Goal: Information Seeking & Learning: Check status

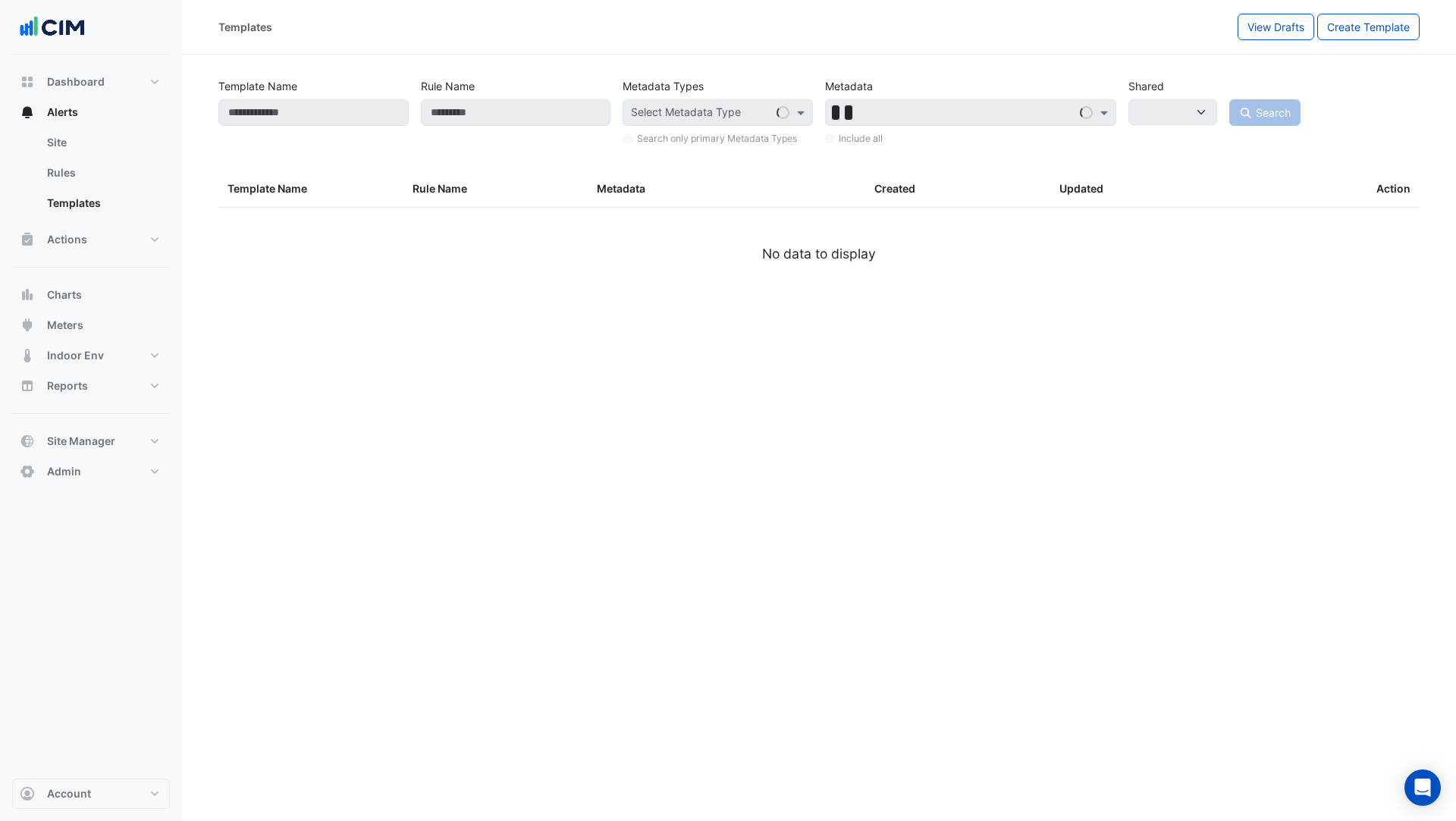
select select
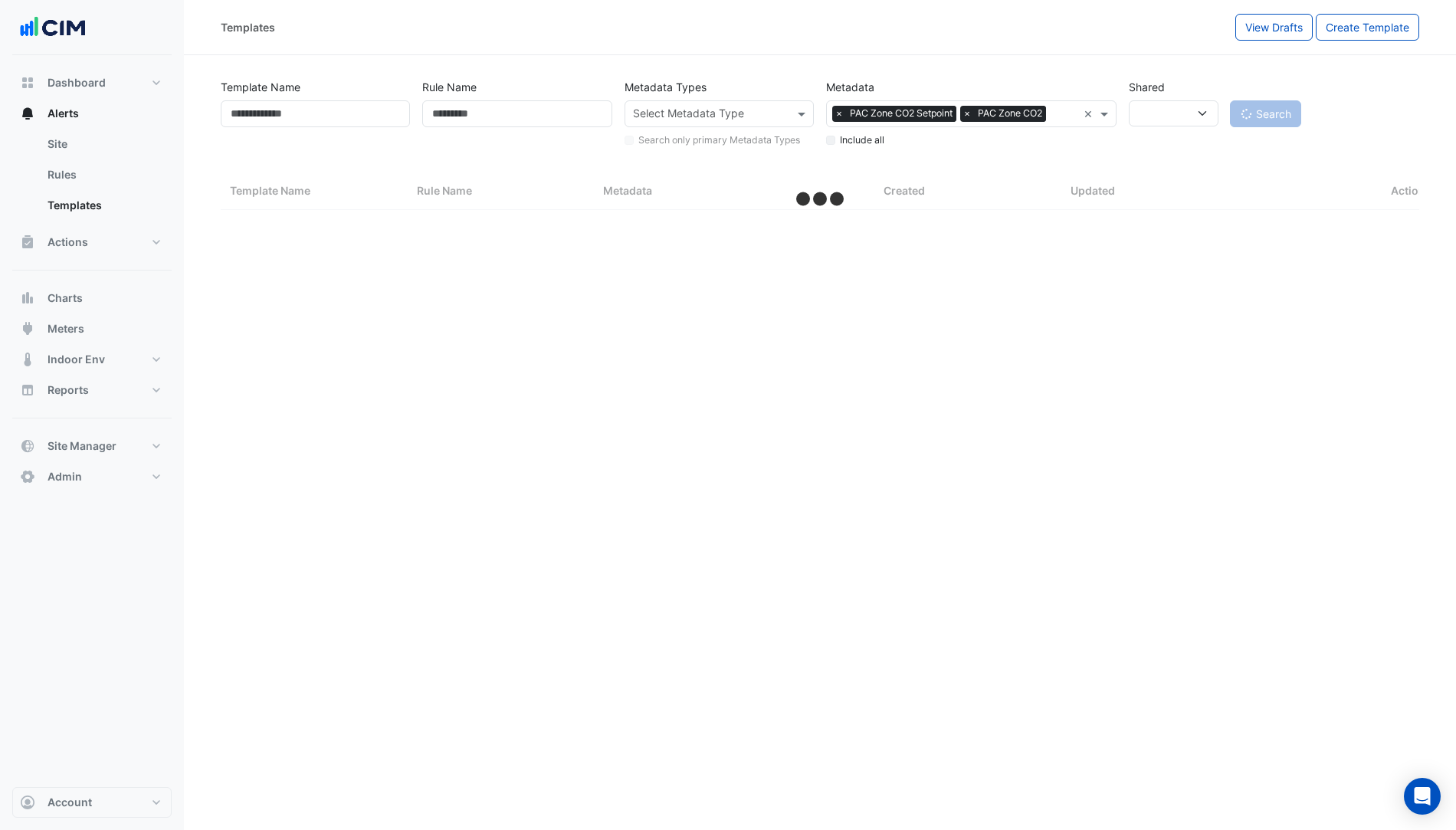
select select "***"
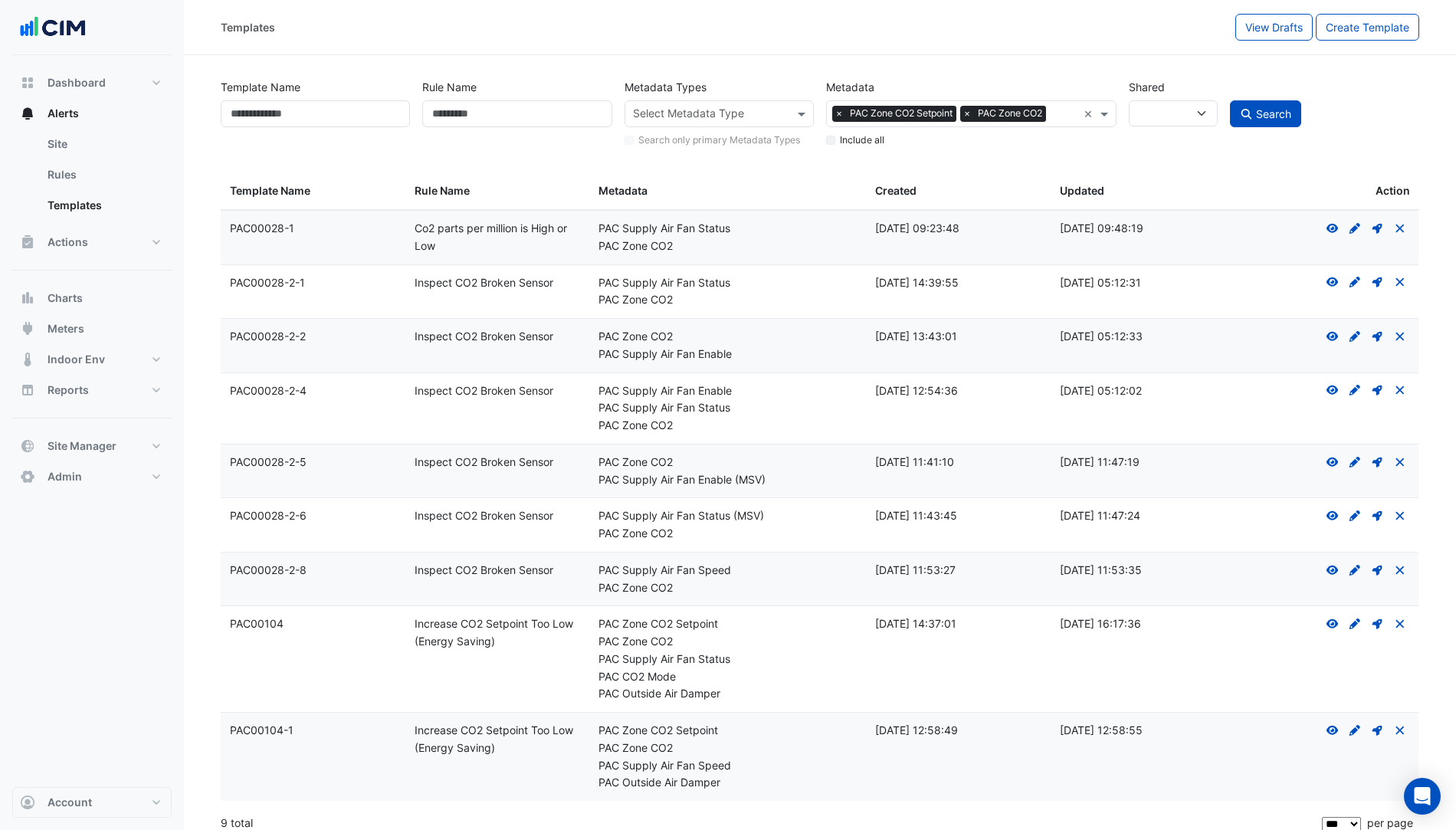
click at [1059, 120] on input "text" at bounding box center [1065, 115] width 25 height 16
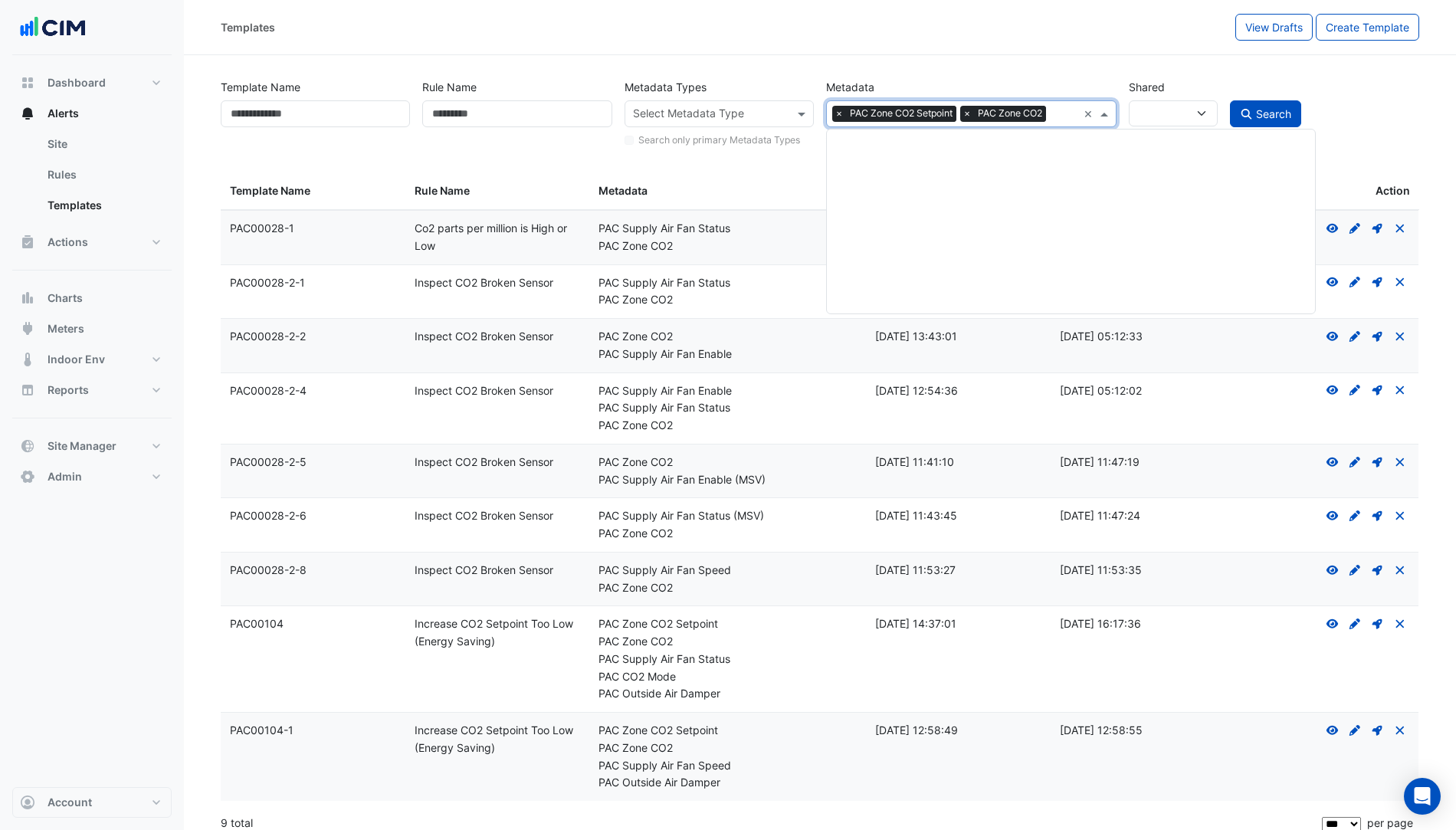
scroll to position [51090, 0]
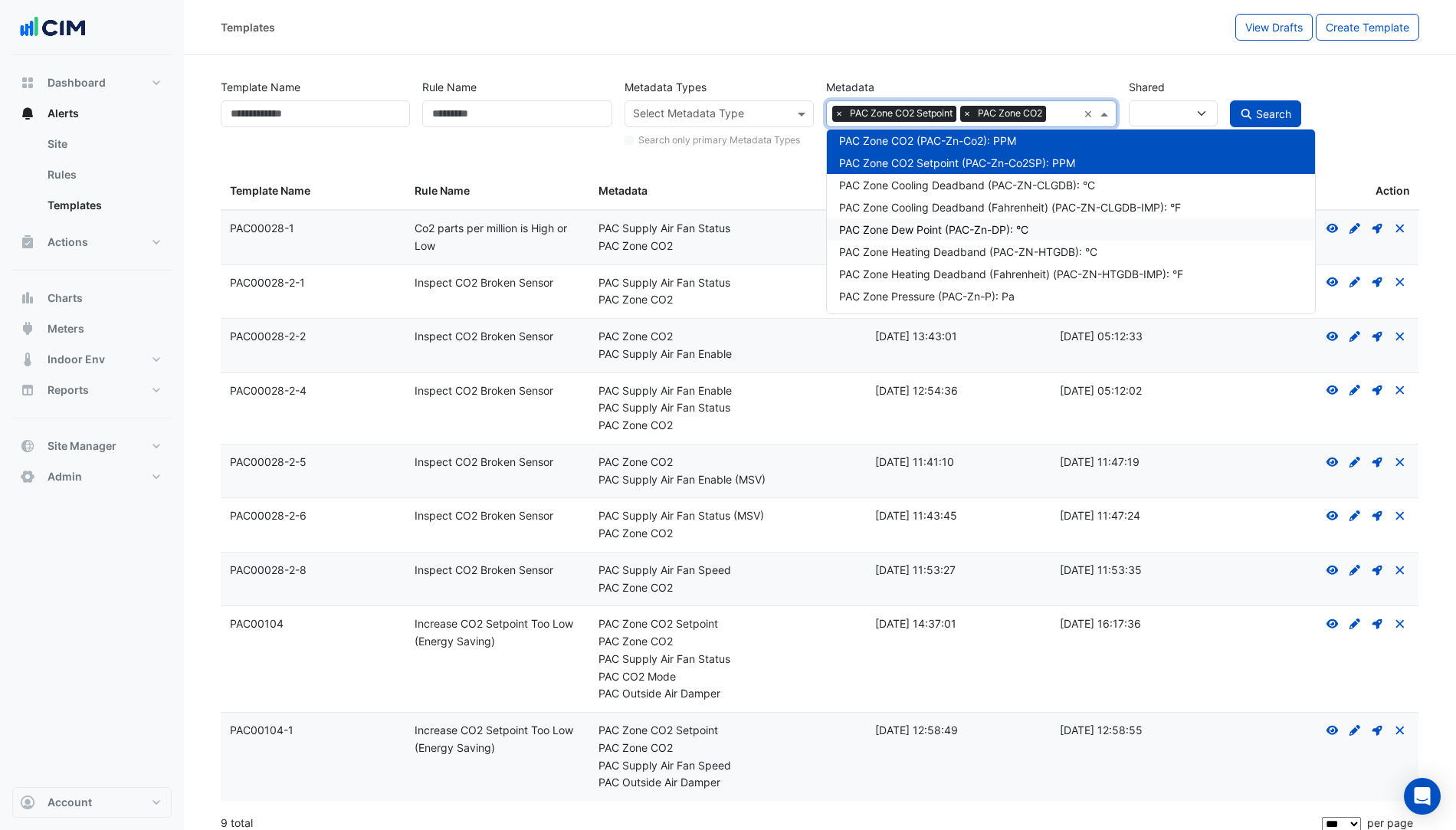
click at [982, 233] on div "PAC Zone Dew Point (PAC-Zn-DP): °C" at bounding box center [1071, 229] width 464 height 16
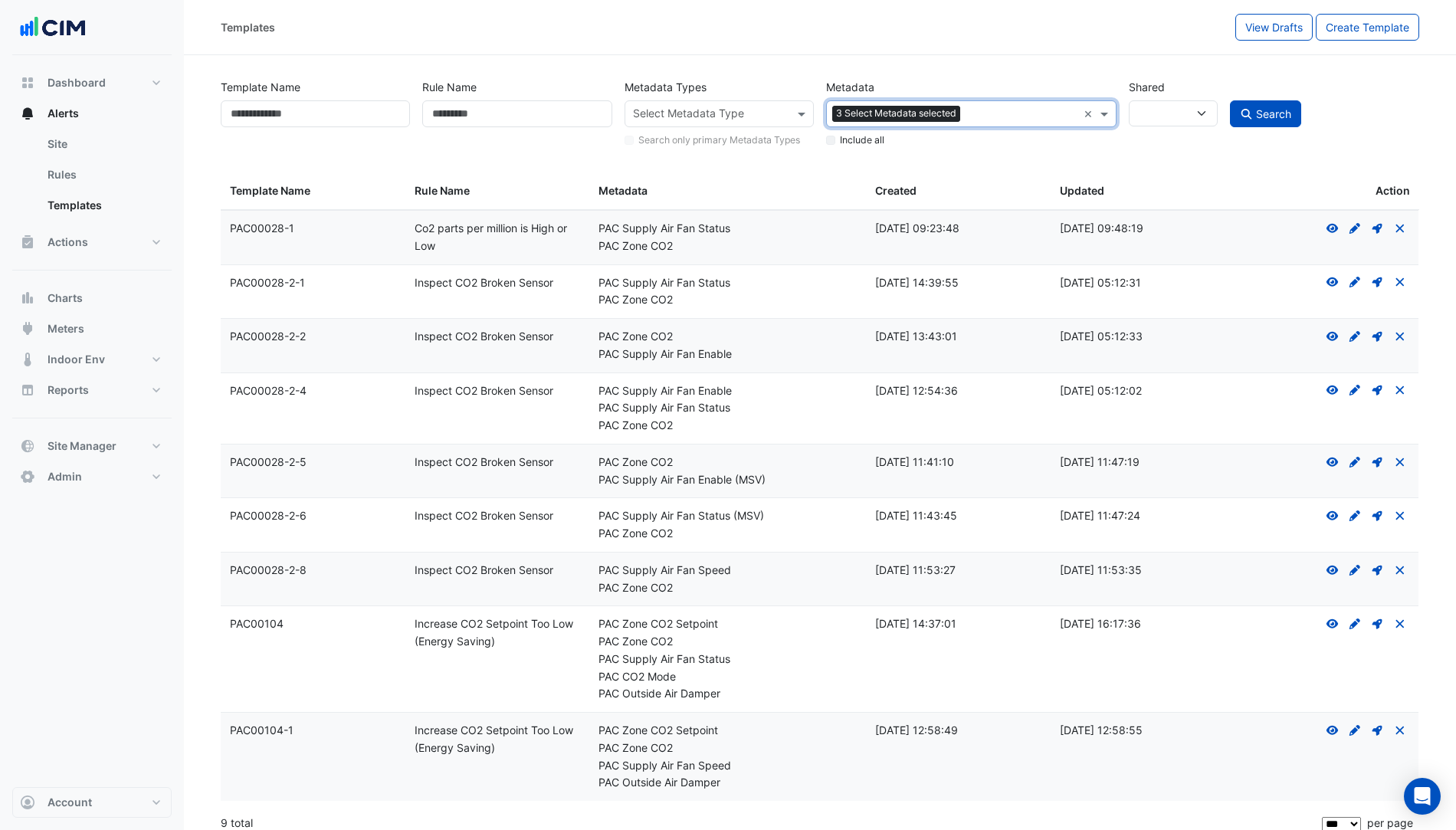
click at [1258, 109] on span "Search" at bounding box center [1274, 113] width 35 height 13
click at [989, 119] on input "text" at bounding box center [1022, 115] width 111 height 16
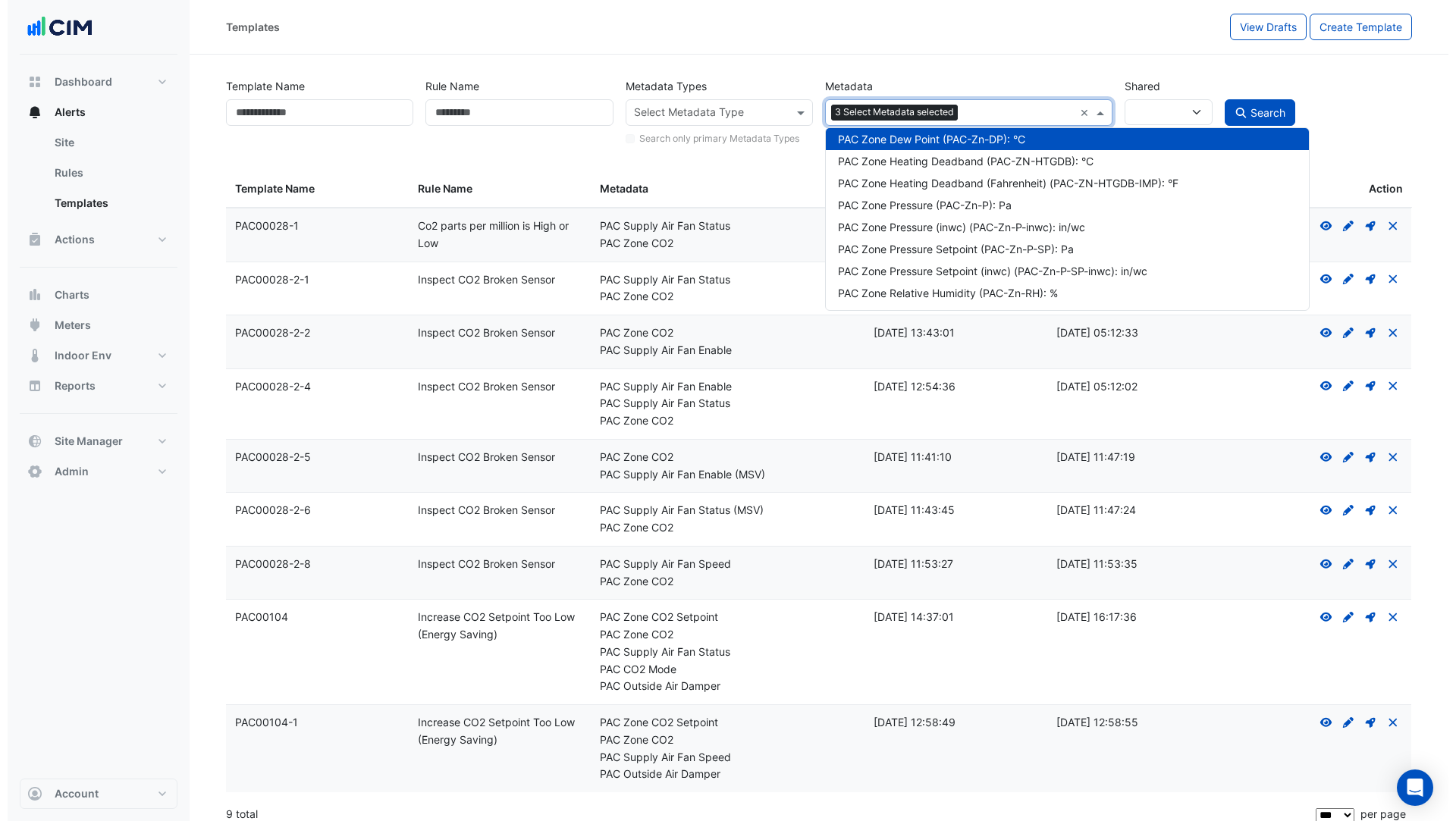
scroll to position [50463, 0]
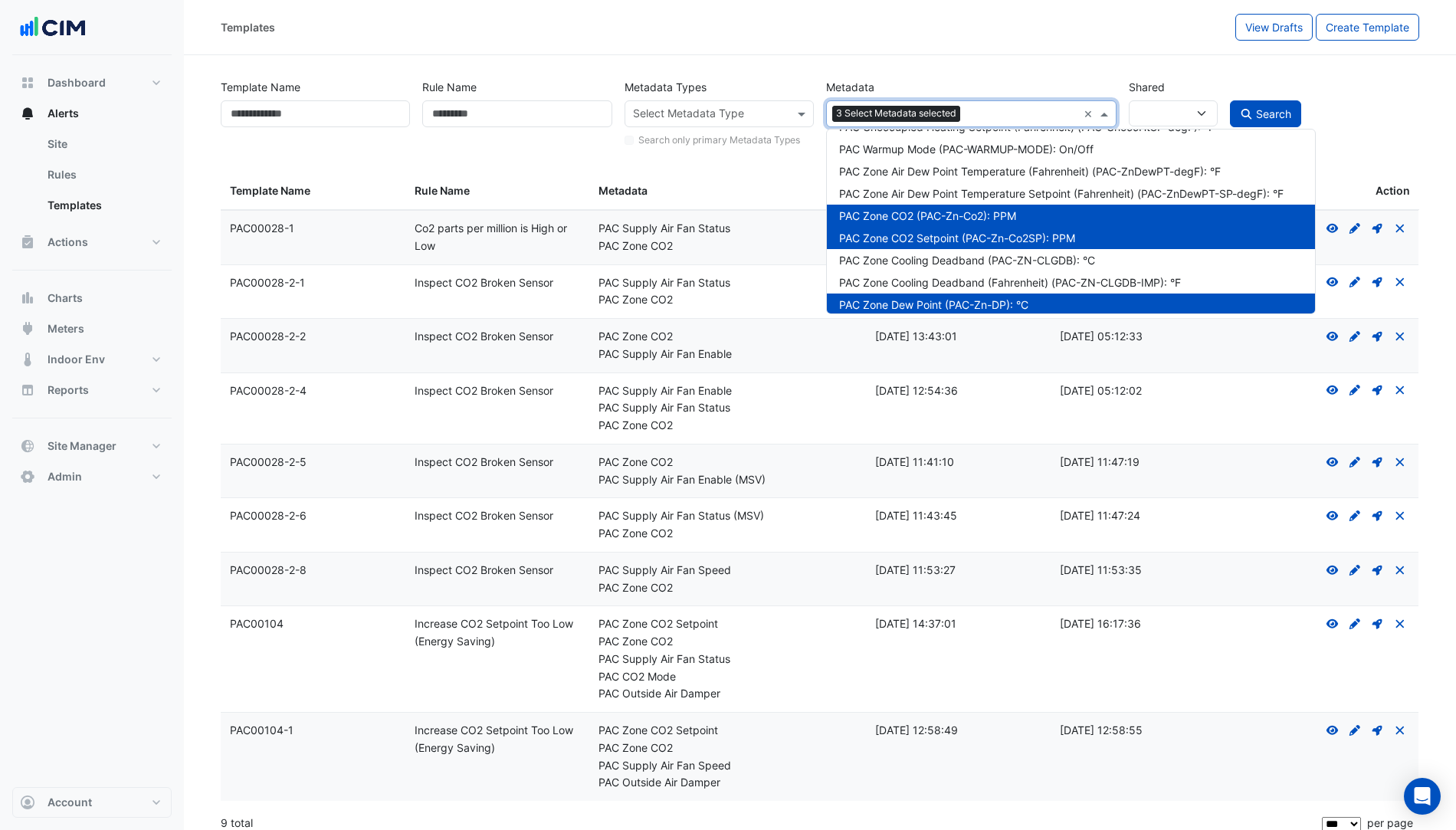
drag, startPoint x: 802, startPoint y: 163, endPoint x: 813, endPoint y: 163, distance: 11.0
click at [802, 163] on div "Template Name Rule Name Metadata Types Select Metadata Type Search only primary…" at bounding box center [820, 458] width 1217 height 768
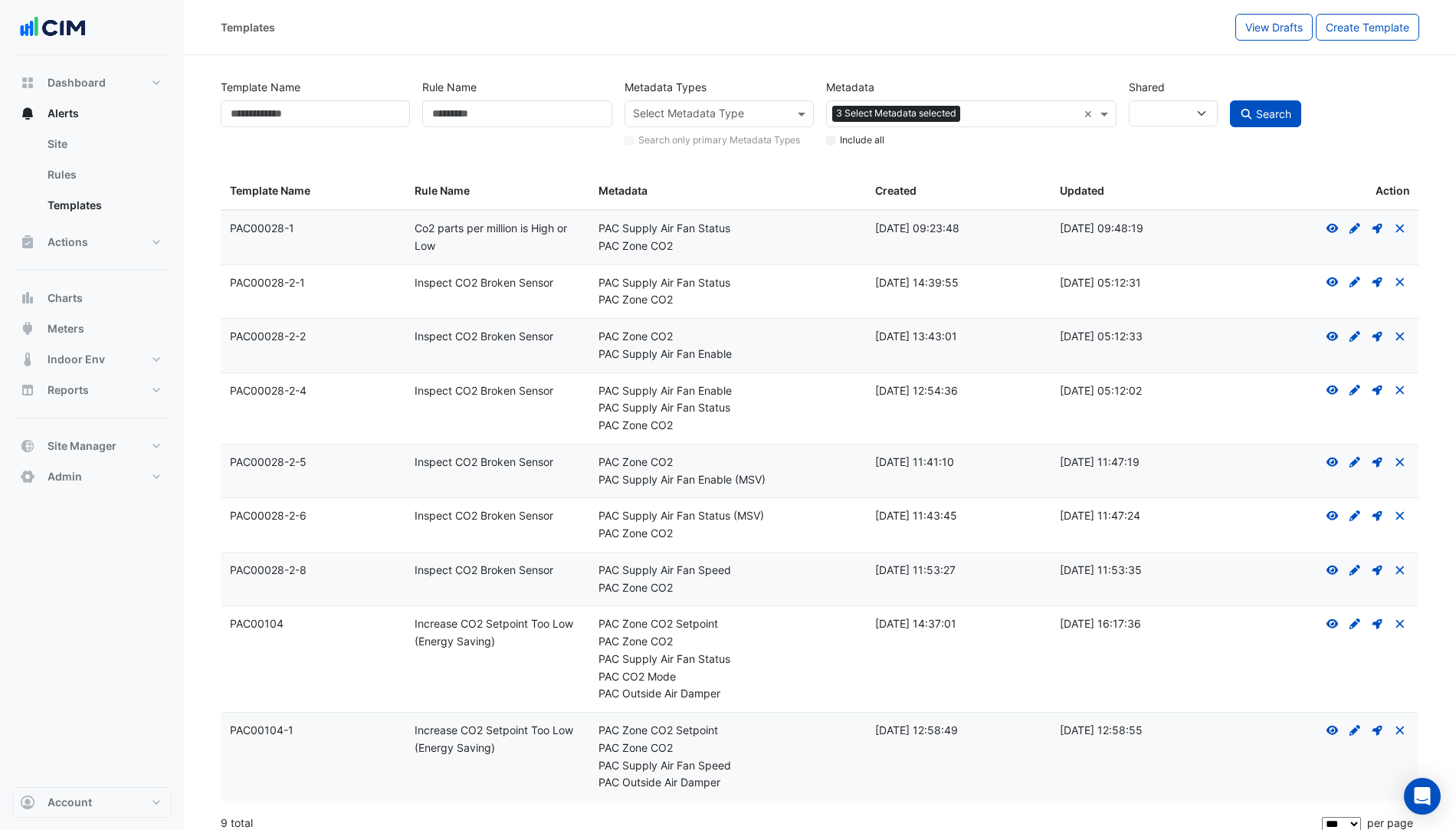
click at [838, 136] on div "Include all" at bounding box center [971, 137] width 290 height 20
click at [1317, 105] on div "Search" at bounding box center [1324, 112] width 202 height 75
click at [1270, 119] on button "Search" at bounding box center [1266, 113] width 72 height 27
select select
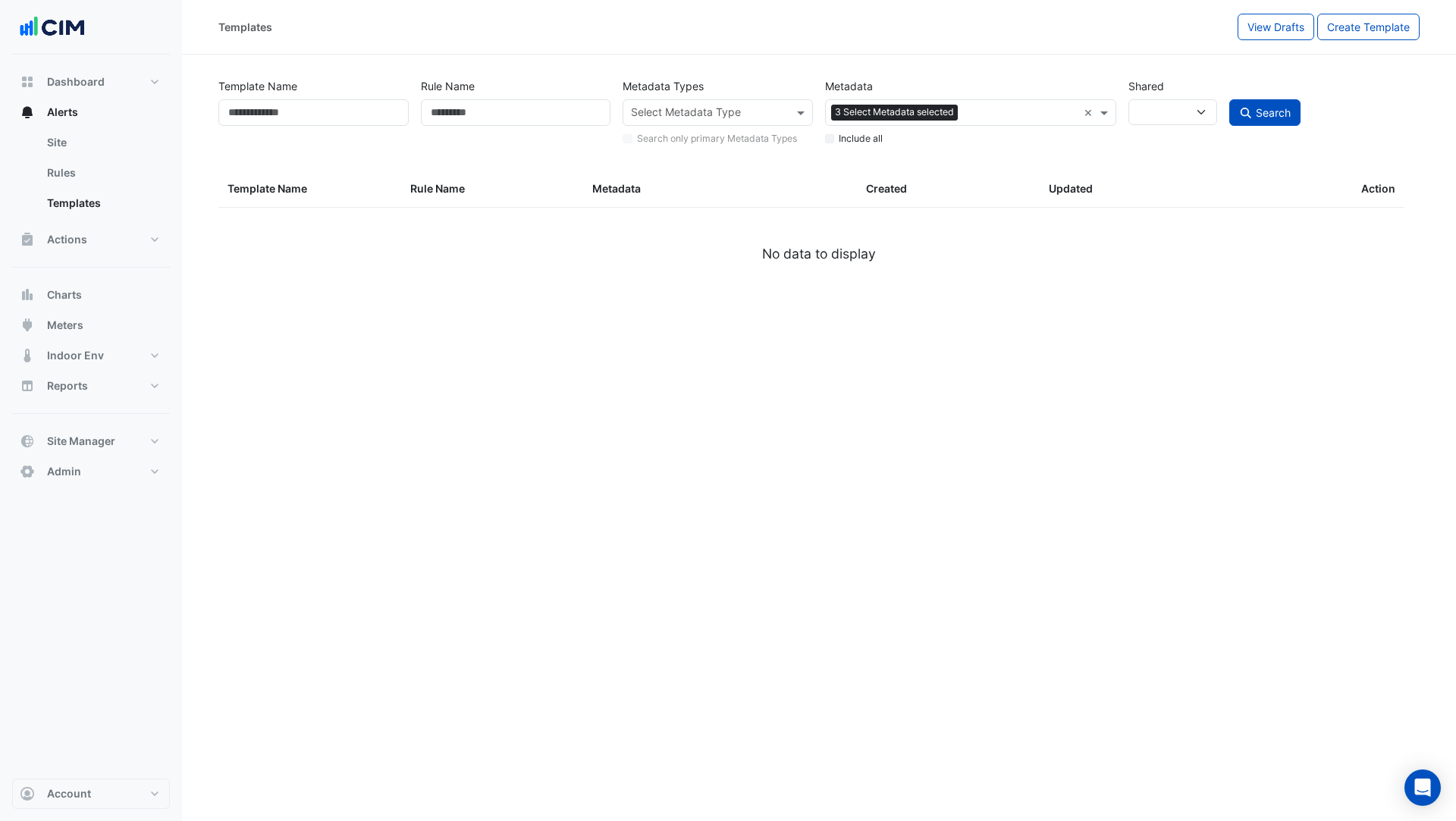
click at [986, 108] on input "text" at bounding box center [1020, 113] width 114 height 16
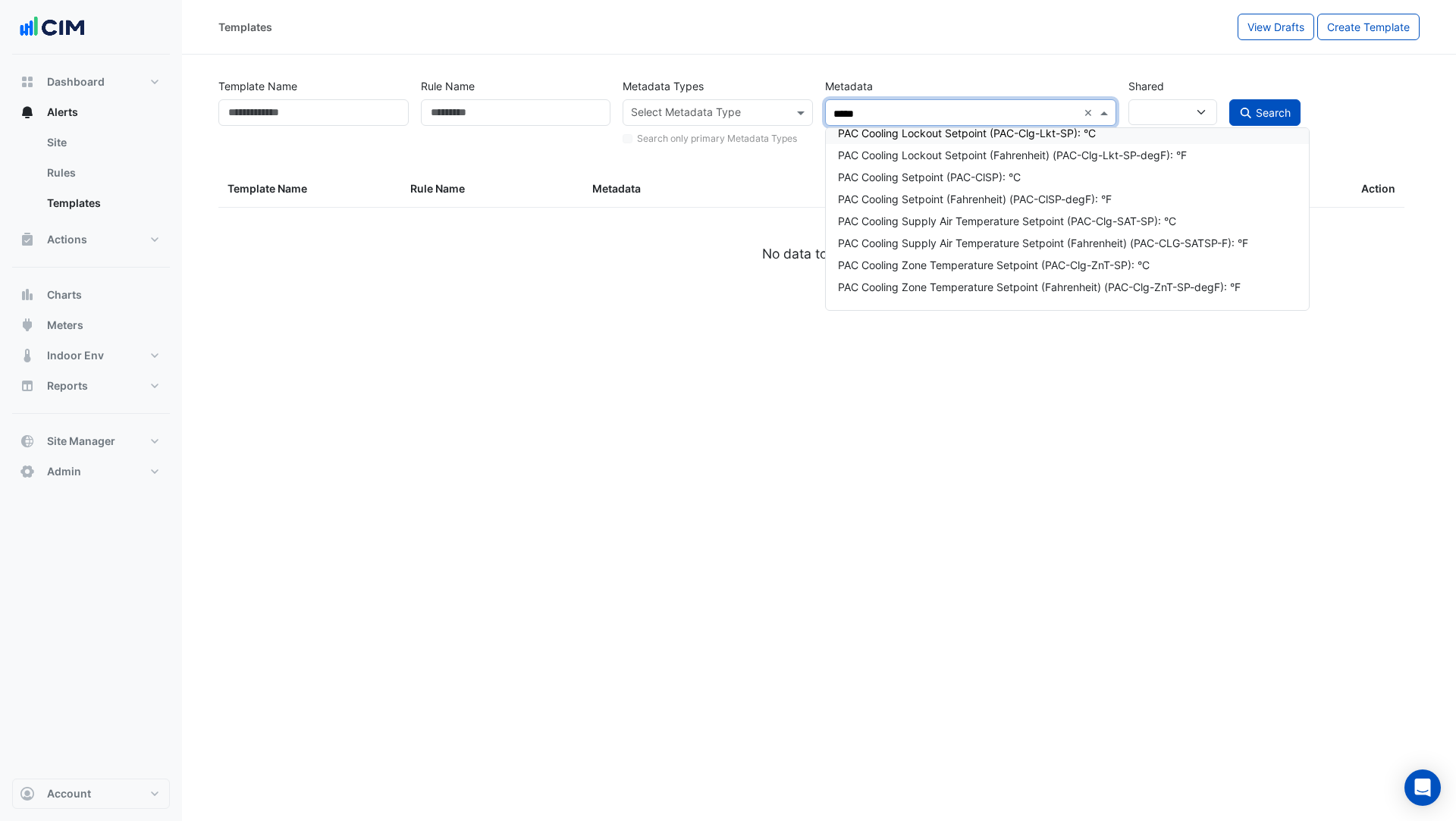
scroll to position [864, 0]
type input "*******"
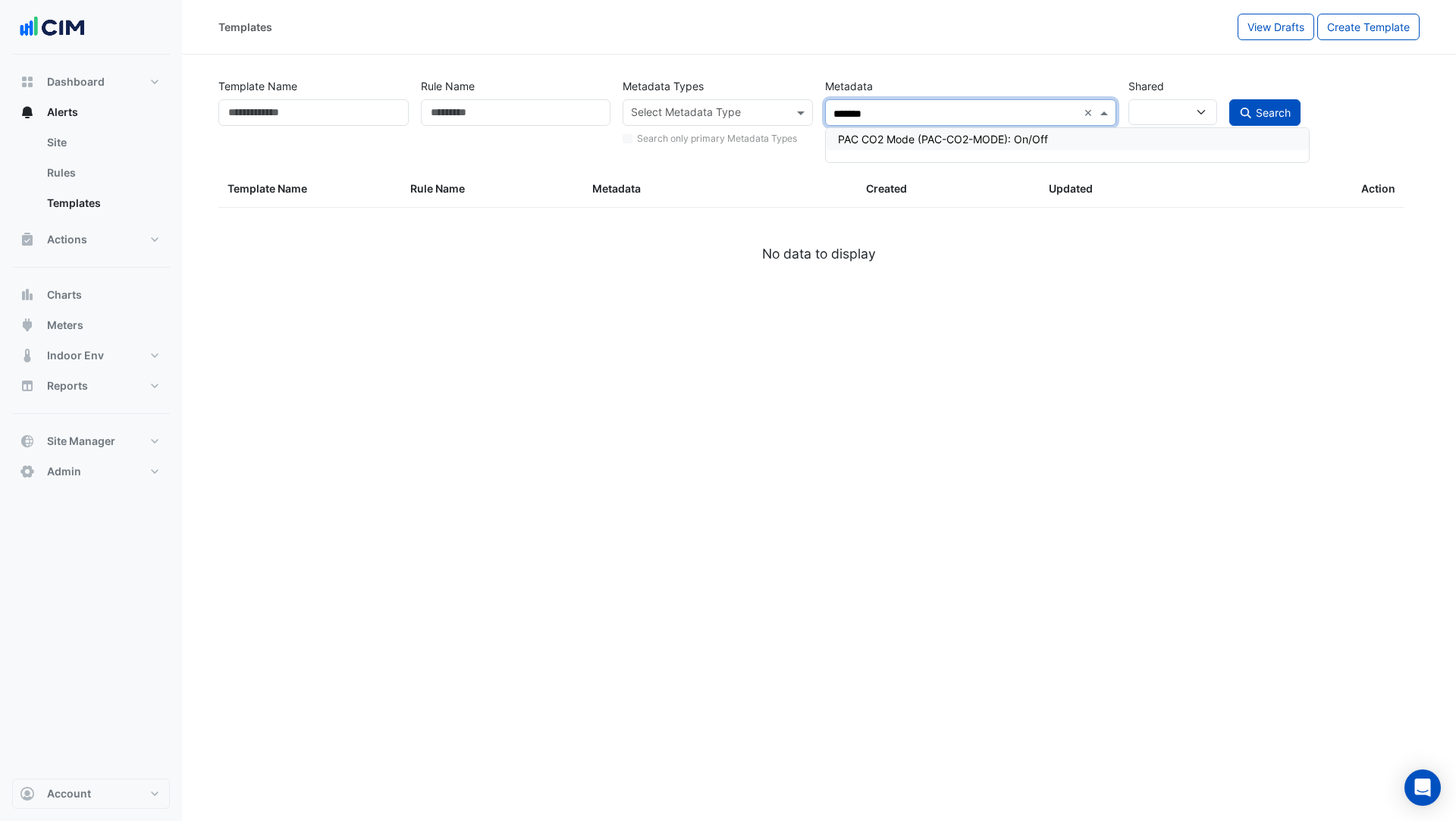
scroll to position [0, 0]
click at [928, 136] on div "PAC CO2 Mode (PAC-CO2-MODE): On/Off" at bounding box center [1074, 139] width 473 height 16
drag, startPoint x: 1234, startPoint y: 125, endPoint x: 1233, endPoint y: 117, distance: 8.1
click at [1233, 119] on button "Search" at bounding box center [1265, 112] width 72 height 27
select select
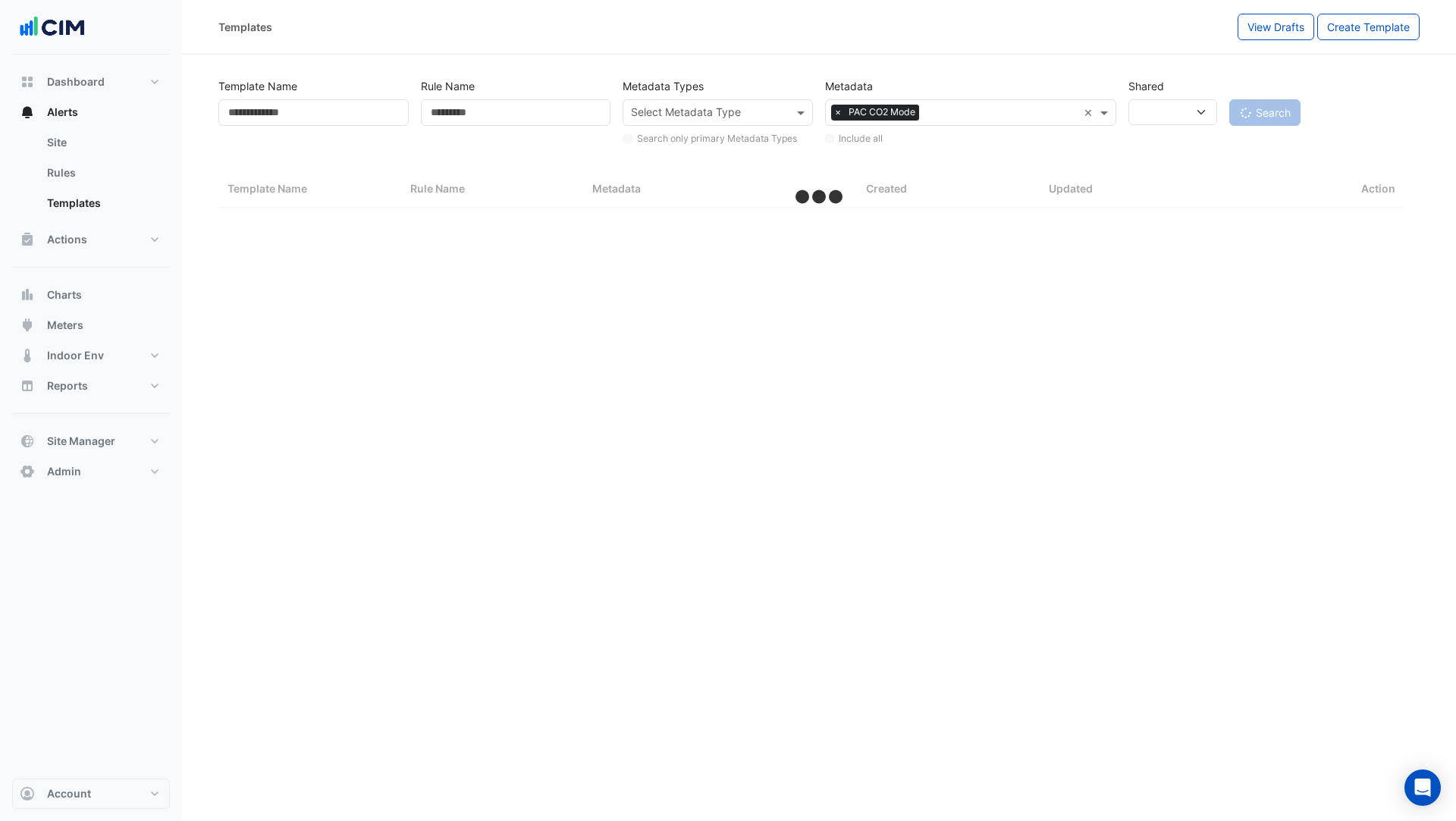
select select "***"
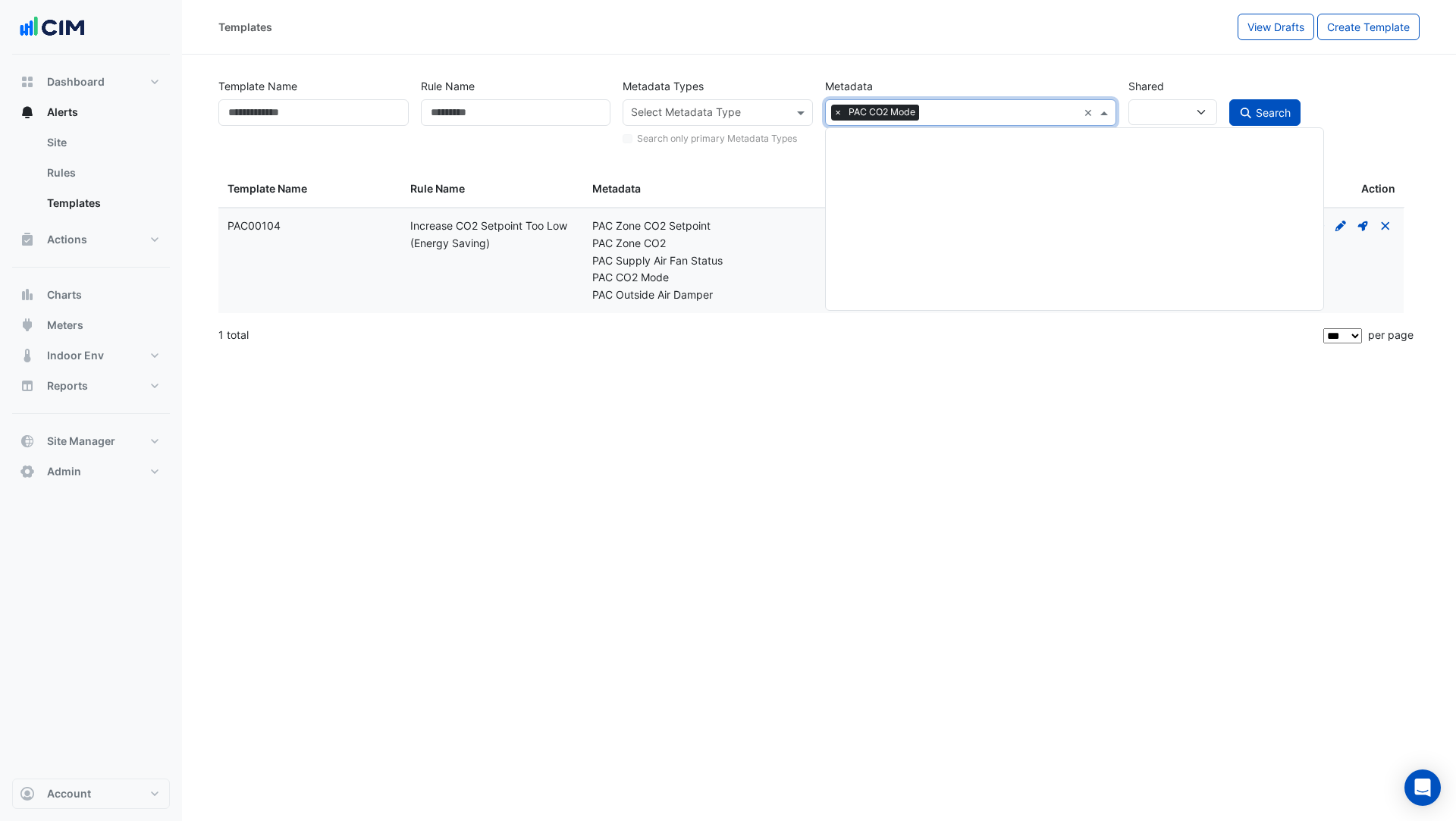
click at [944, 110] on input "text" at bounding box center [1001, 113] width 152 height 16
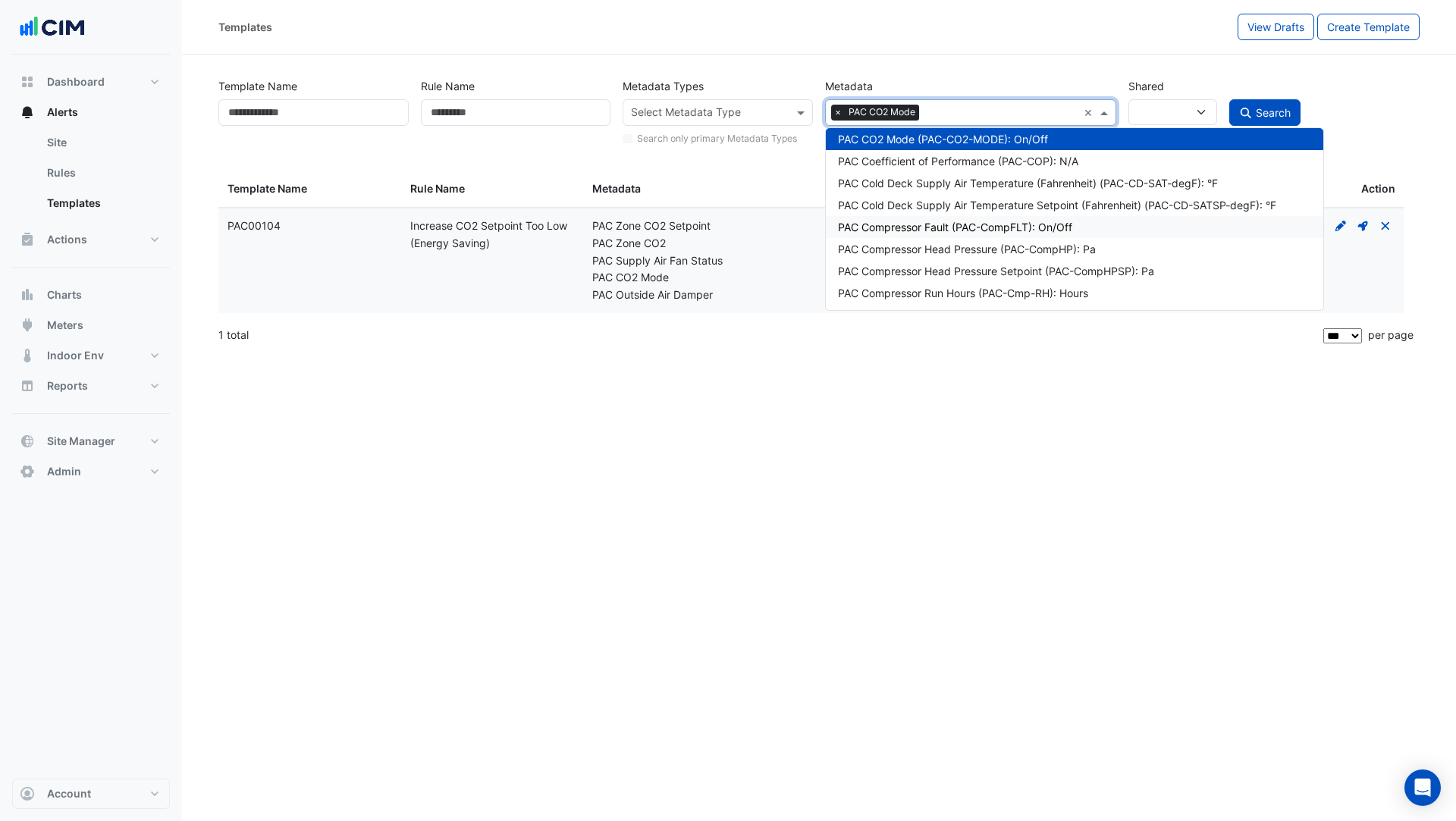
click at [968, 233] on div "PAC Compressor Fault (PAC-CompFLT): On/Off" at bounding box center [1074, 227] width 473 height 16
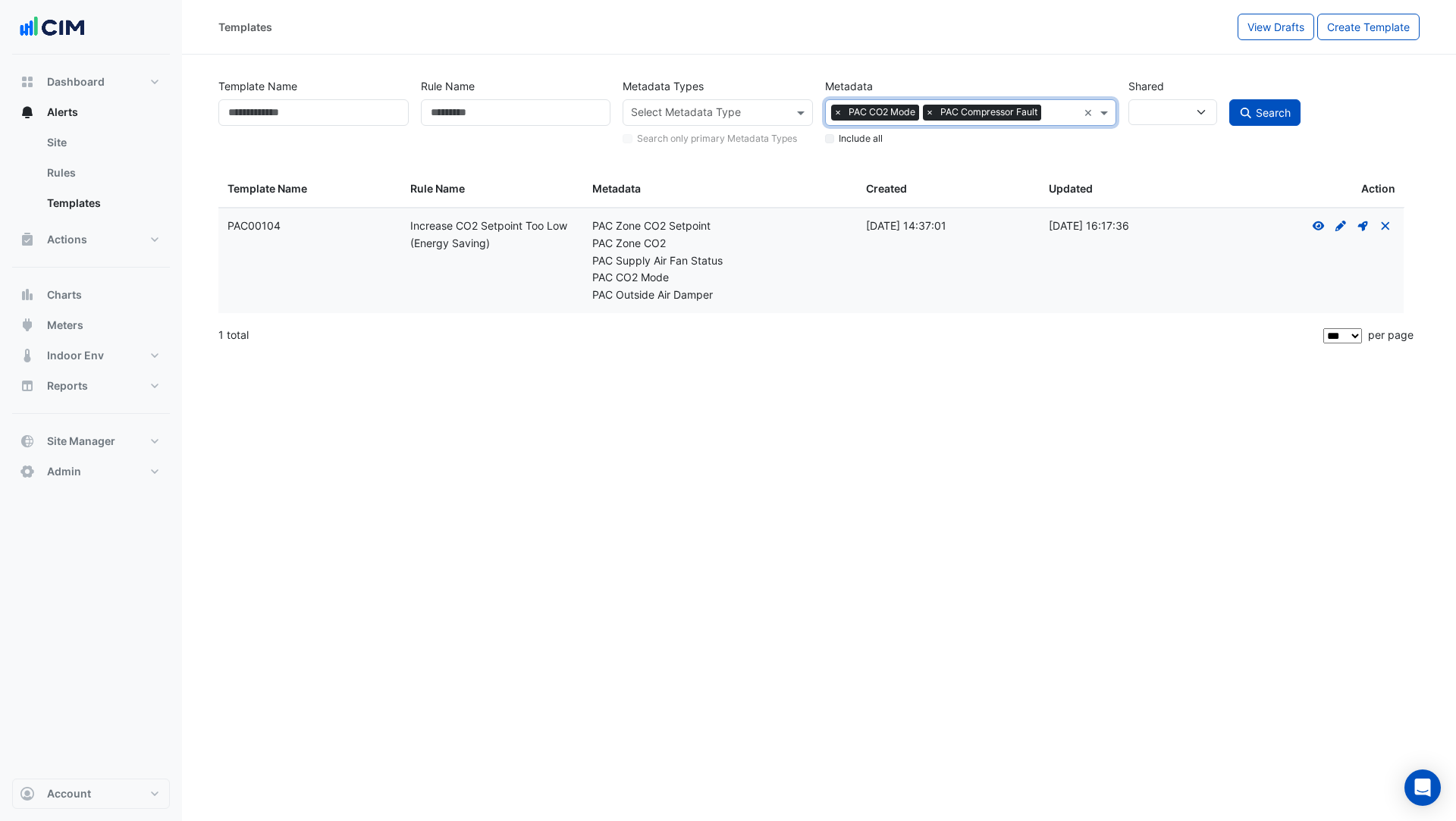
click at [1257, 122] on button "Search" at bounding box center [1265, 112] width 72 height 27
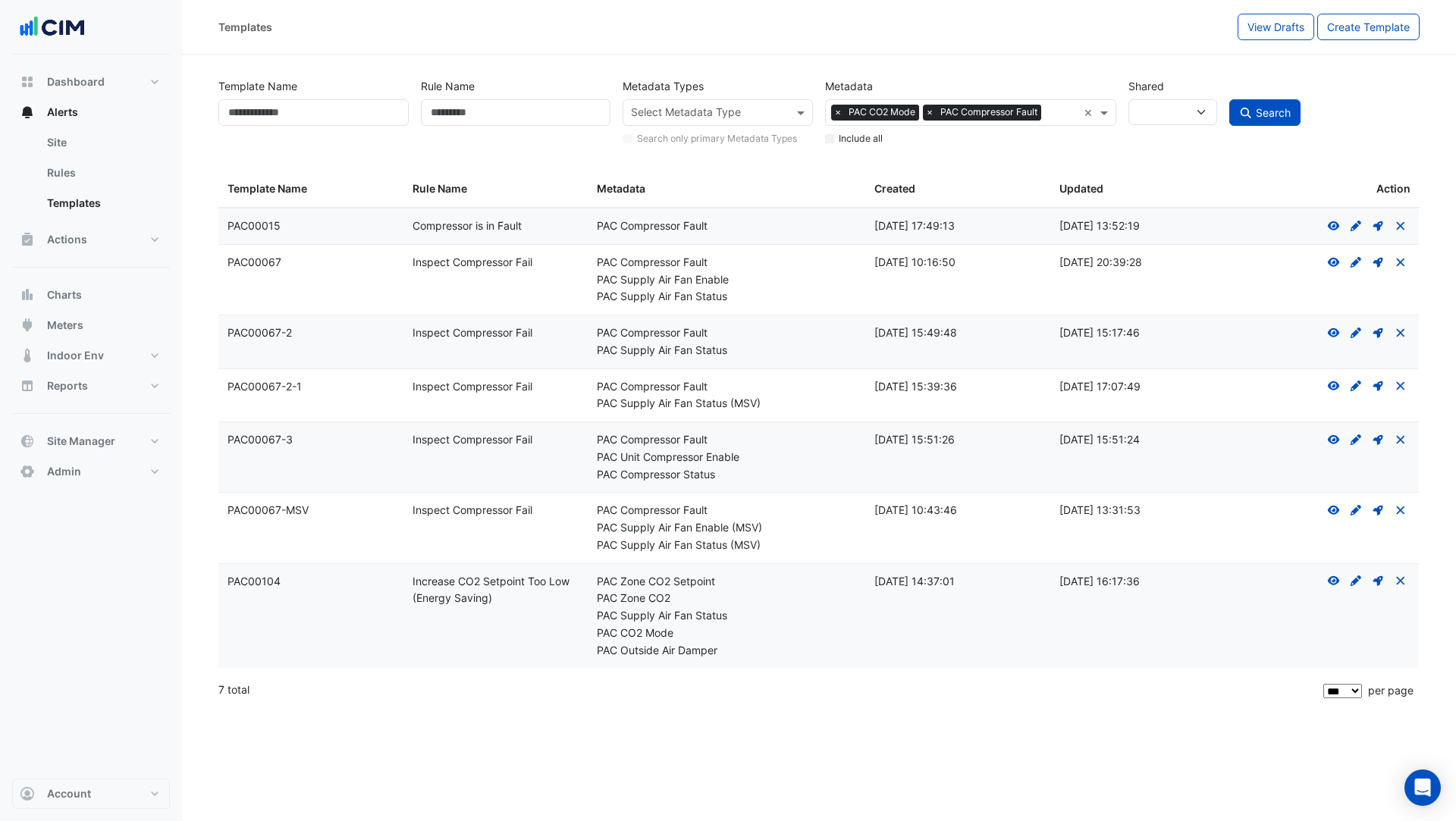
click at [1240, 103] on button "Search" at bounding box center [1265, 112] width 72 height 27
select select
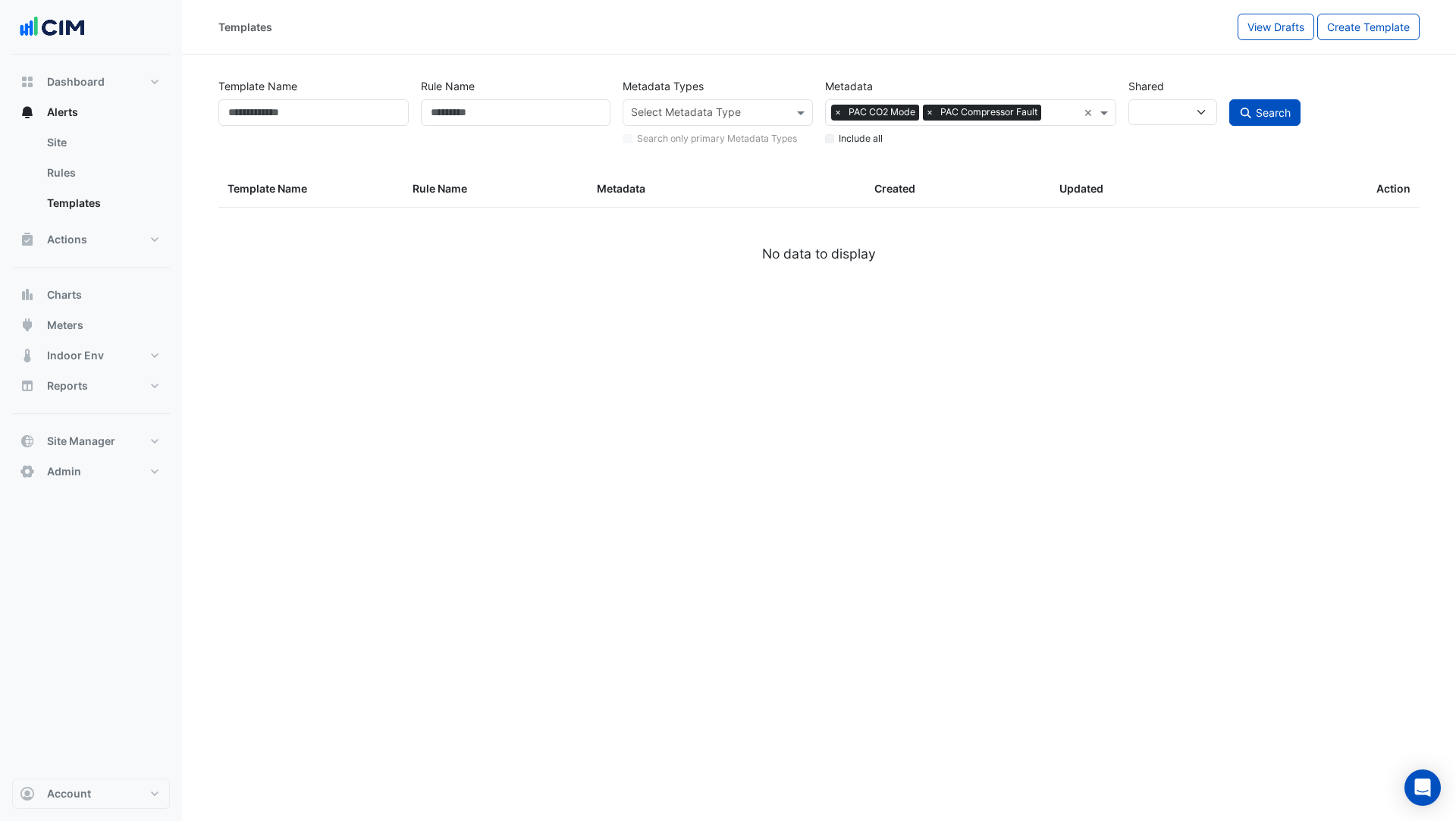
click at [936, 116] on span "PAC Compressor Fault" at bounding box center [988, 112] width 104 height 15
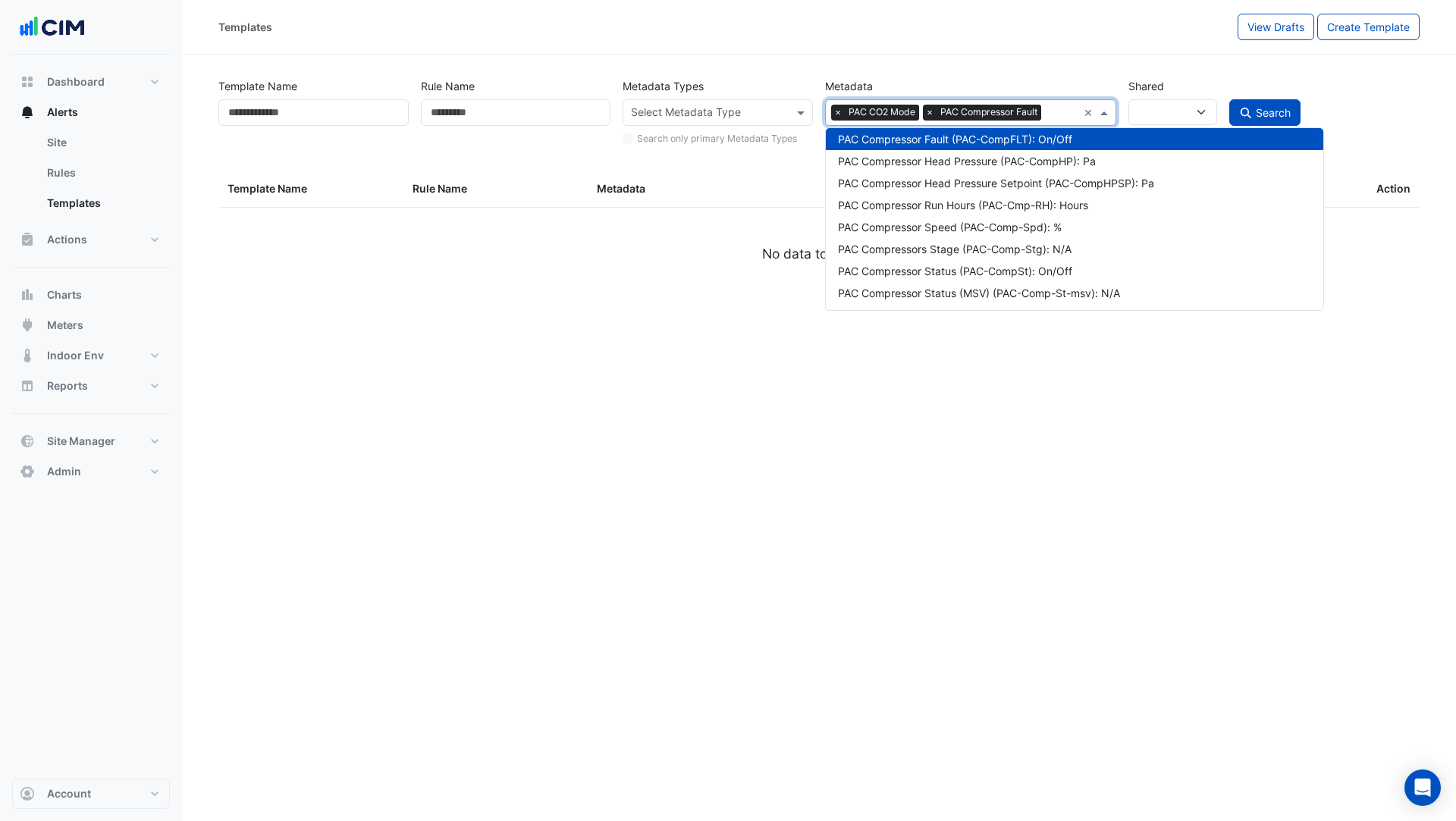
click at [851, 116] on span "PAC CO2 Mode" at bounding box center [882, 112] width 75 height 15
click at [835, 114] on span "×" at bounding box center [838, 112] width 14 height 15
drag, startPoint x: 923, startPoint y: 118, endPoint x: 939, endPoint y: 121, distance: 16.3
click at [924, 117] on span "PAC Compressor Fault" at bounding box center [897, 112] width 104 height 15
click at [838, 114] on span "×" at bounding box center [838, 112] width 14 height 15
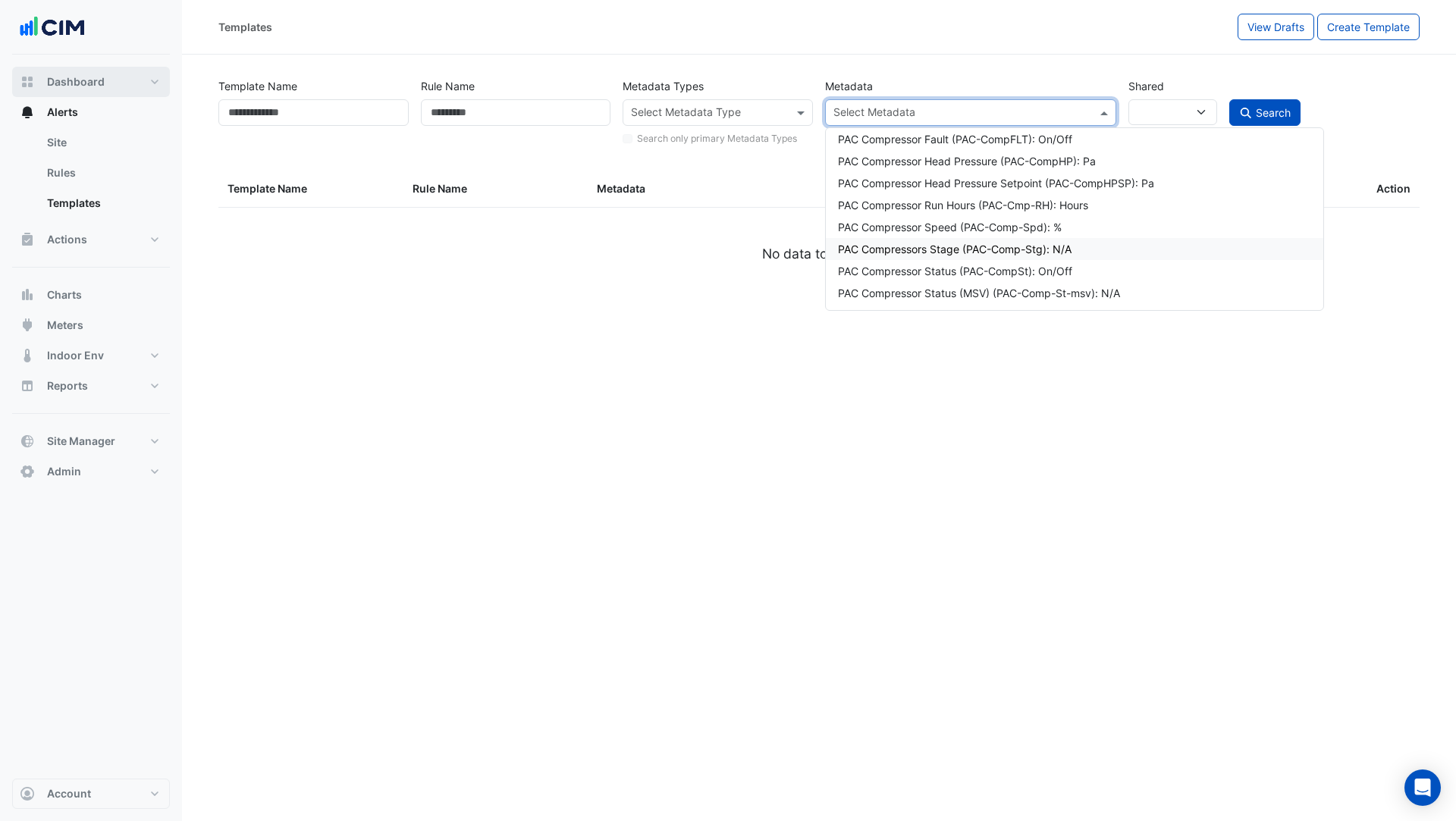
click at [92, 85] on span "Dashboard" at bounding box center [76, 82] width 58 height 15
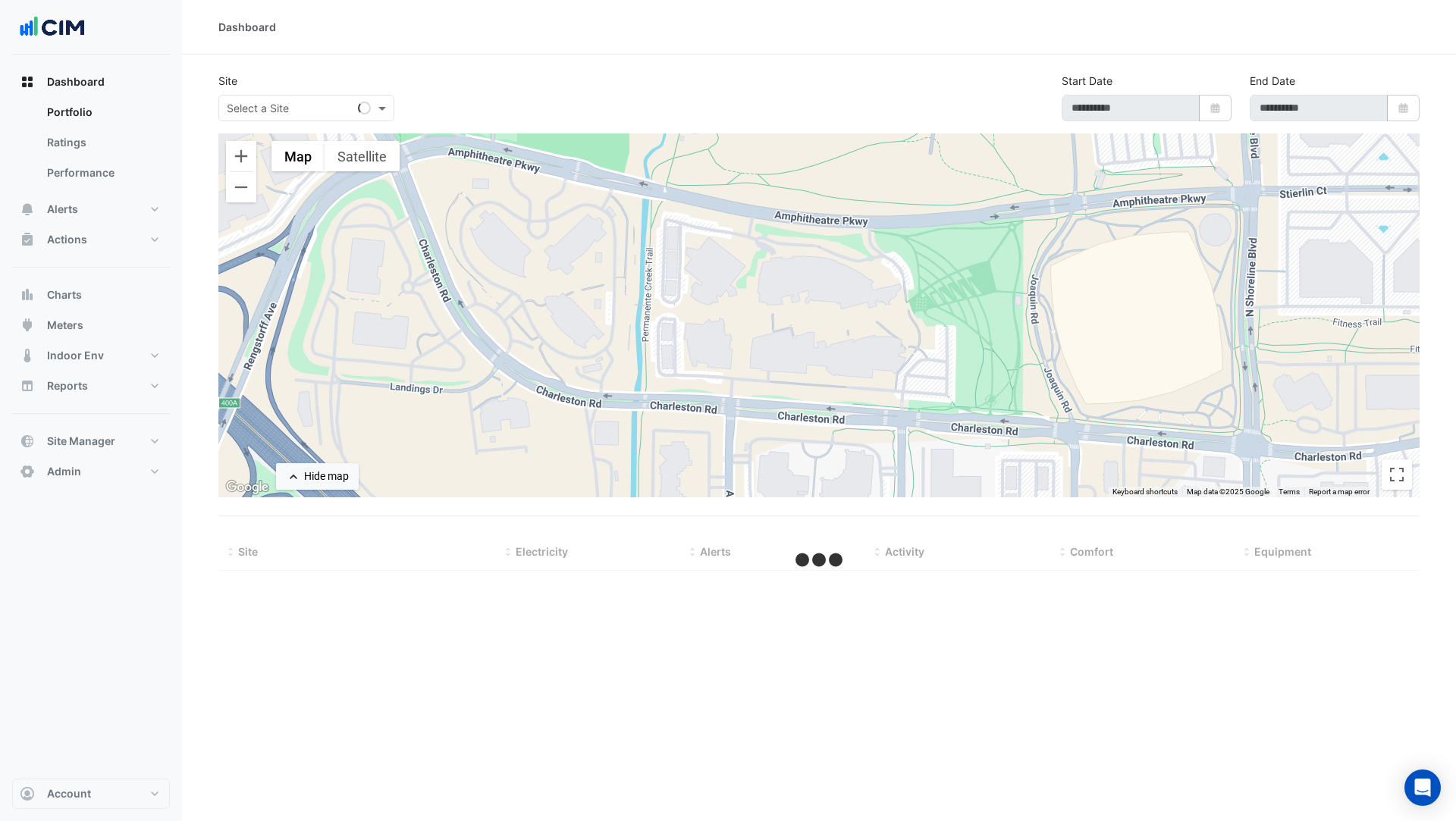
type input "**********"
click at [258, 115] on div "Select a Site" at bounding box center [258, 107] width 62 height 16
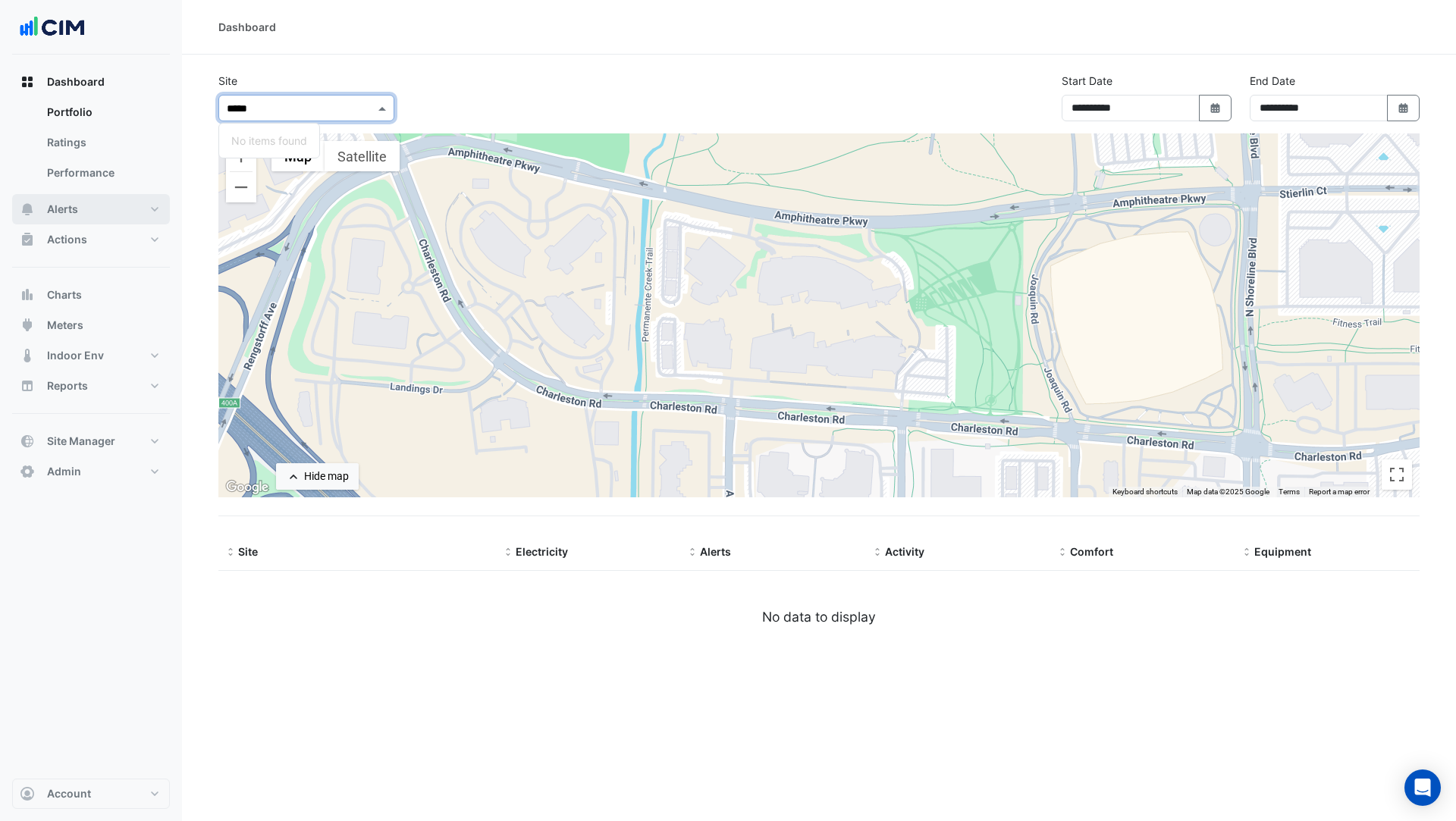
type input "*****"
click at [74, 212] on span "Alerts" at bounding box center [62, 209] width 31 height 15
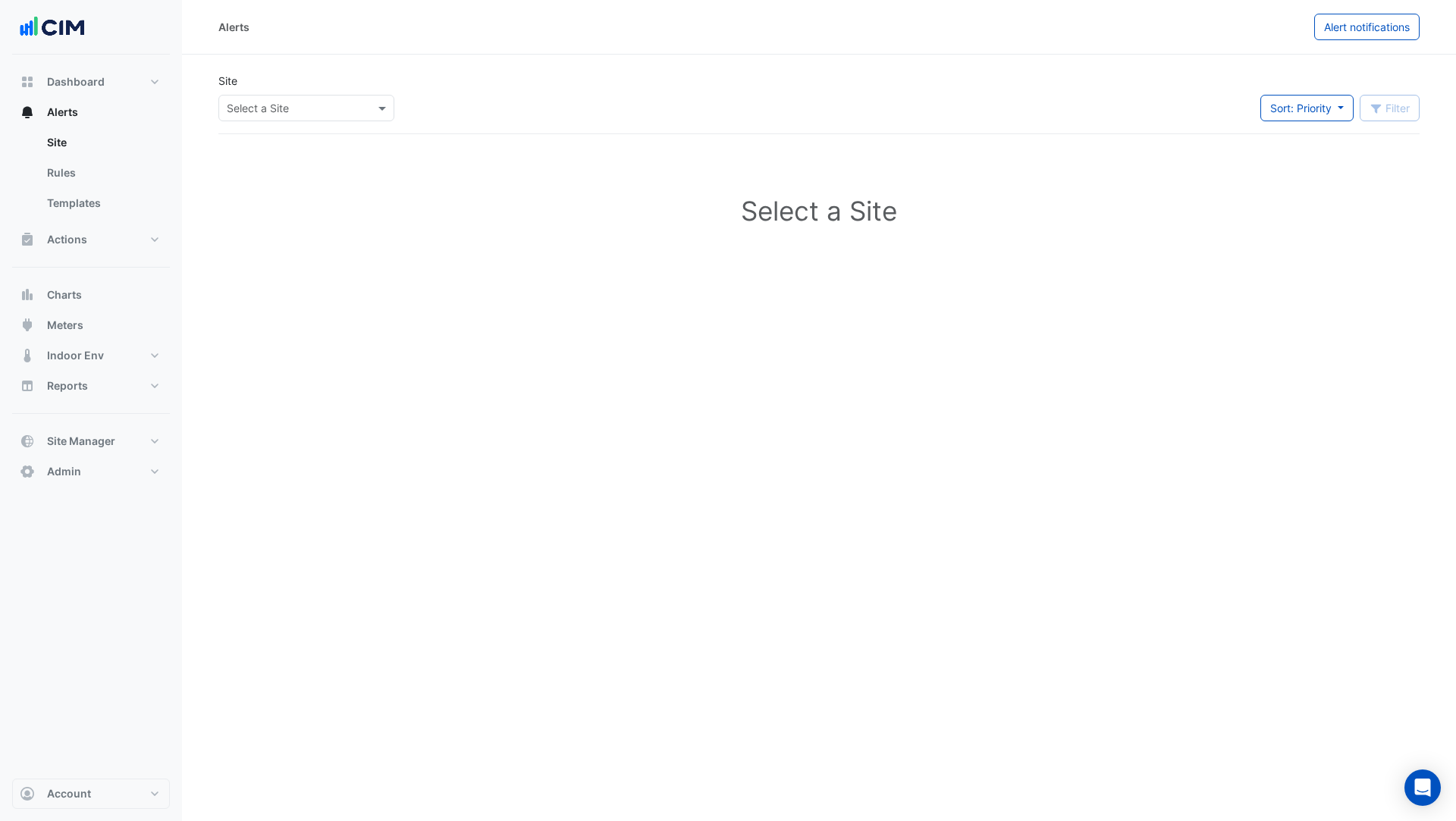
click at [280, 116] on div "Select a Site" at bounding box center [306, 107] width 176 height 27
type input "*****"
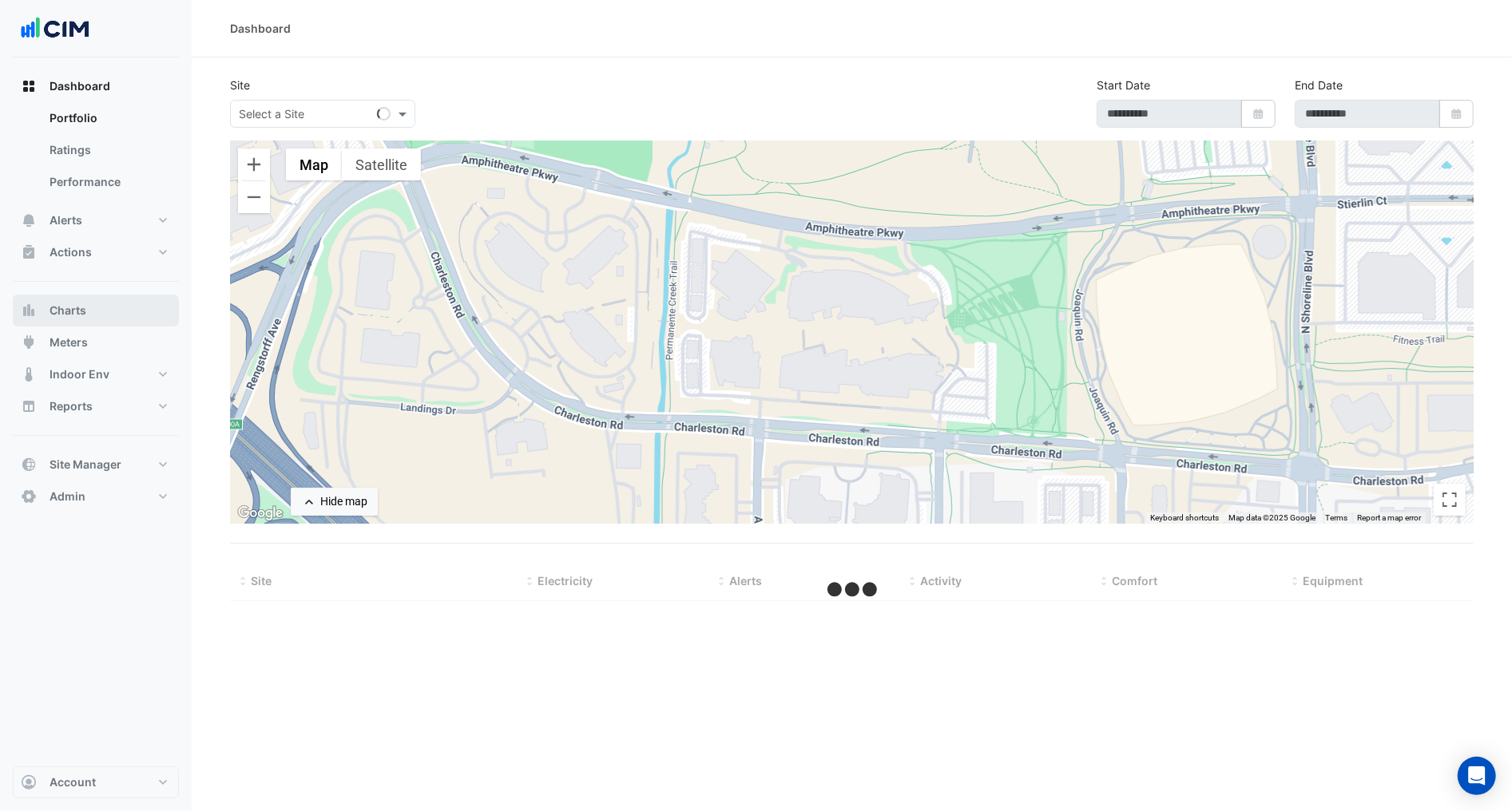
type input "**********"
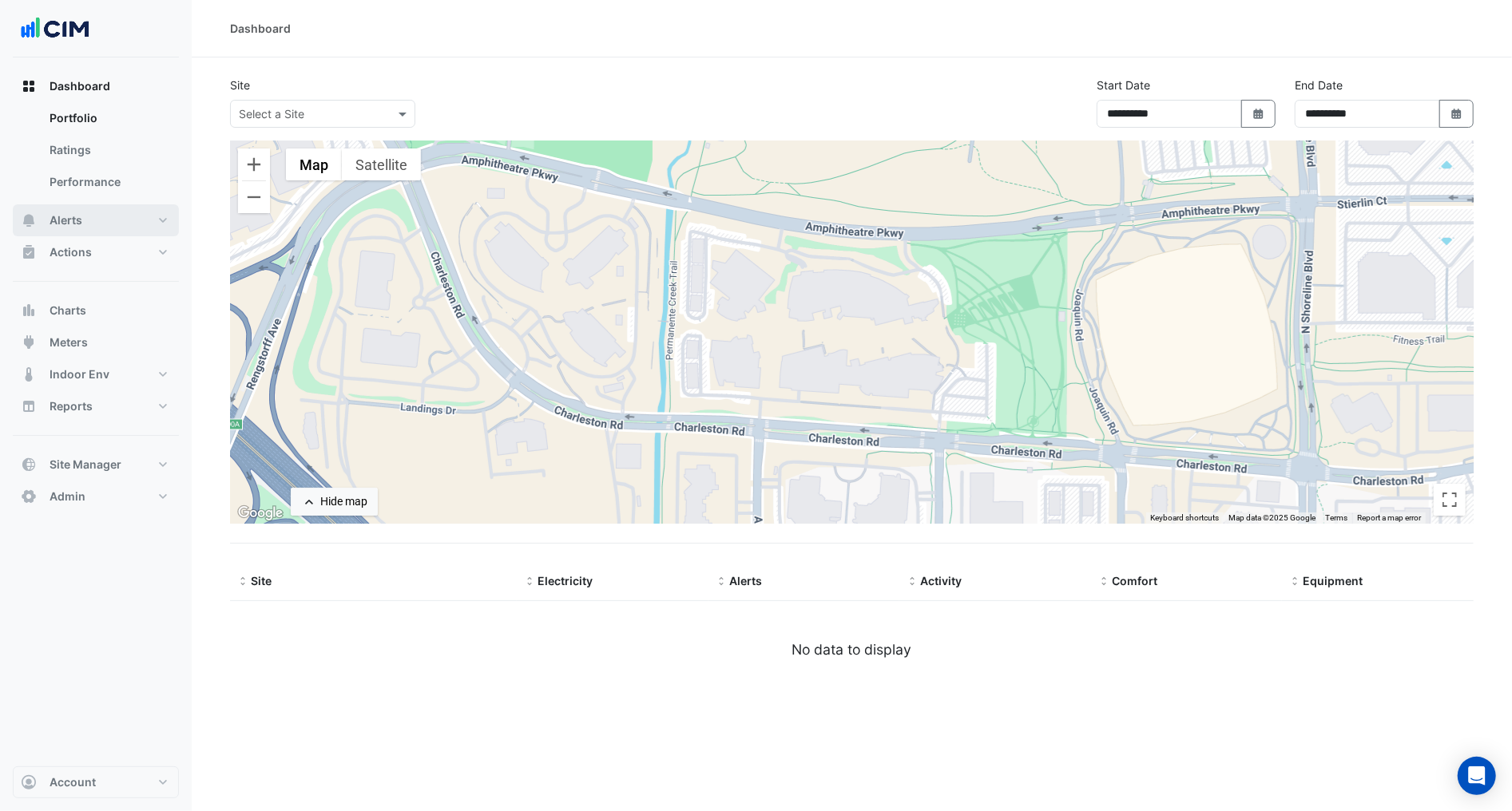
click at [104, 221] on button "Alerts" at bounding box center [96, 221] width 166 height 32
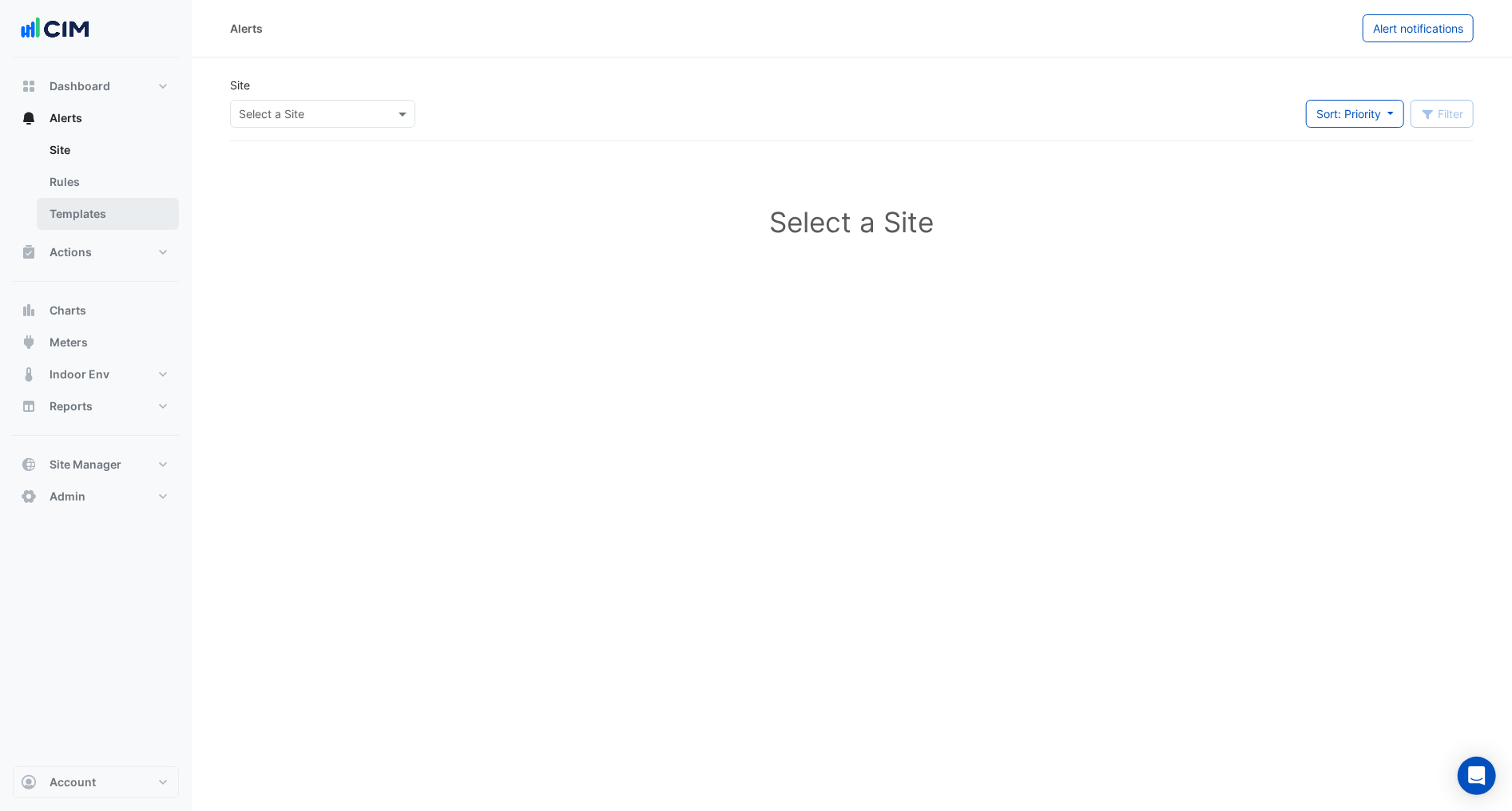
click at [96, 214] on link "Templates" at bounding box center [108, 214] width 142 height 32
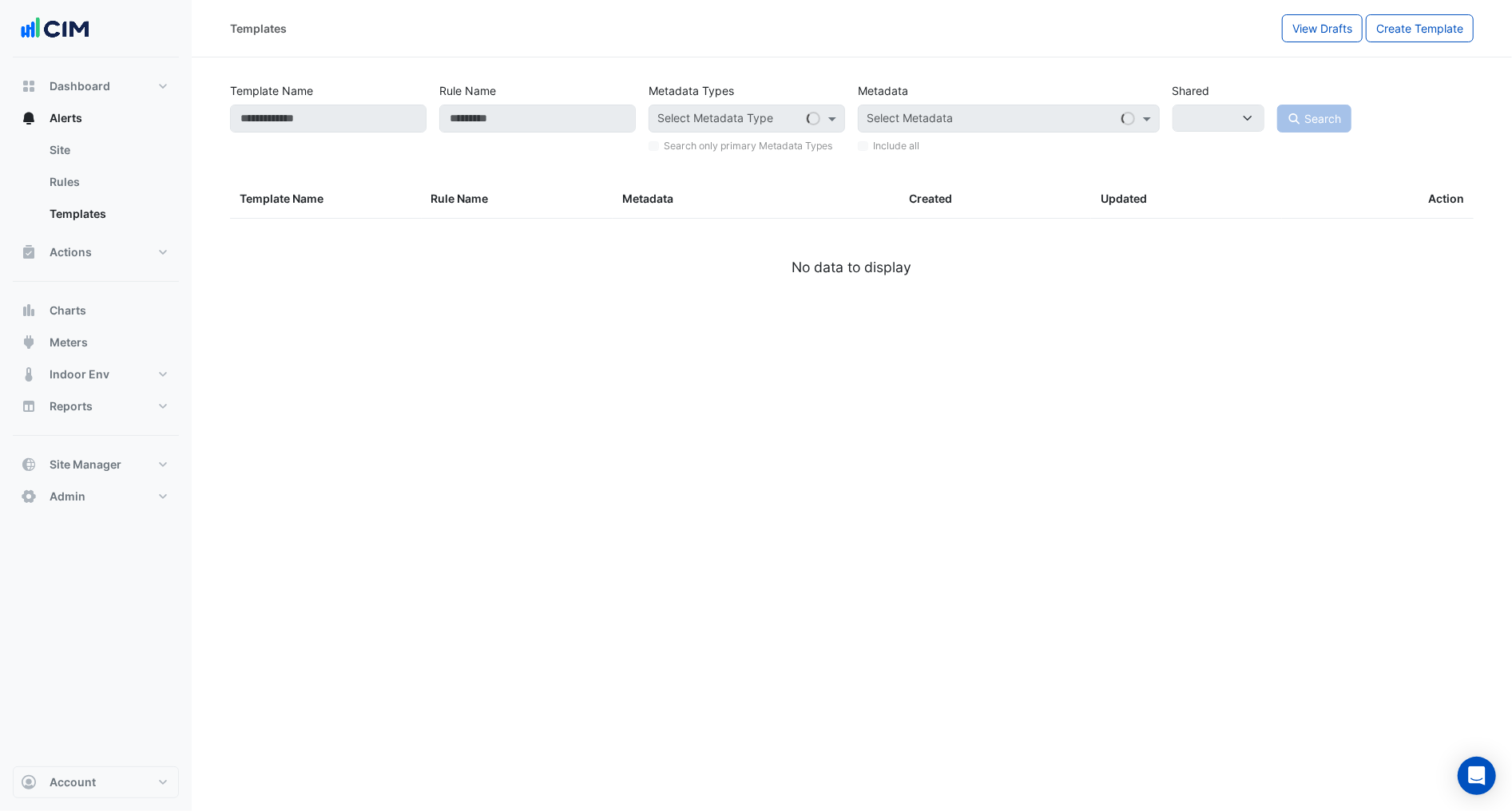
click at [302, 99] on label "Template Name" at bounding box center [272, 91] width 83 height 28
select select
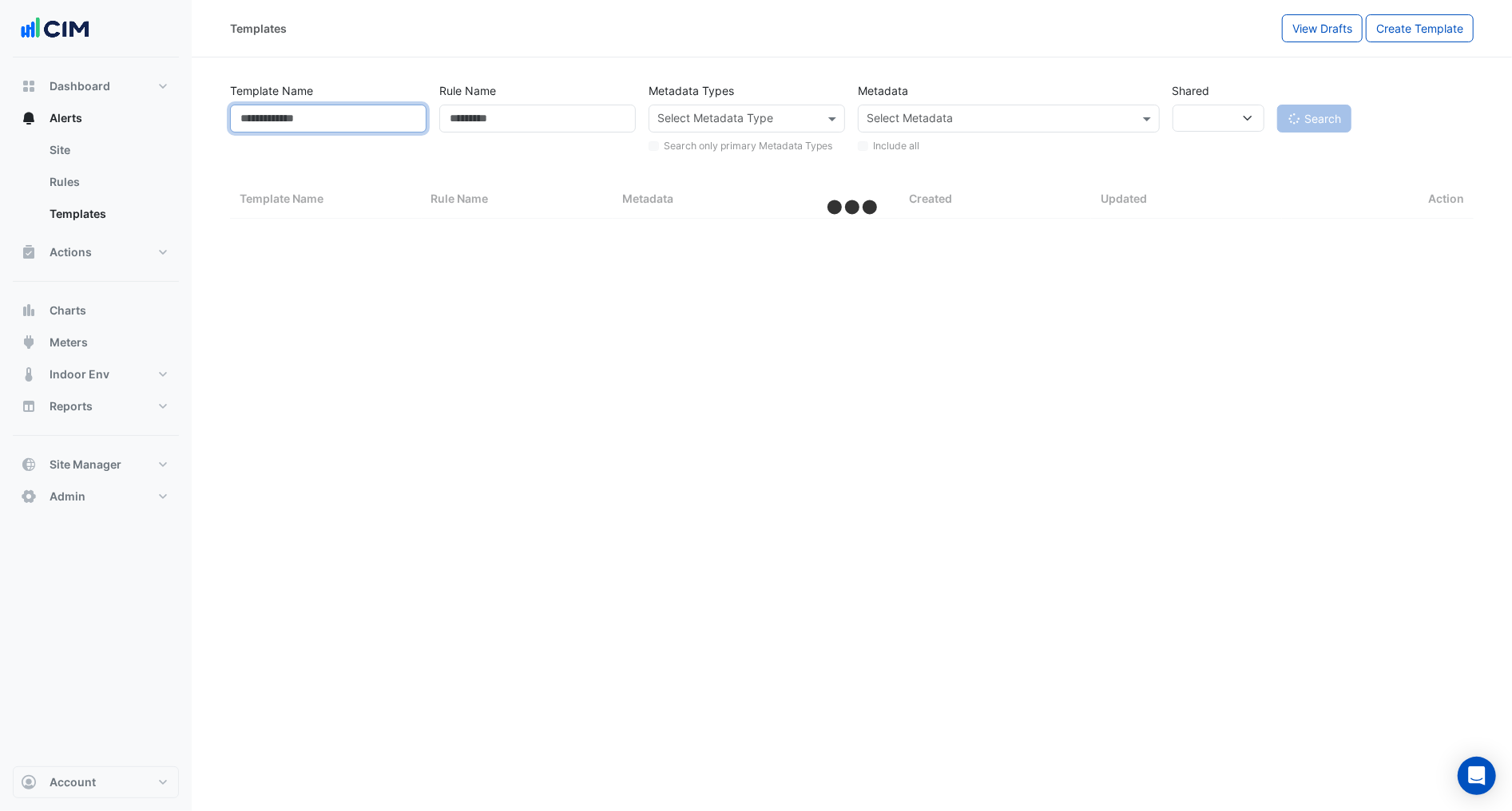
click at [343, 124] on input "Template Name" at bounding box center [328, 118] width 197 height 28
select select "***"
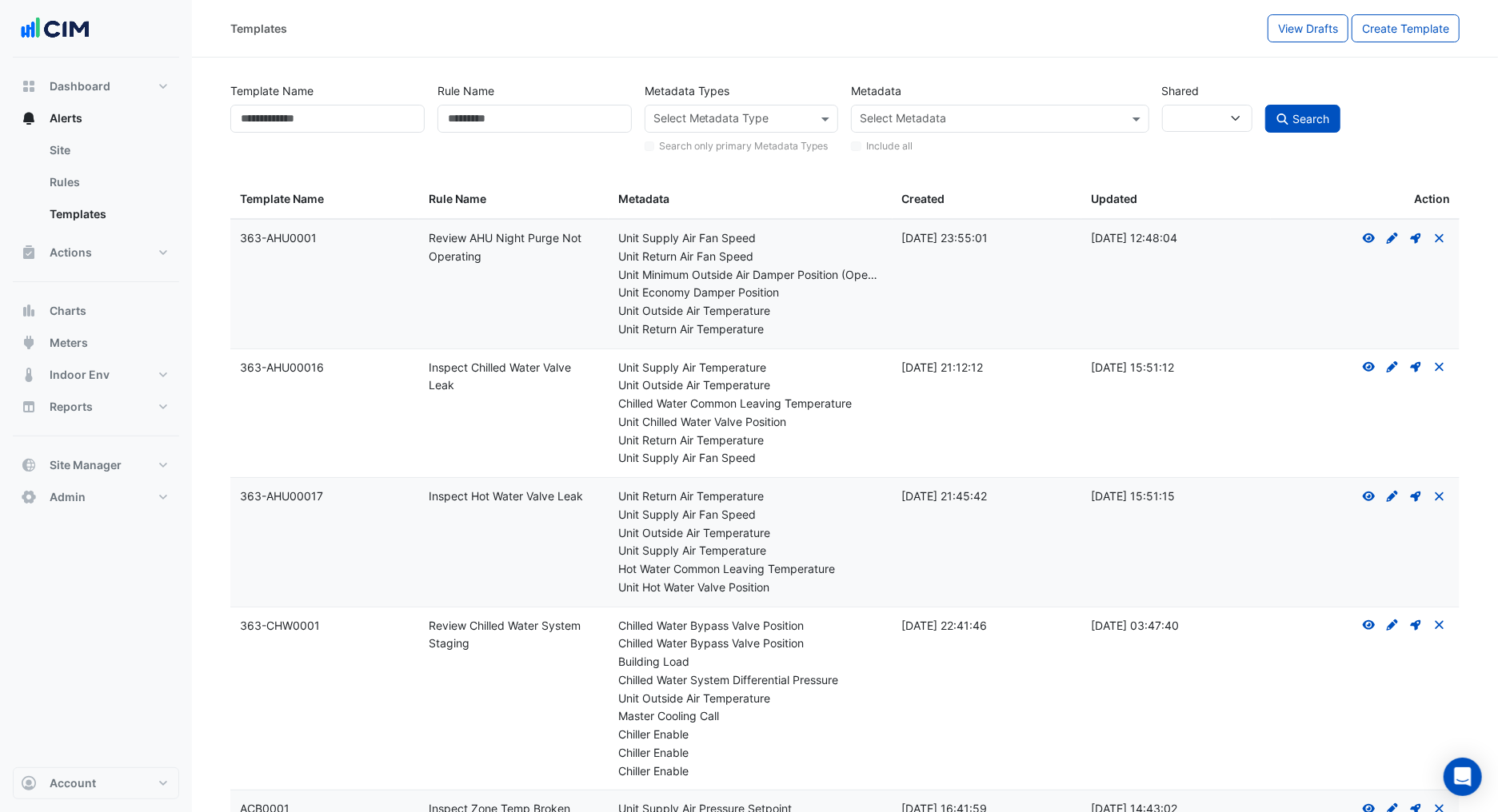
click at [977, 117] on input "text" at bounding box center [990, 120] width 261 height 17
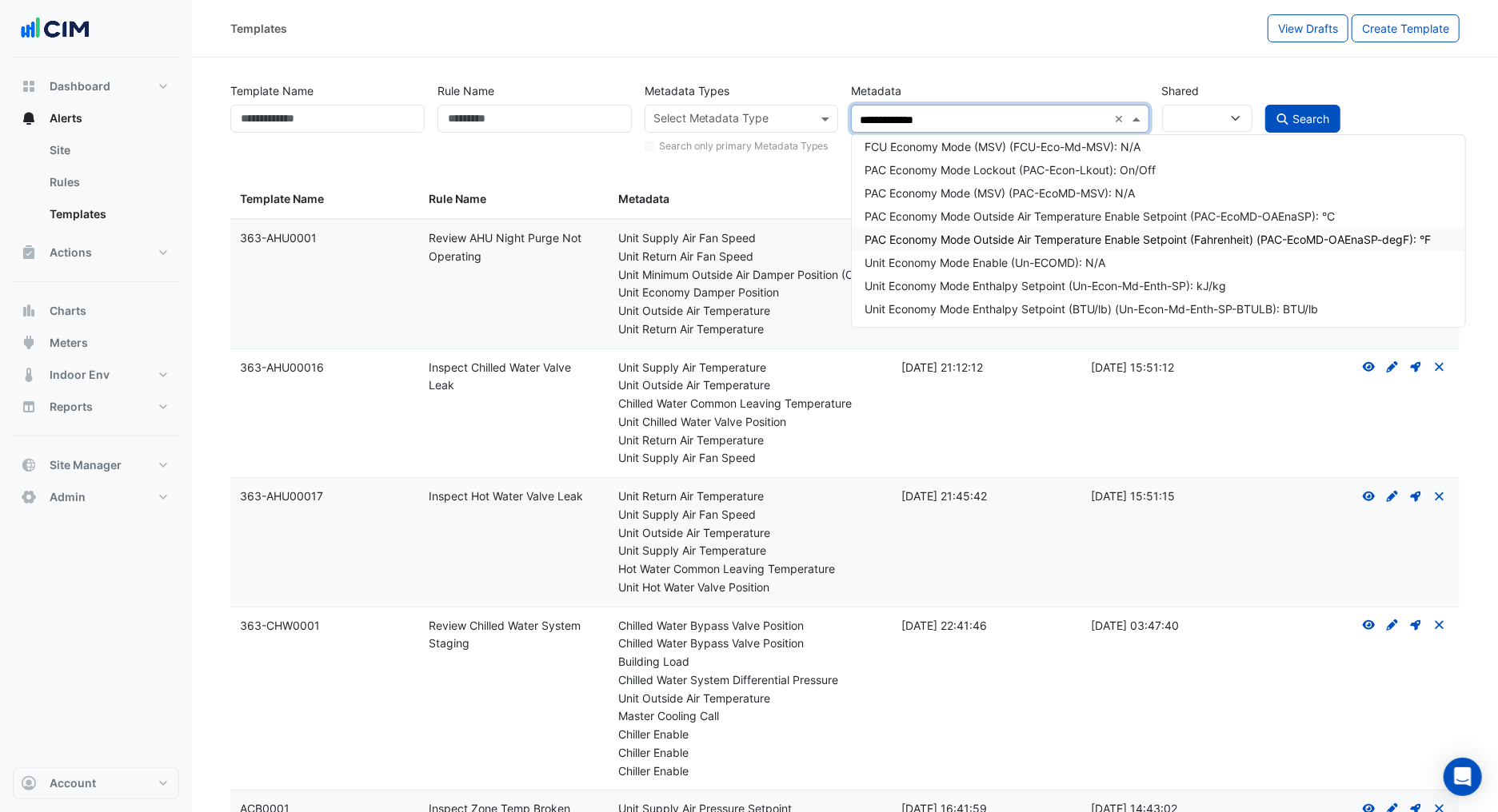
type input "**********"
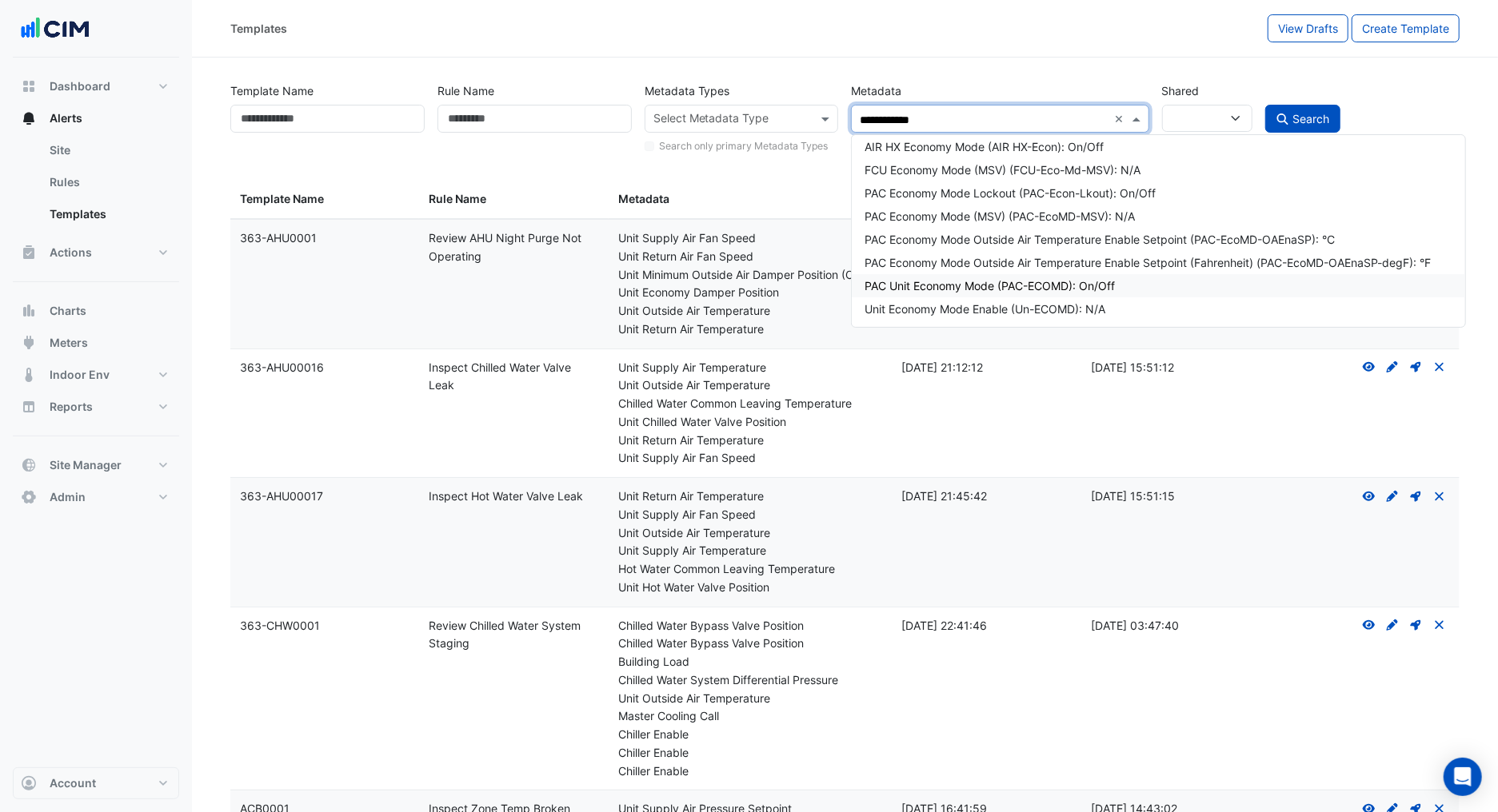
click at [1108, 287] on div "PAC Unit Economy Mode (PAC-ECOMD): On/Off" at bounding box center [1158, 285] width 587 height 17
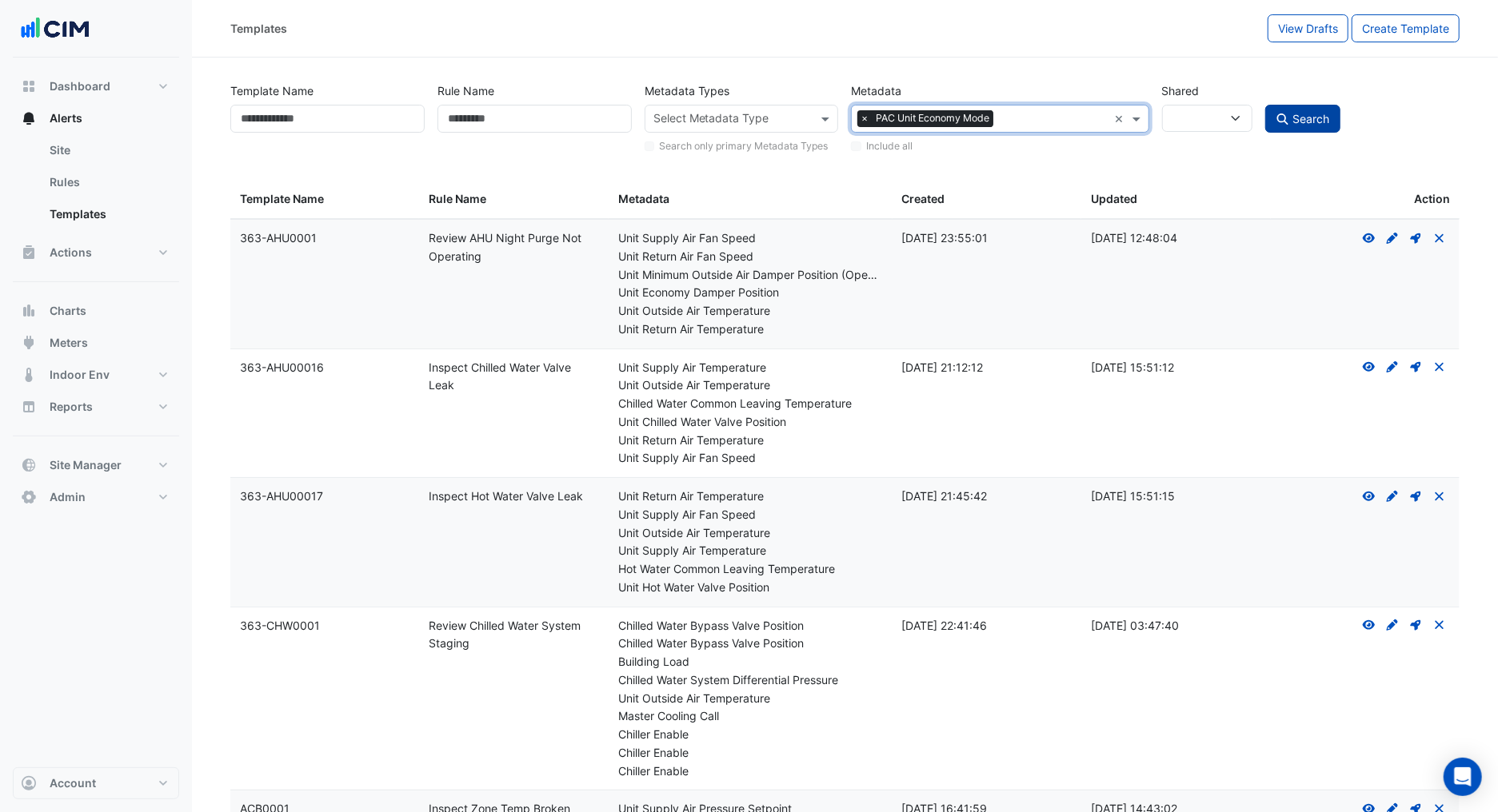
click at [1298, 126] on button "Search" at bounding box center [1304, 118] width 76 height 28
select select
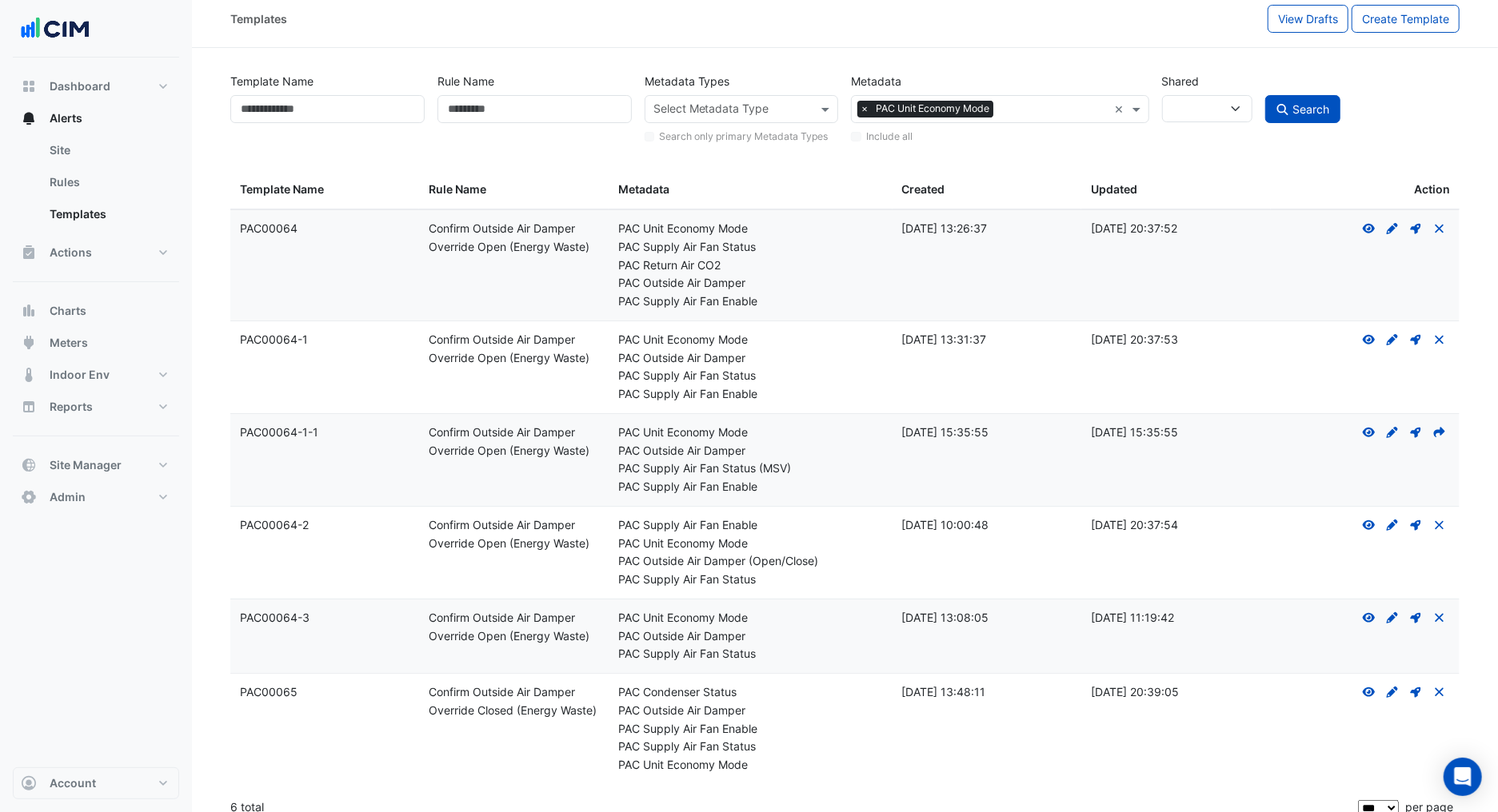
scroll to position [23, 0]
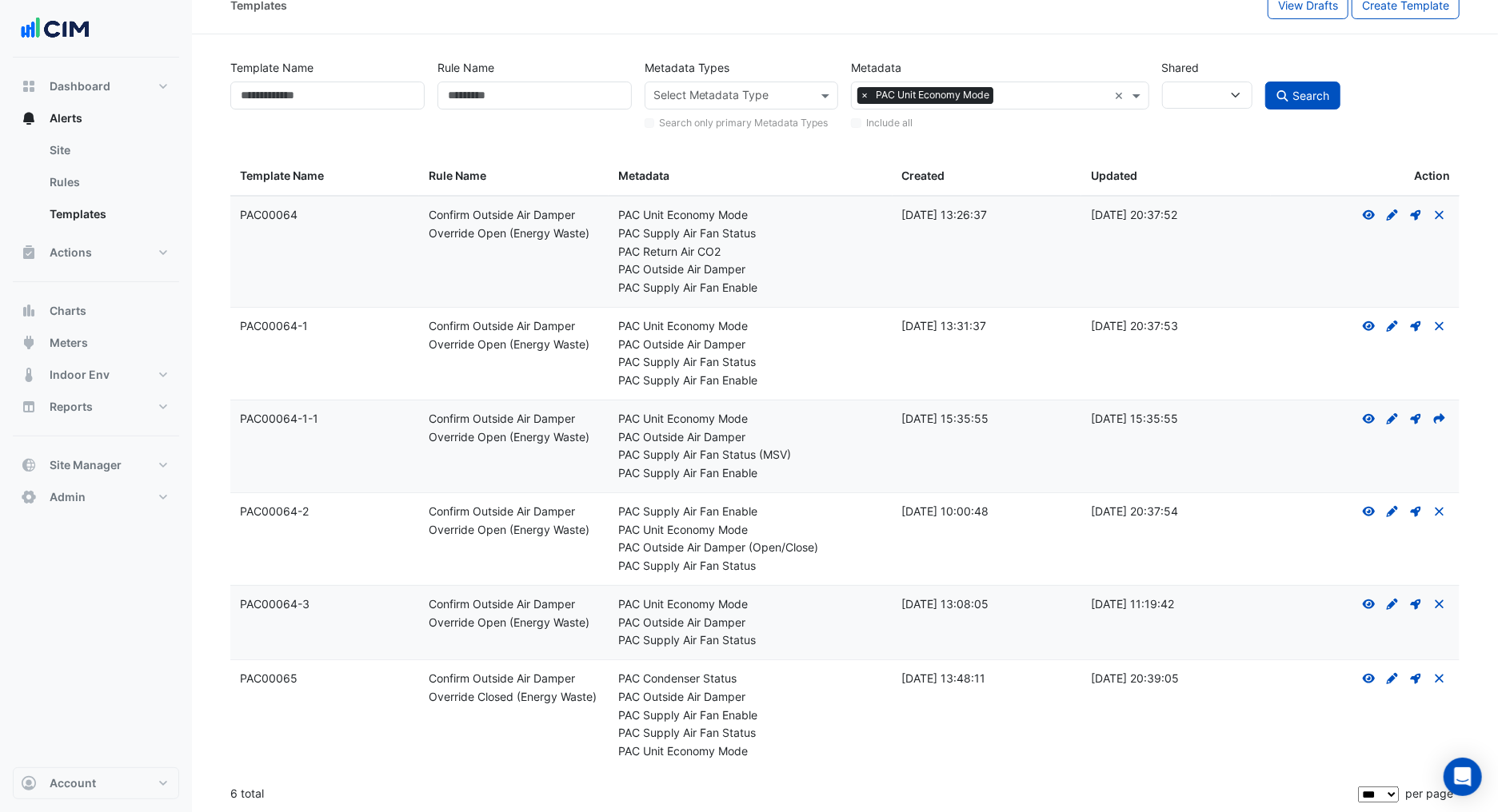
click at [1029, 101] on input "text" at bounding box center [1054, 96] width 108 height 17
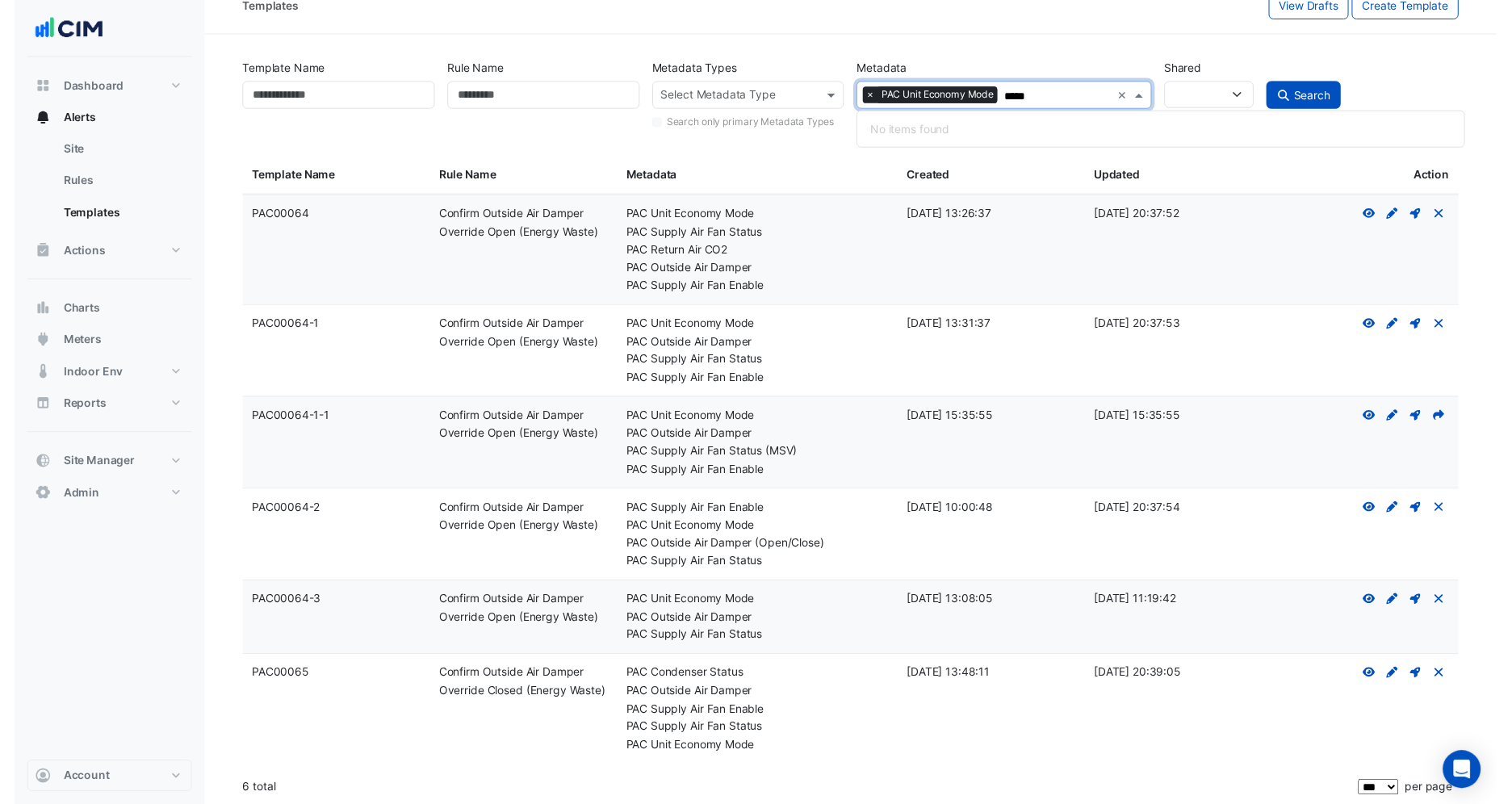
scroll to position [0, 0]
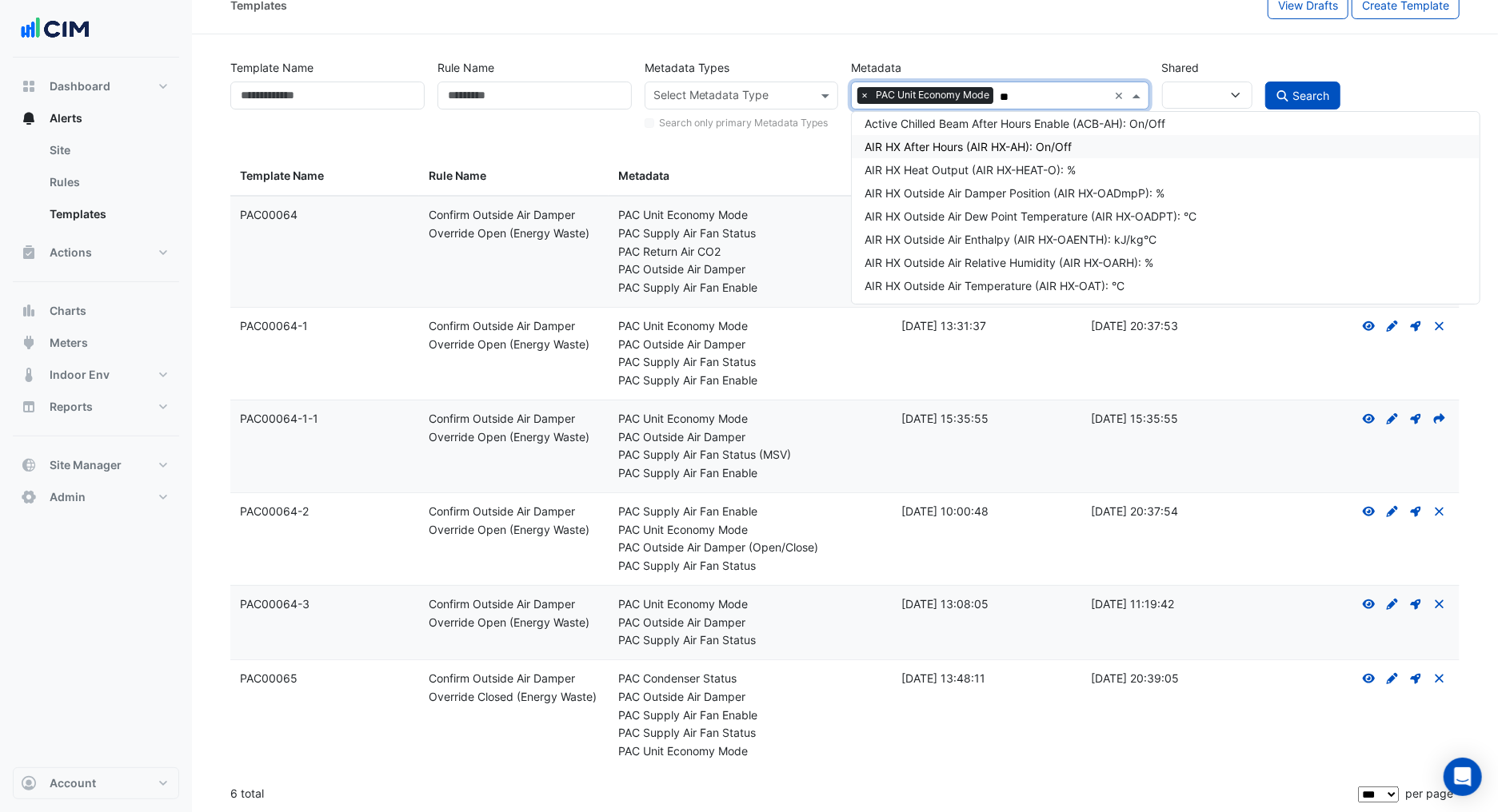
type input "*"
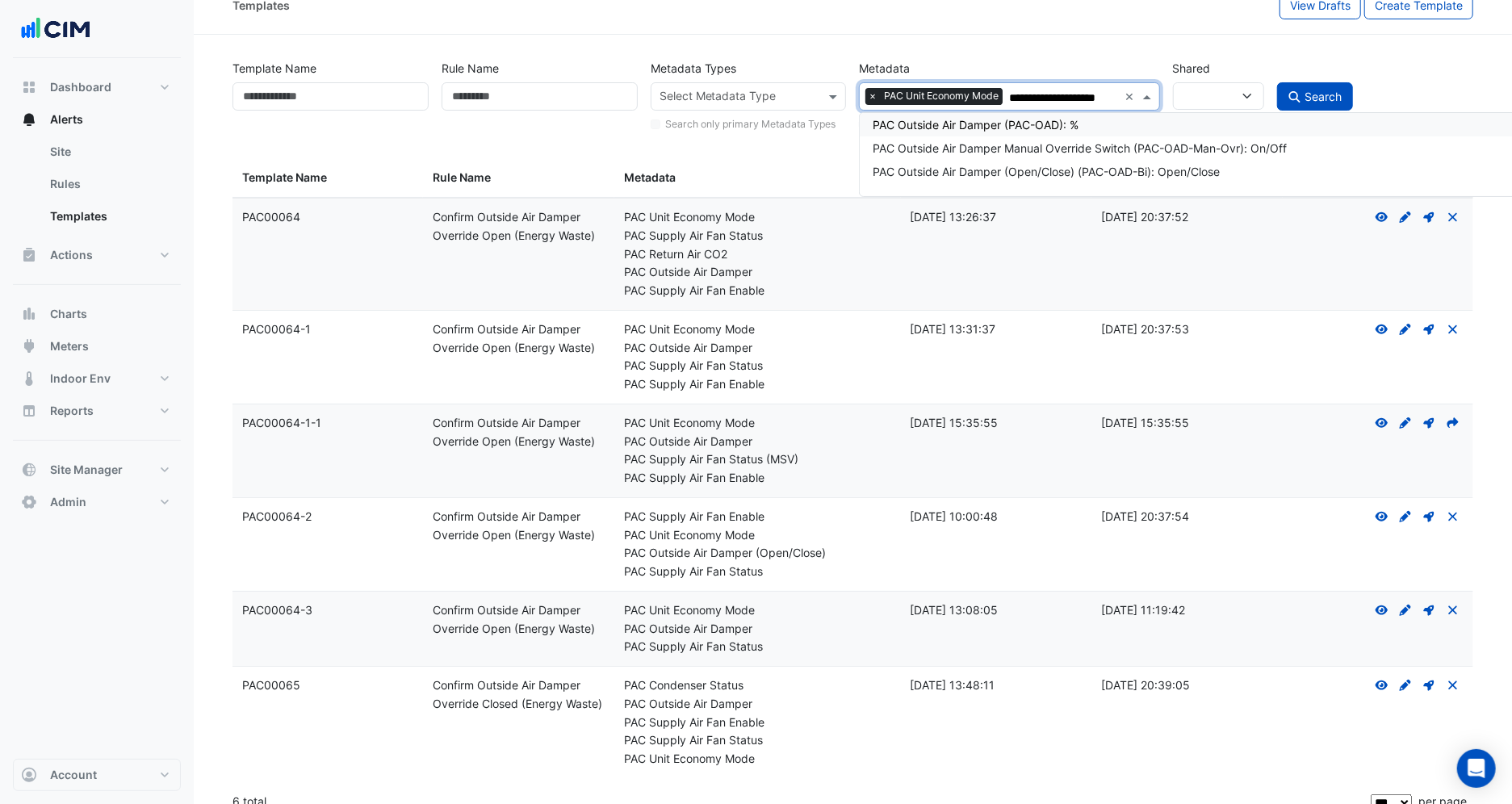
type input "**********"
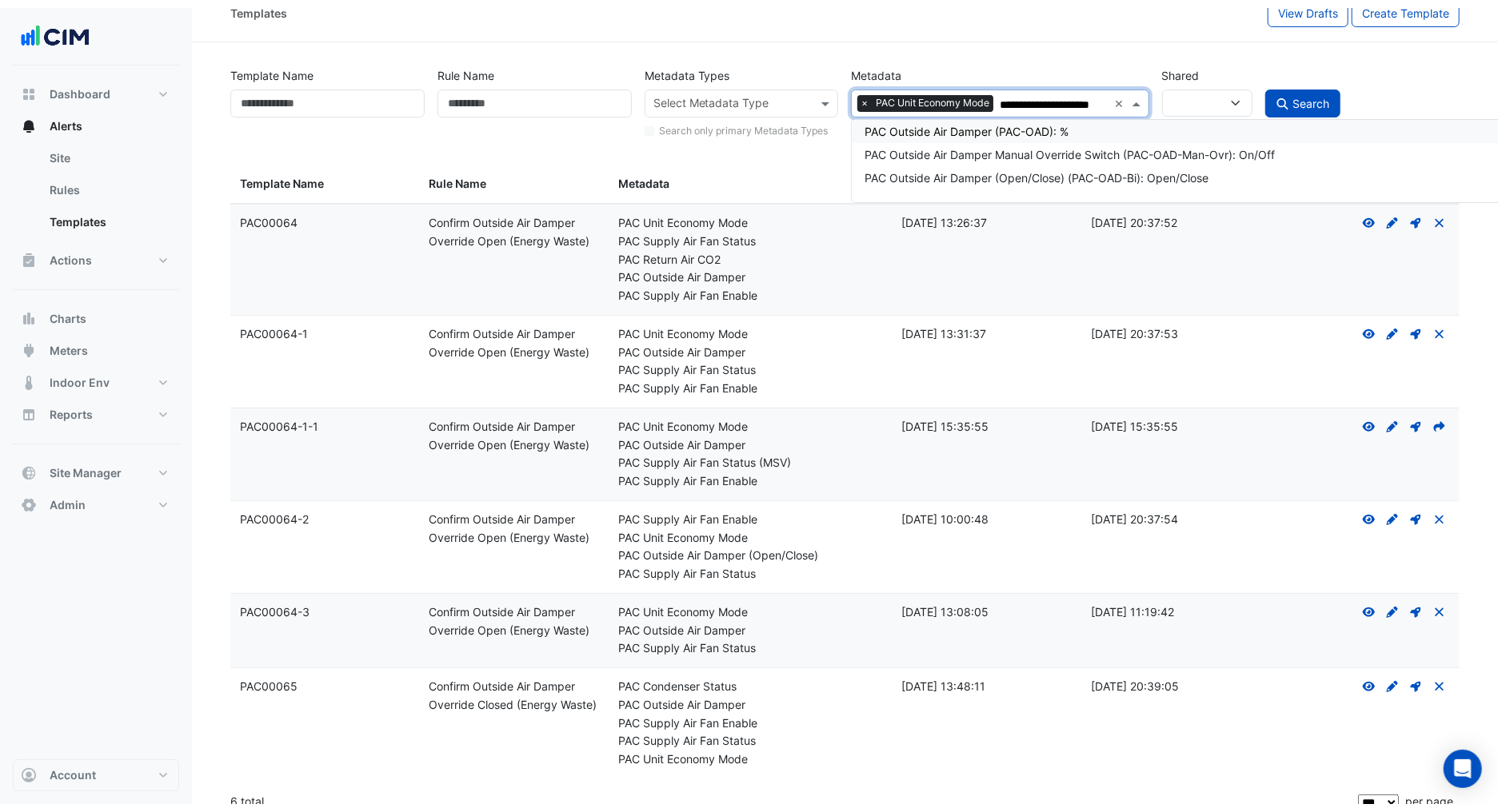
scroll to position [0, 16]
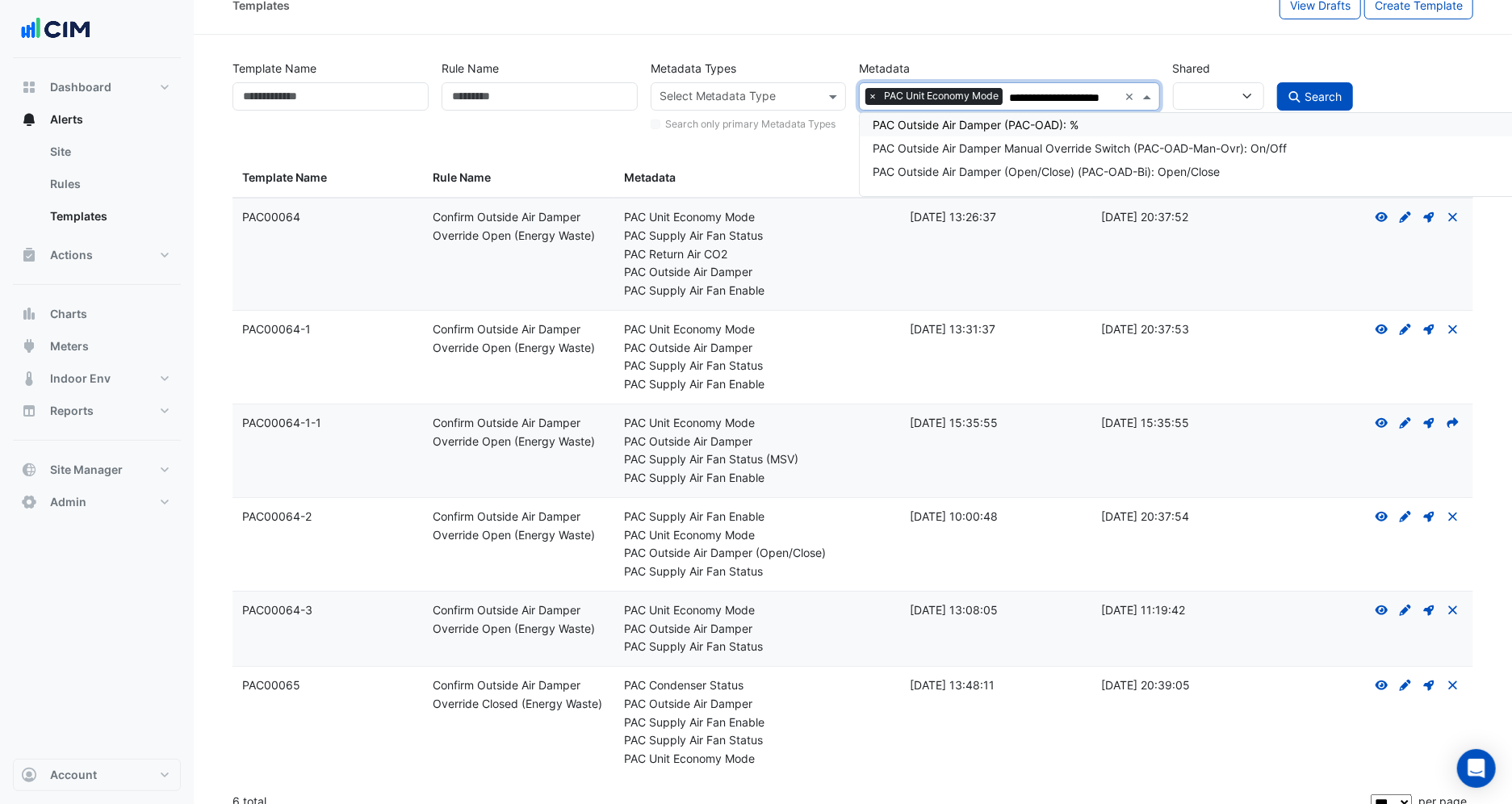
click at [1145, 127] on div "PAC Outside Air Damper (PAC-OAD): %" at bounding box center [1199, 124] width 653 height 17
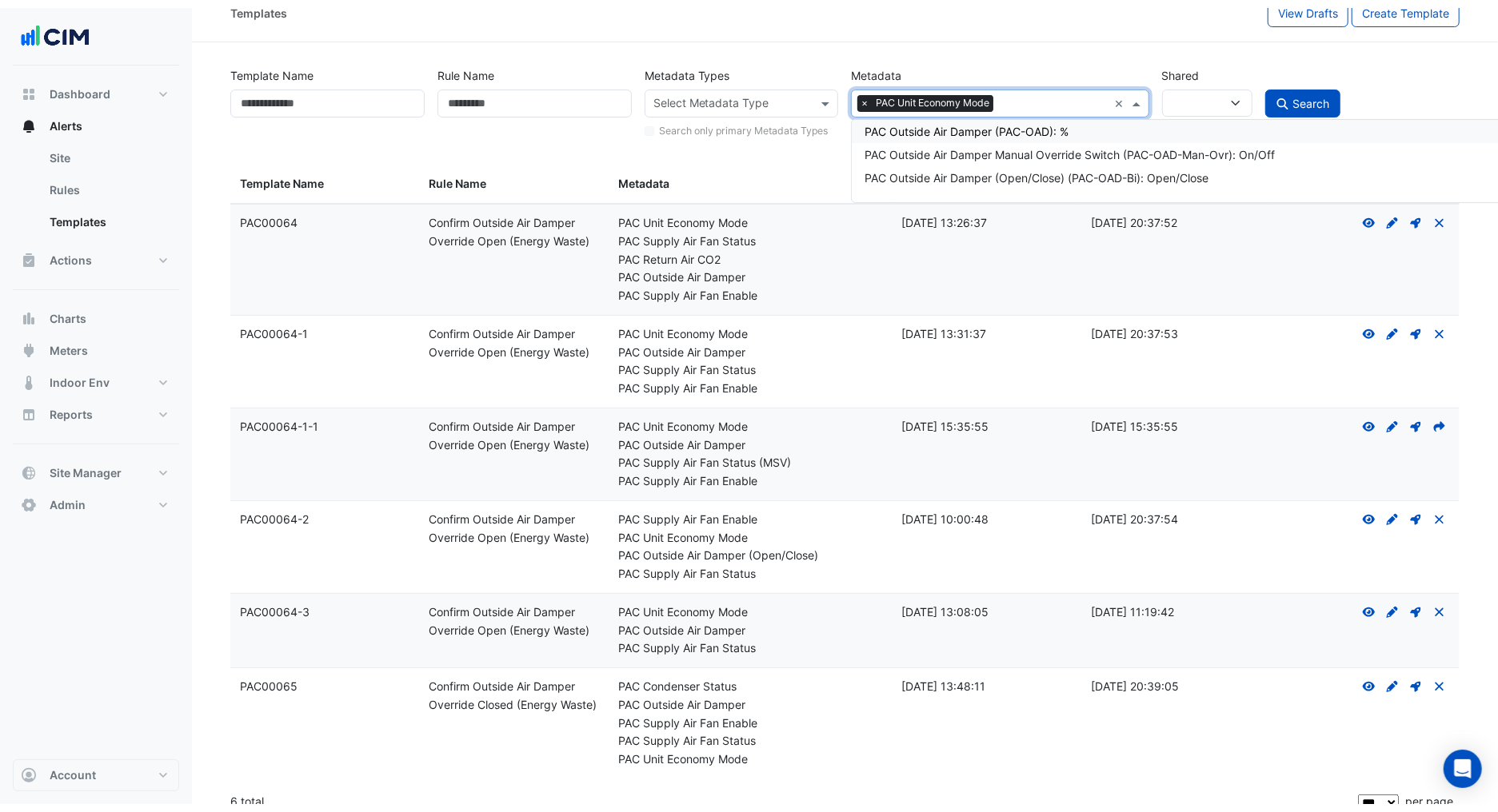
scroll to position [0, 0]
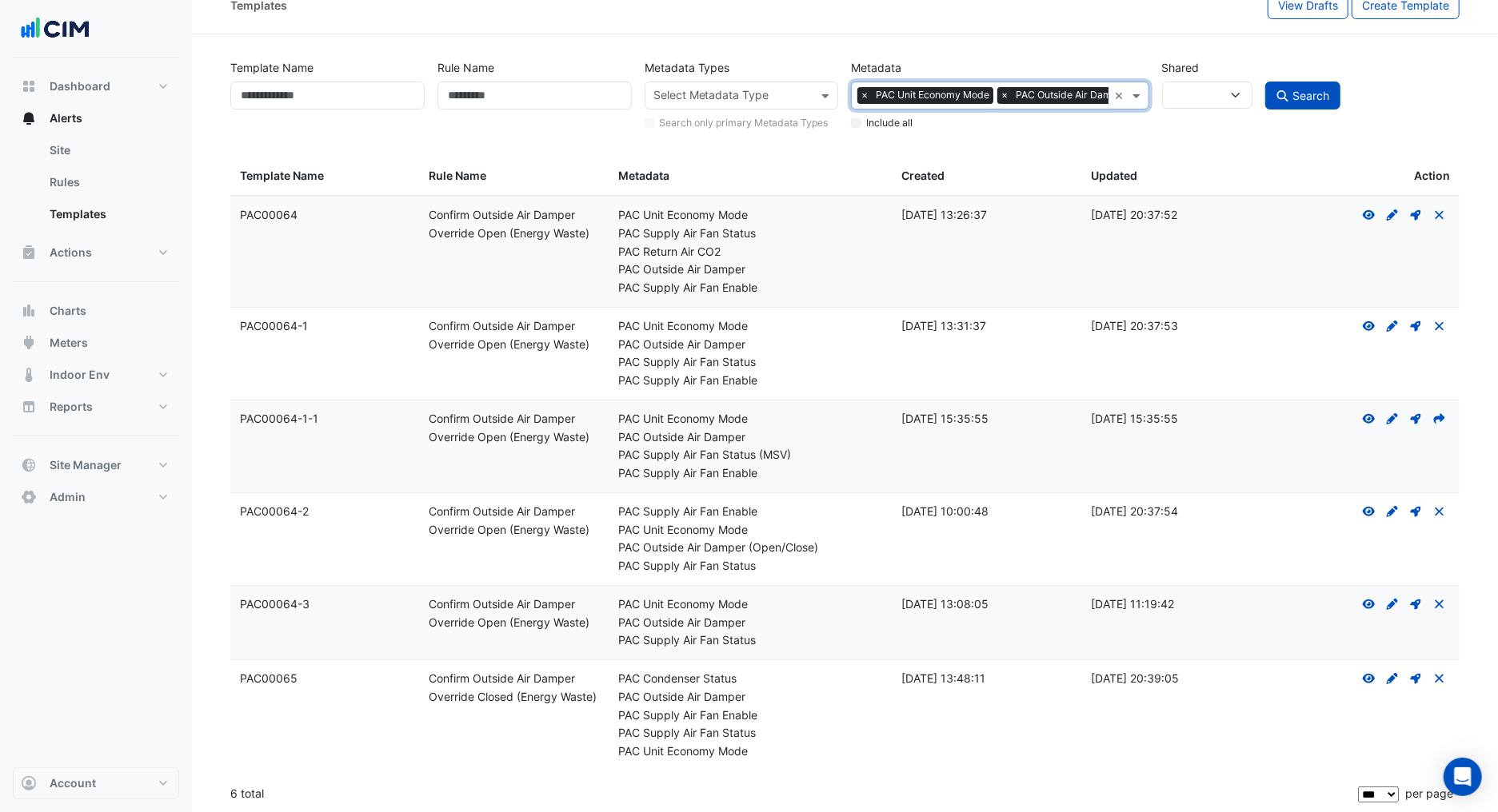
click at [1311, 100] on span "Search" at bounding box center [1312, 95] width 37 height 14
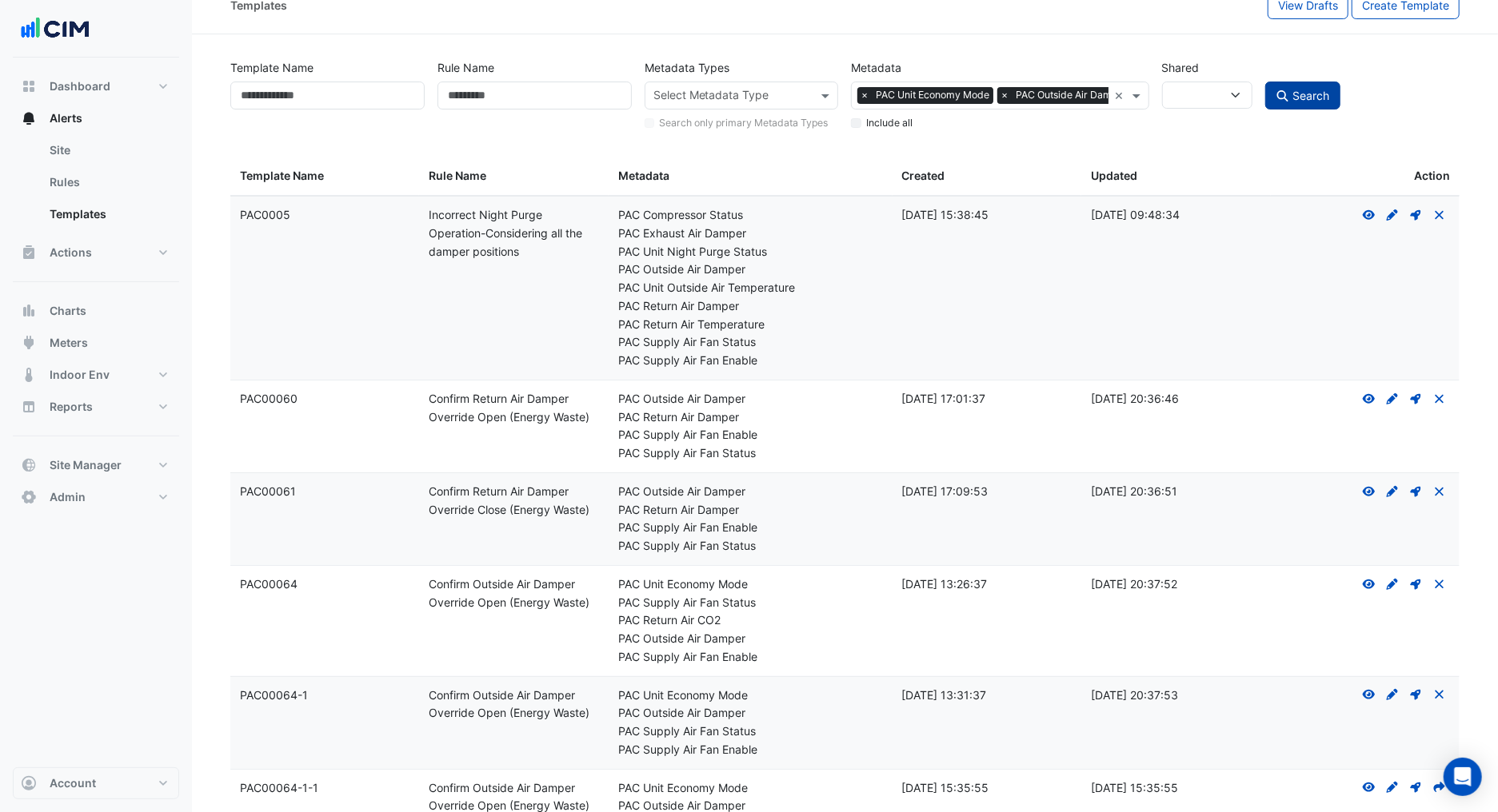
click at [1313, 84] on button "Search" at bounding box center [1304, 96] width 76 height 28
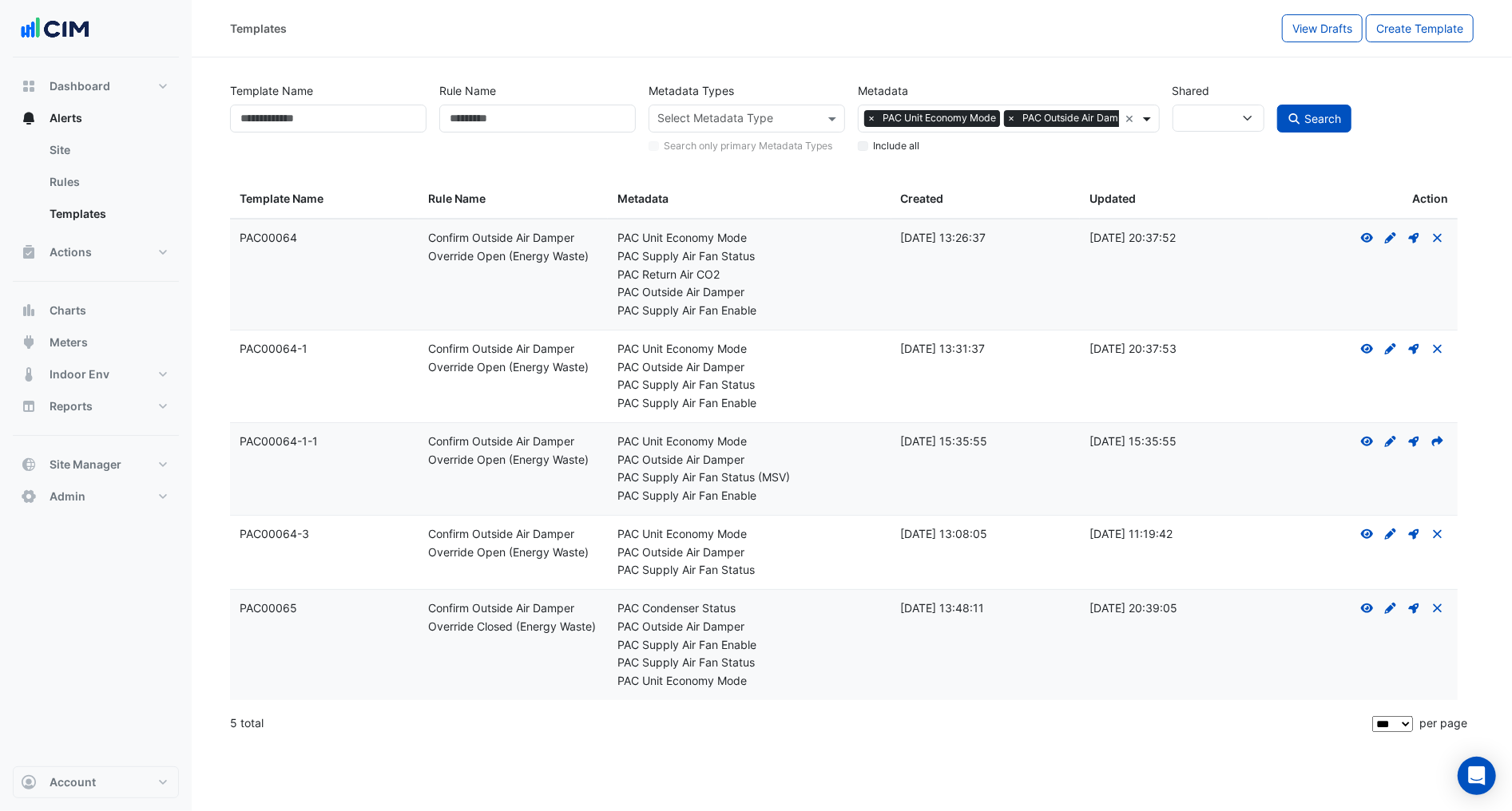
drag, startPoint x: 1156, startPoint y: 121, endPoint x: 1149, endPoint y: 117, distance: 8.1
click at [1151, 118] on div "Metadata × PAC Unit Economy Mode × PAC Outside Air Damper × Include all" at bounding box center [1008, 116] width 314 height 79
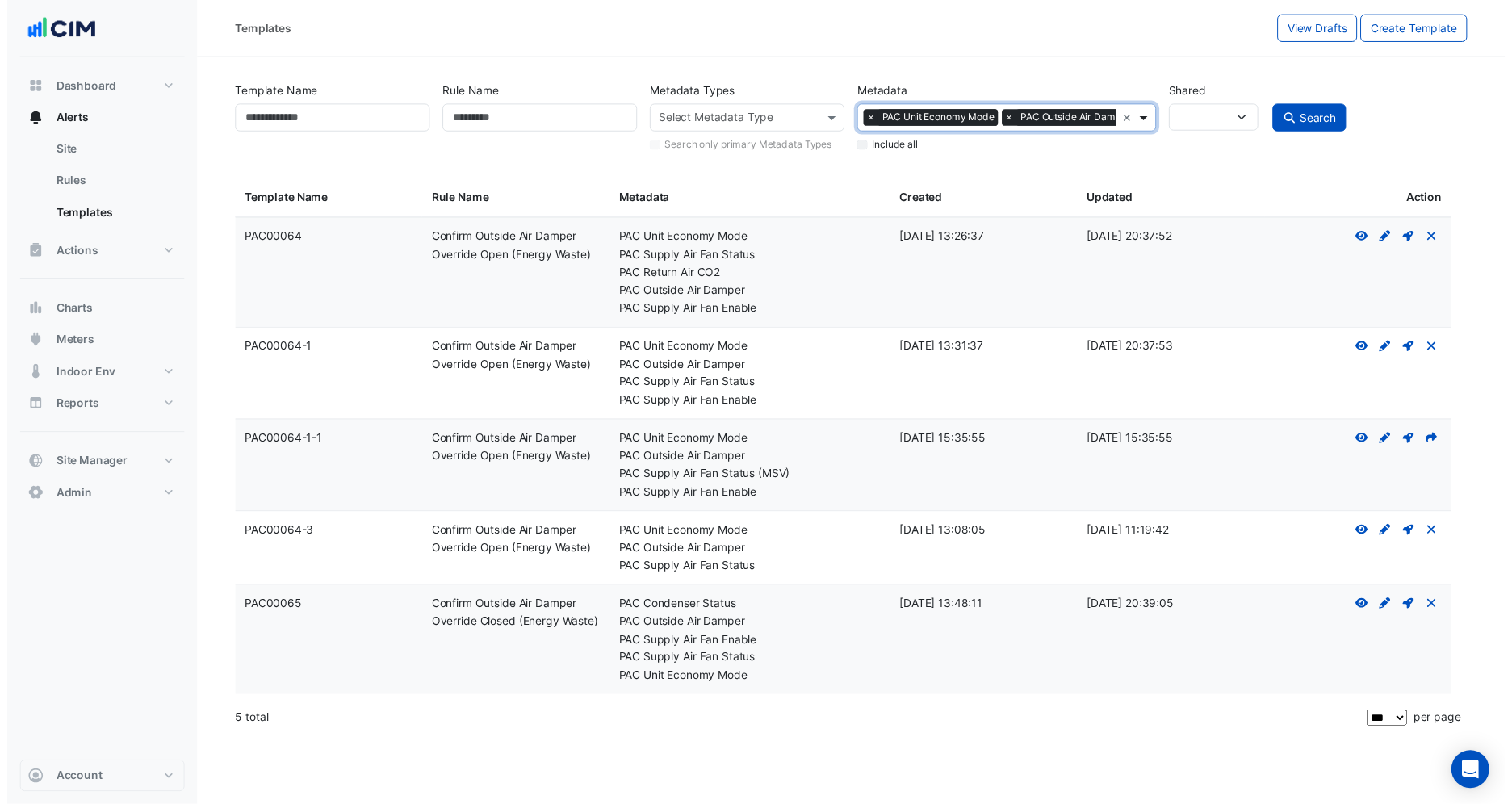
scroll to position [0, 28]
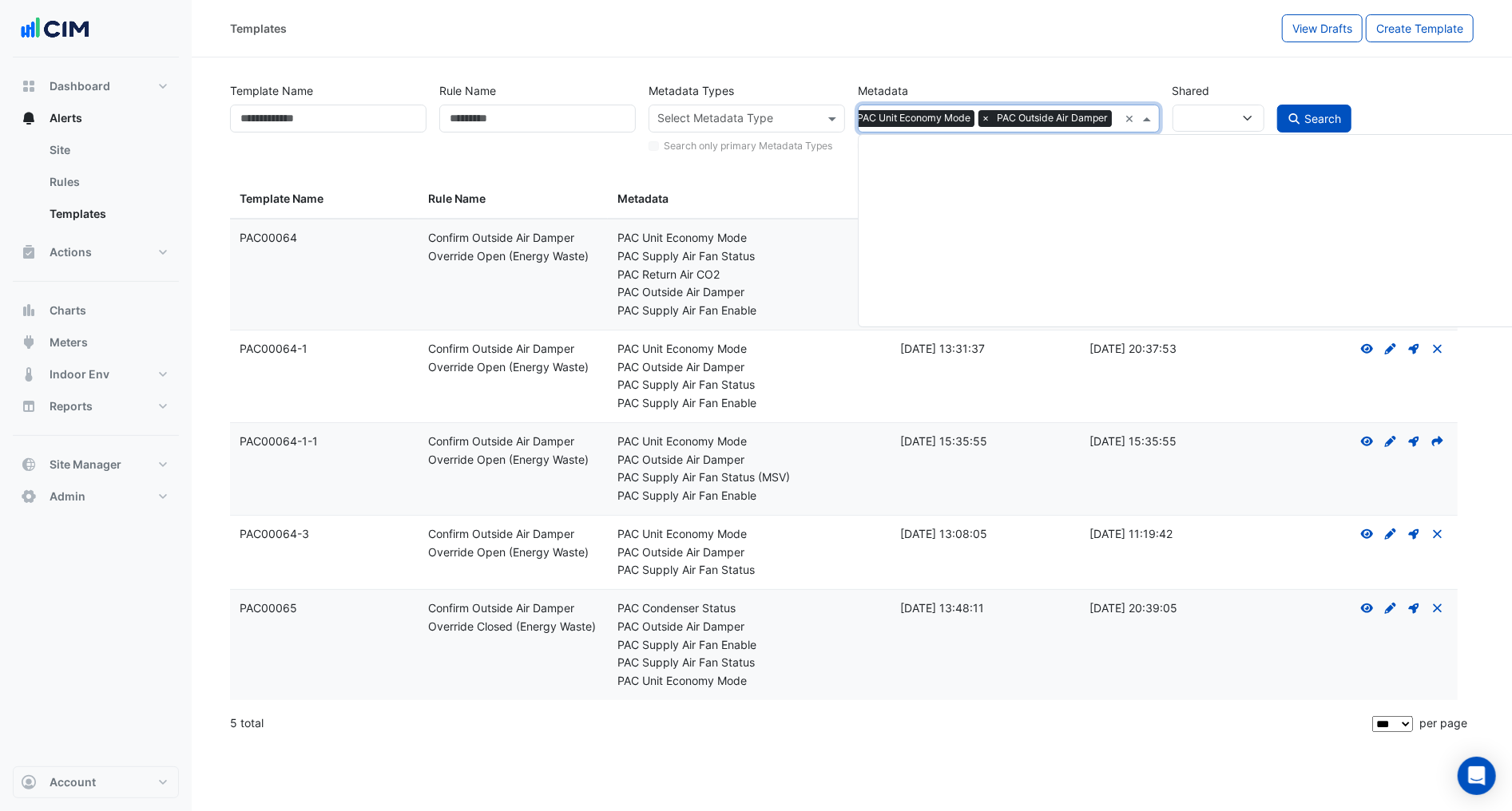
click at [1150, 117] on div "Metadata × PAC Unit Economy Mode × PAC Outside Air Damper × PAC Optimum Start R…" at bounding box center [1008, 116] width 314 height 79
click at [1148, 116] on div "Metadata × PAC Unit Economy Mode × PAC Outside Air Damper × Include all" at bounding box center [1008, 116] width 314 height 79
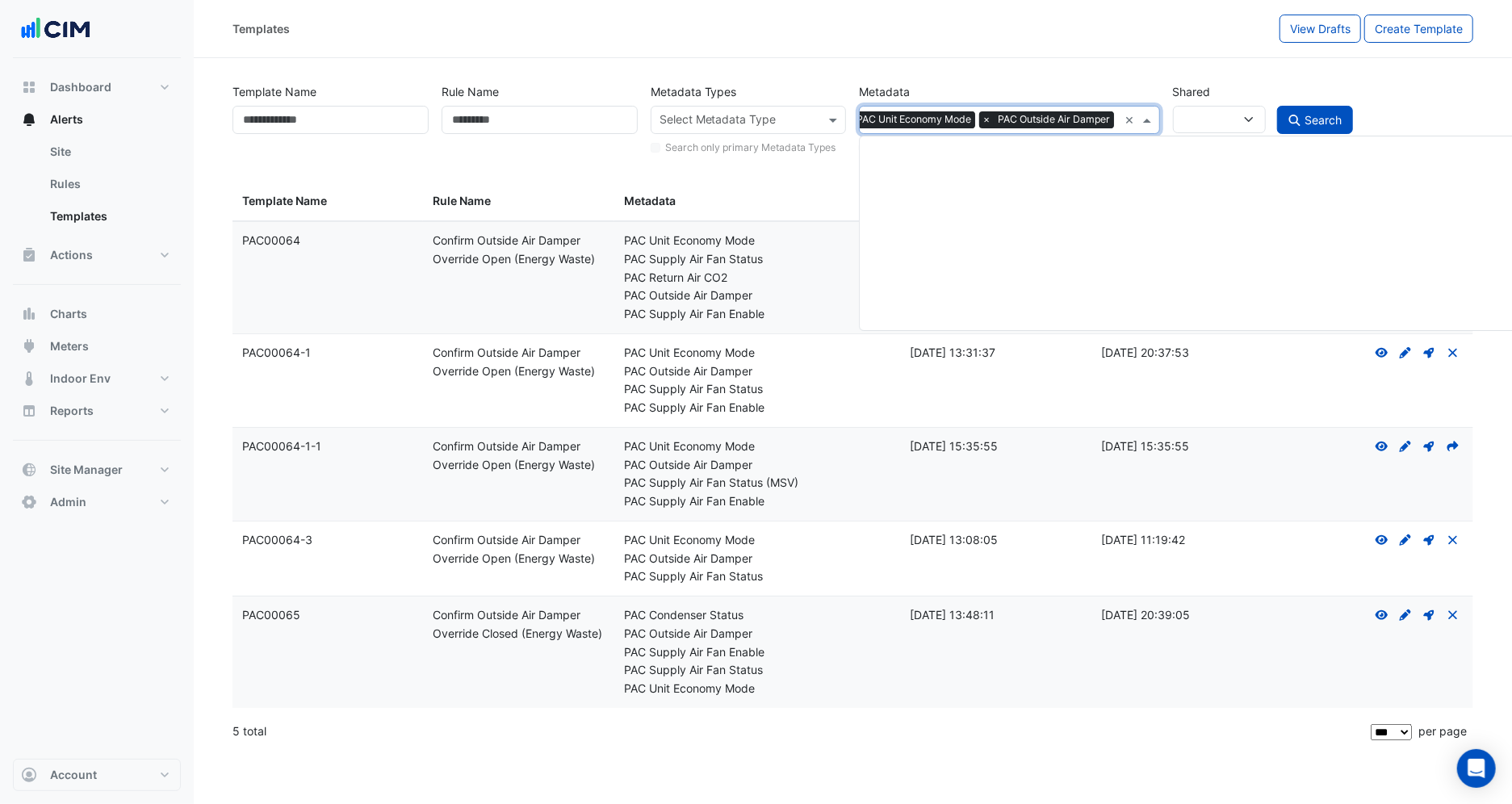
click at [1159, 118] on div "× PAC Unit Economy Mode × PAC Outside Air Damper ×" at bounding box center [1009, 119] width 300 height 28
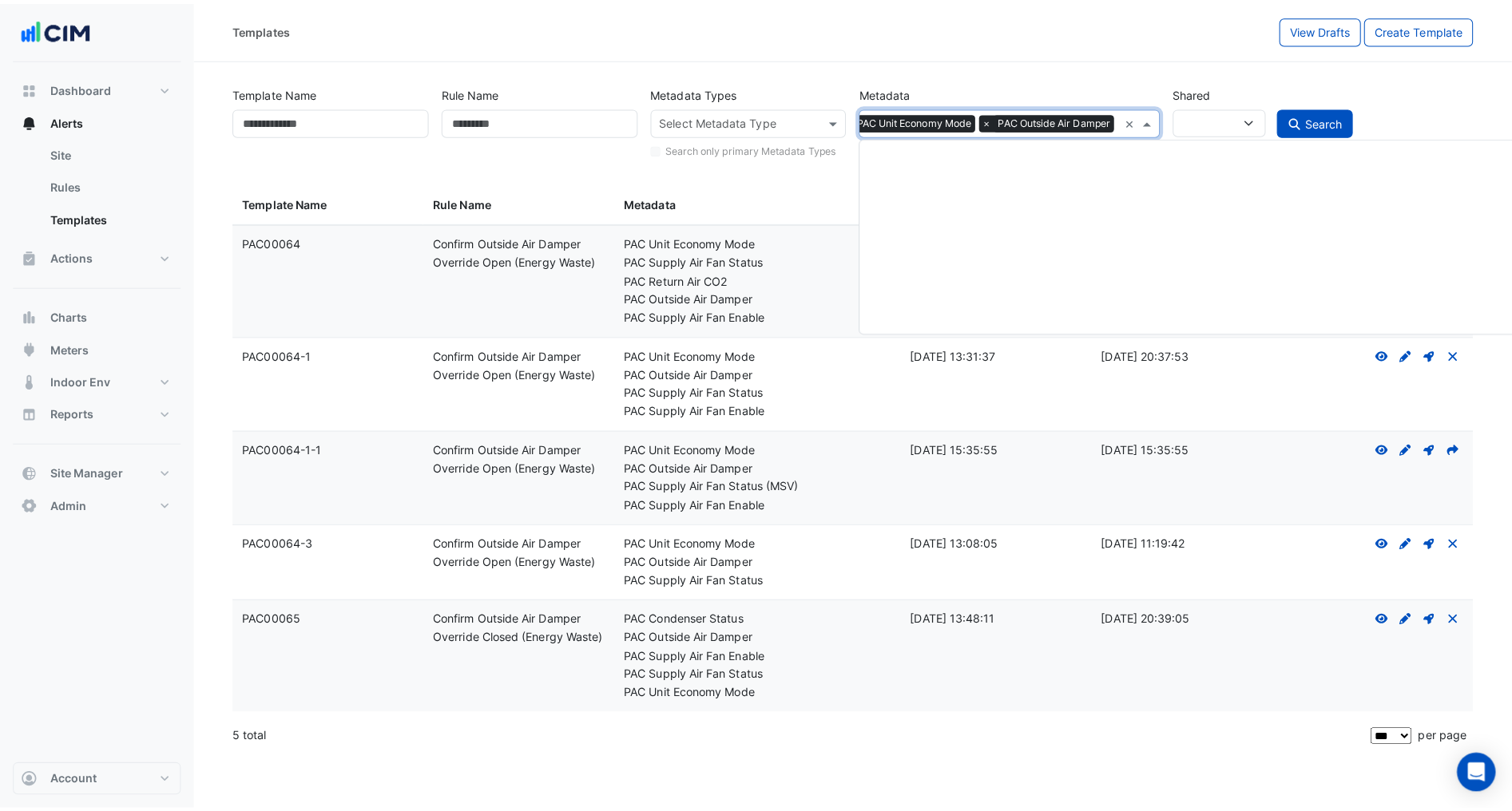
scroll to position [50544, 0]
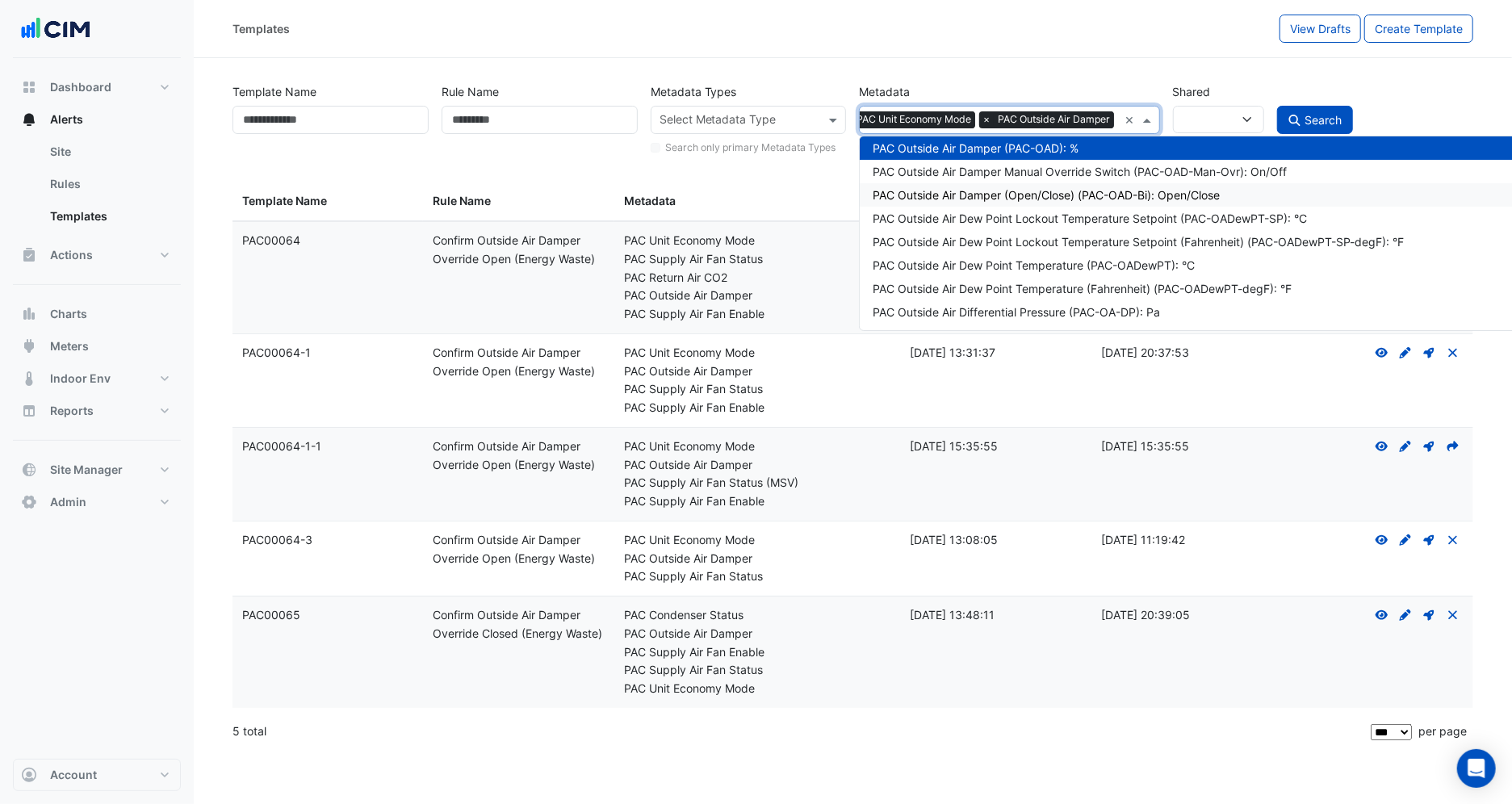
click at [1071, 199] on div "PAC Outside Air Damper (Open/Close) (PAC-OAD-Bi): Open/Close" at bounding box center [1199, 195] width 653 height 17
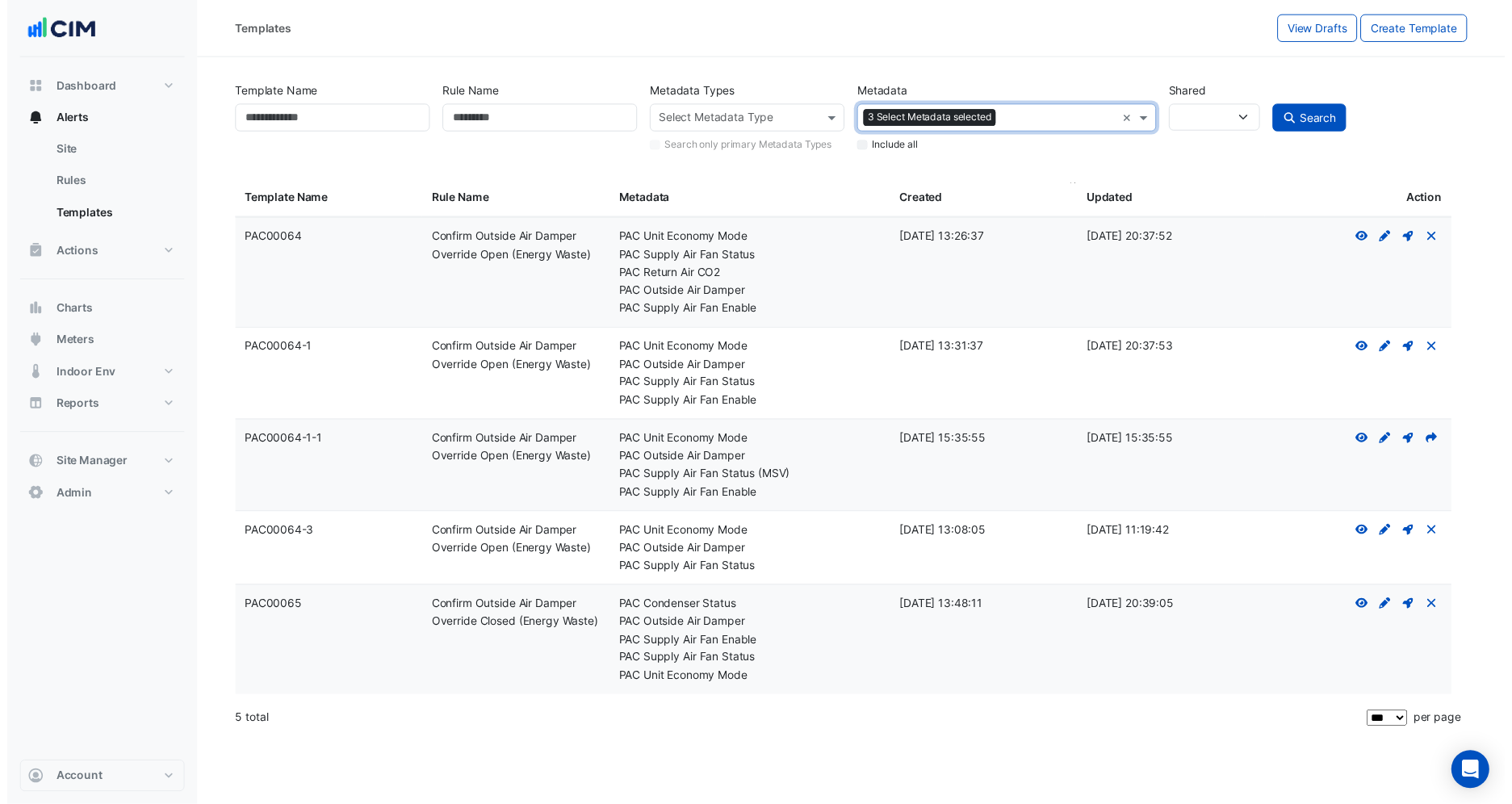
scroll to position [0, 0]
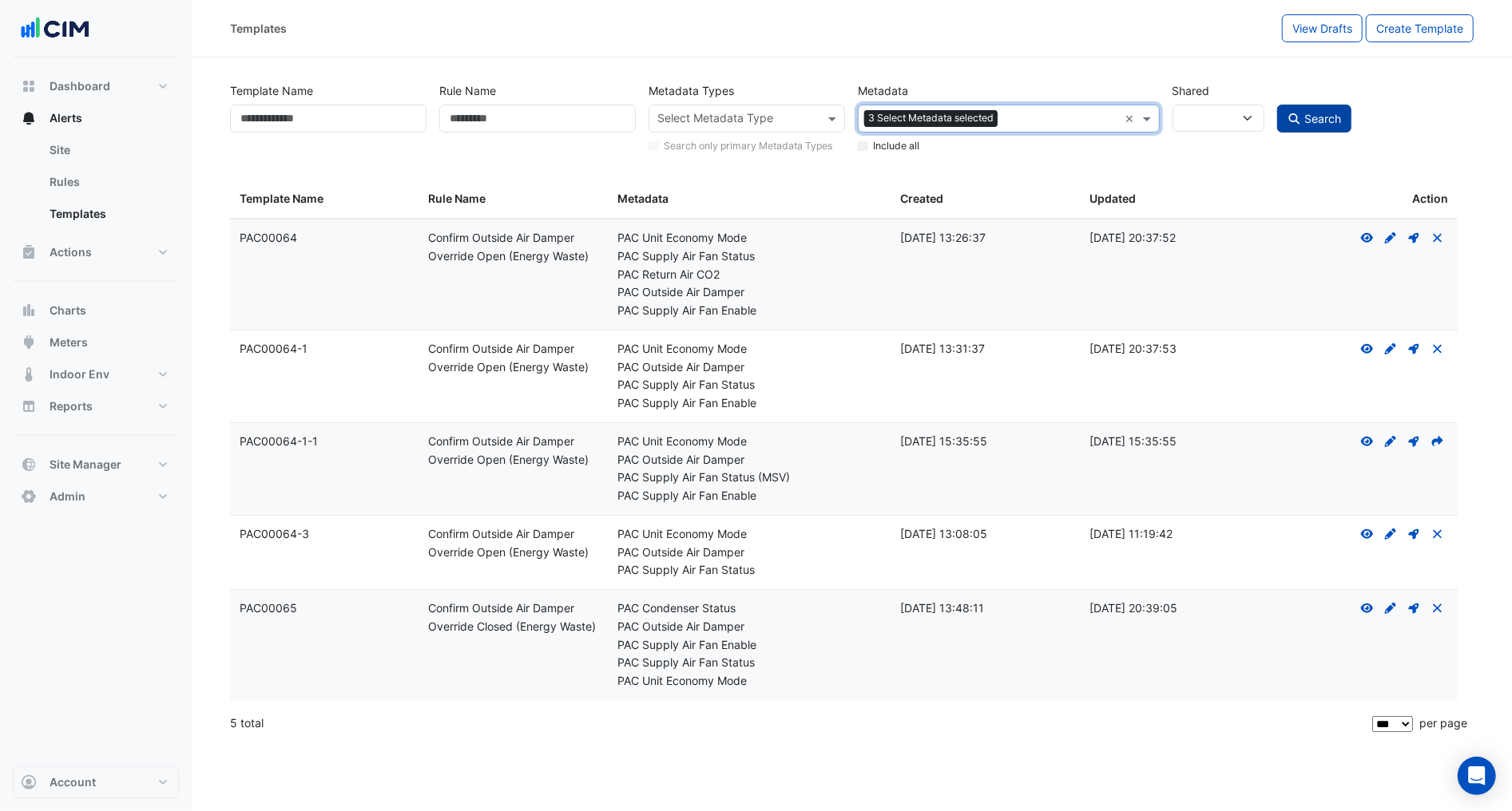
click at [1315, 121] on span "Search" at bounding box center [1323, 118] width 37 height 14
select select
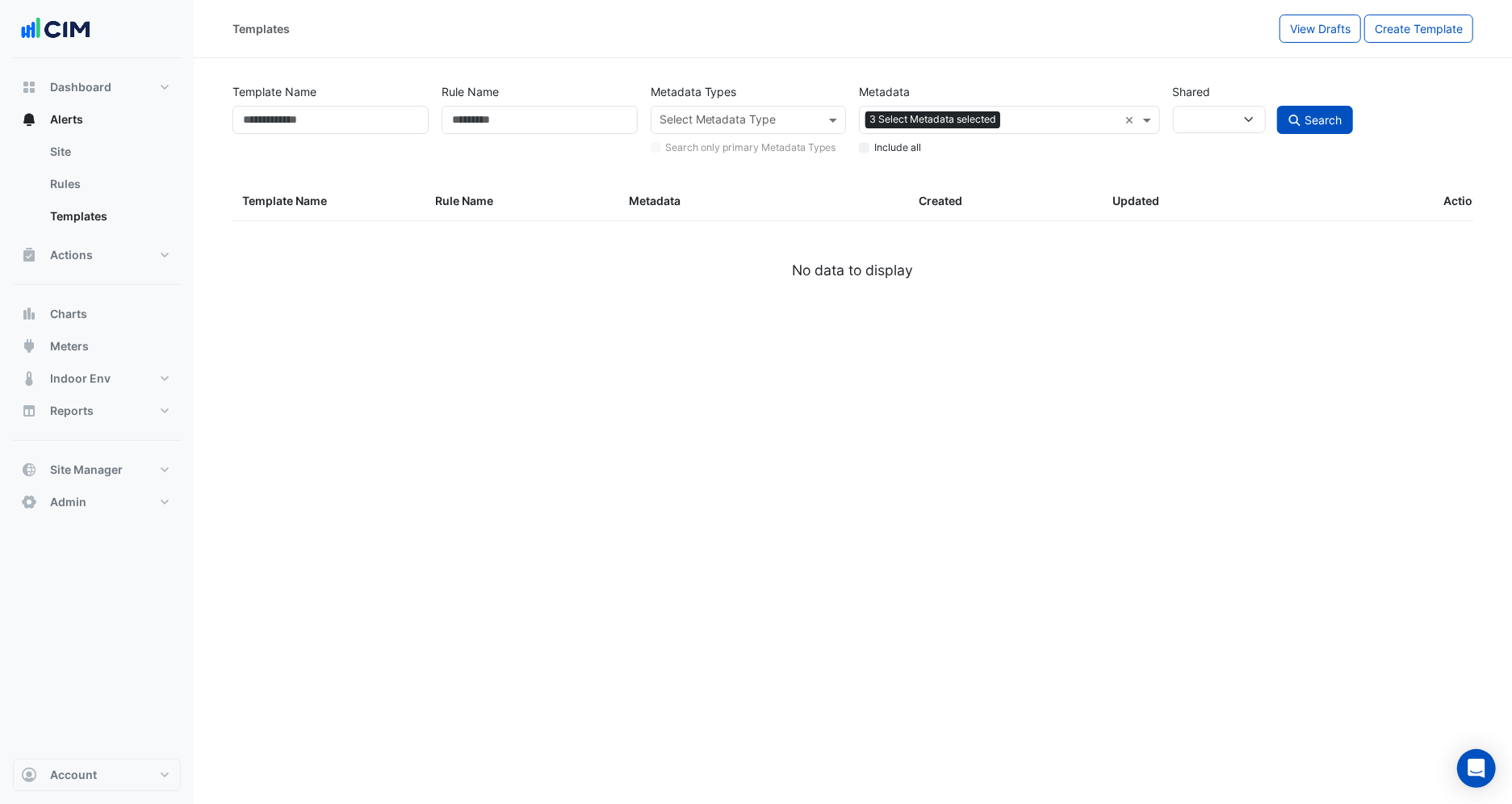
click at [1049, 116] on input "text" at bounding box center [1063, 121] width 114 height 17
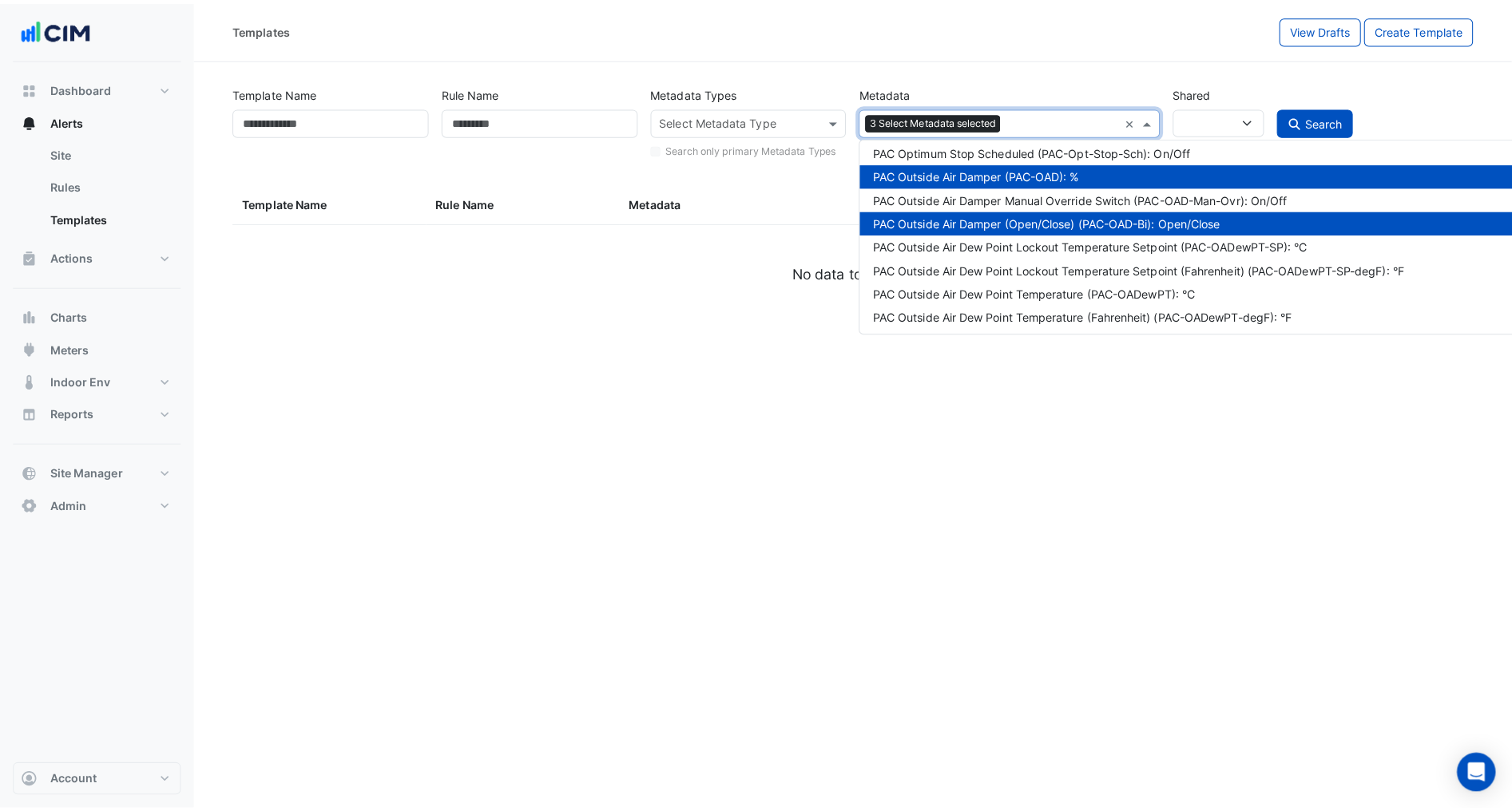
scroll to position [50414, 0]
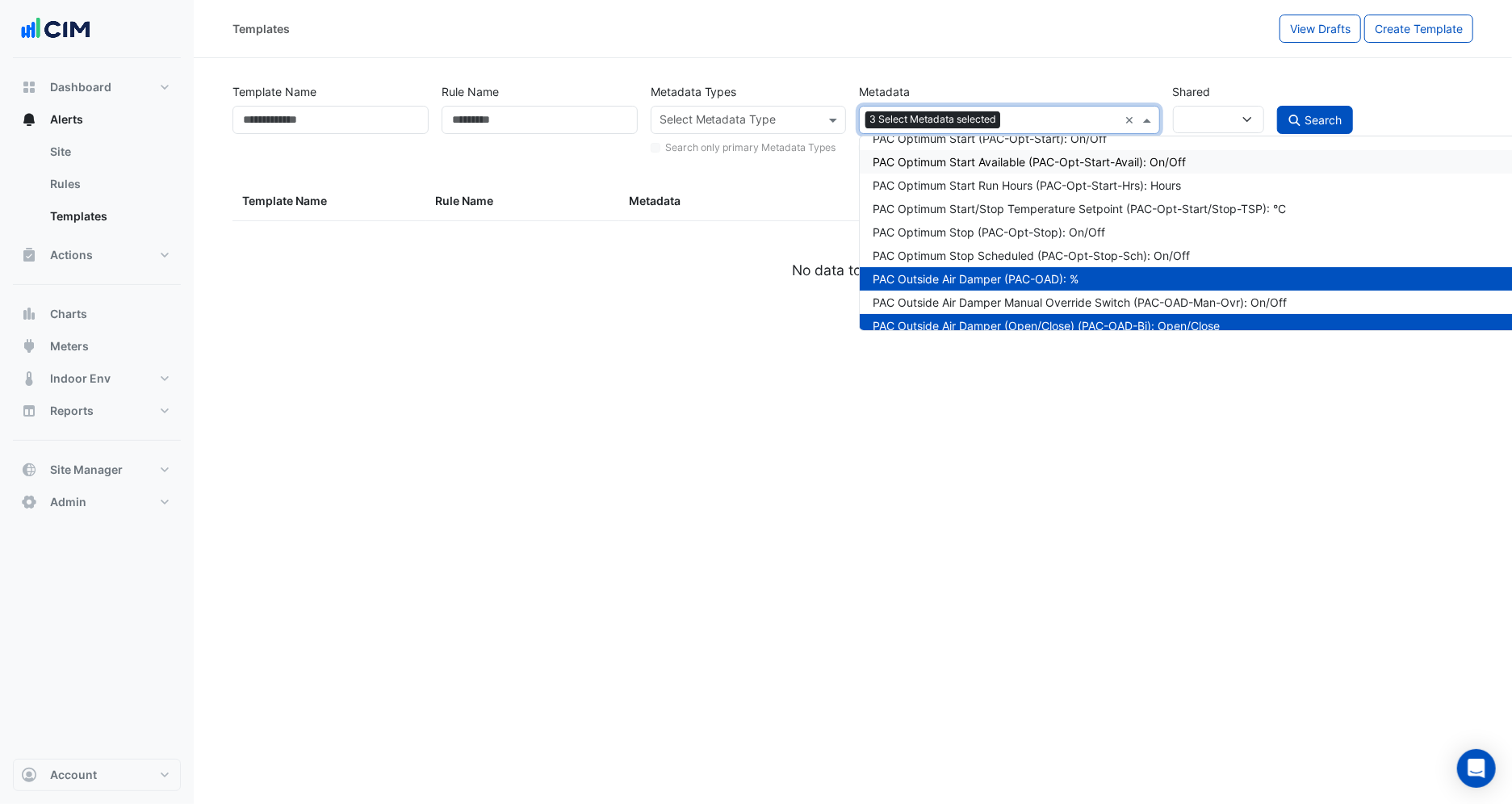
click at [696, 296] on ngx-datatable "Templates Template Name Templates Rule Name Templates Metadata Templates Create…" at bounding box center [853, 251] width 1241 height 137
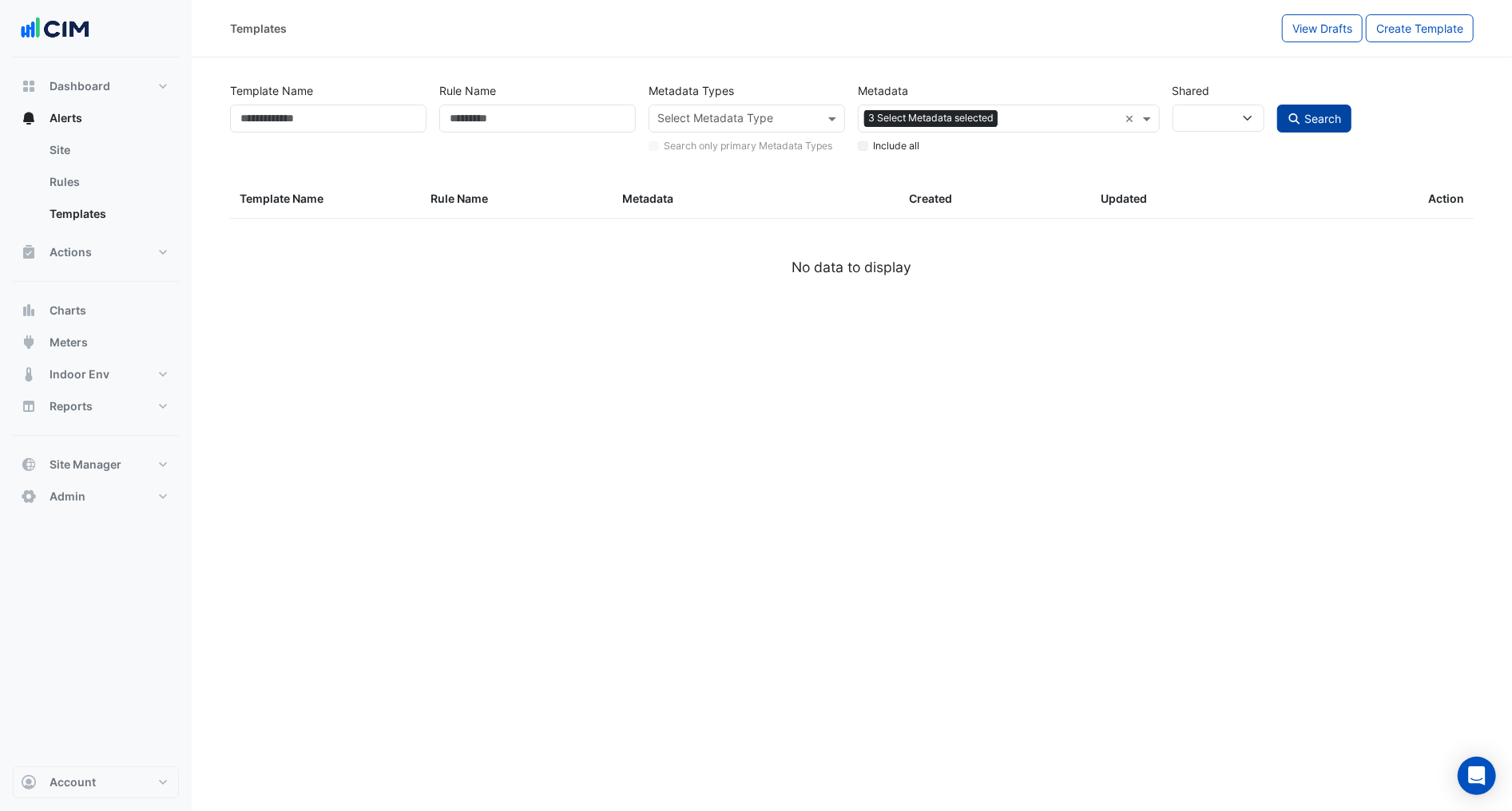
click at [1295, 113] on icon "submit" at bounding box center [1295, 119] width 11 height 11
click at [1291, 116] on icon "submit" at bounding box center [1295, 119] width 14 height 11
click at [102, 375] on span "Indoor Env" at bounding box center [79, 375] width 60 height 16
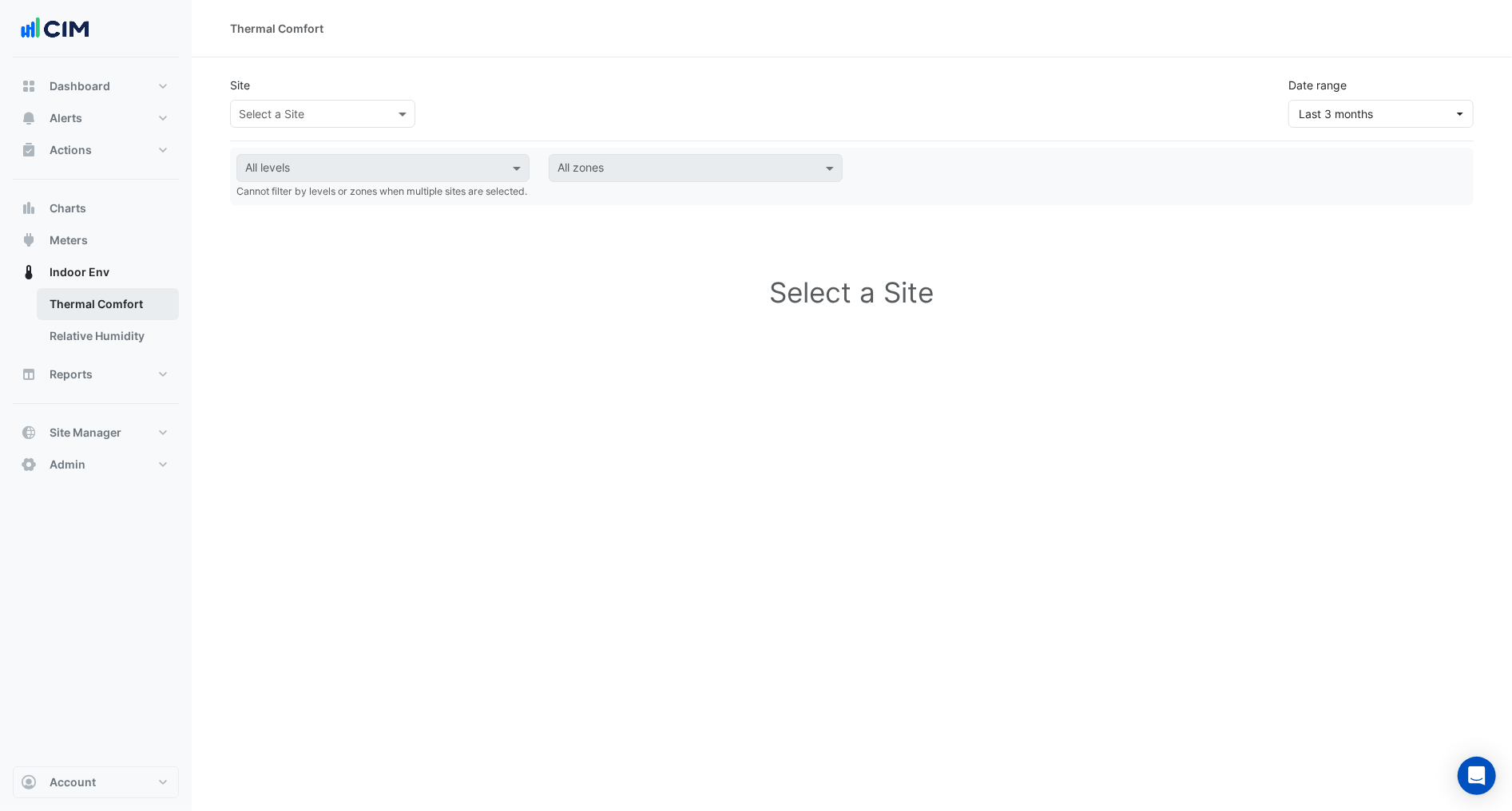
click at [120, 315] on link "Thermal Comfort" at bounding box center [108, 304] width 142 height 32
click at [122, 337] on link "Relative Humidity" at bounding box center [108, 336] width 142 height 32
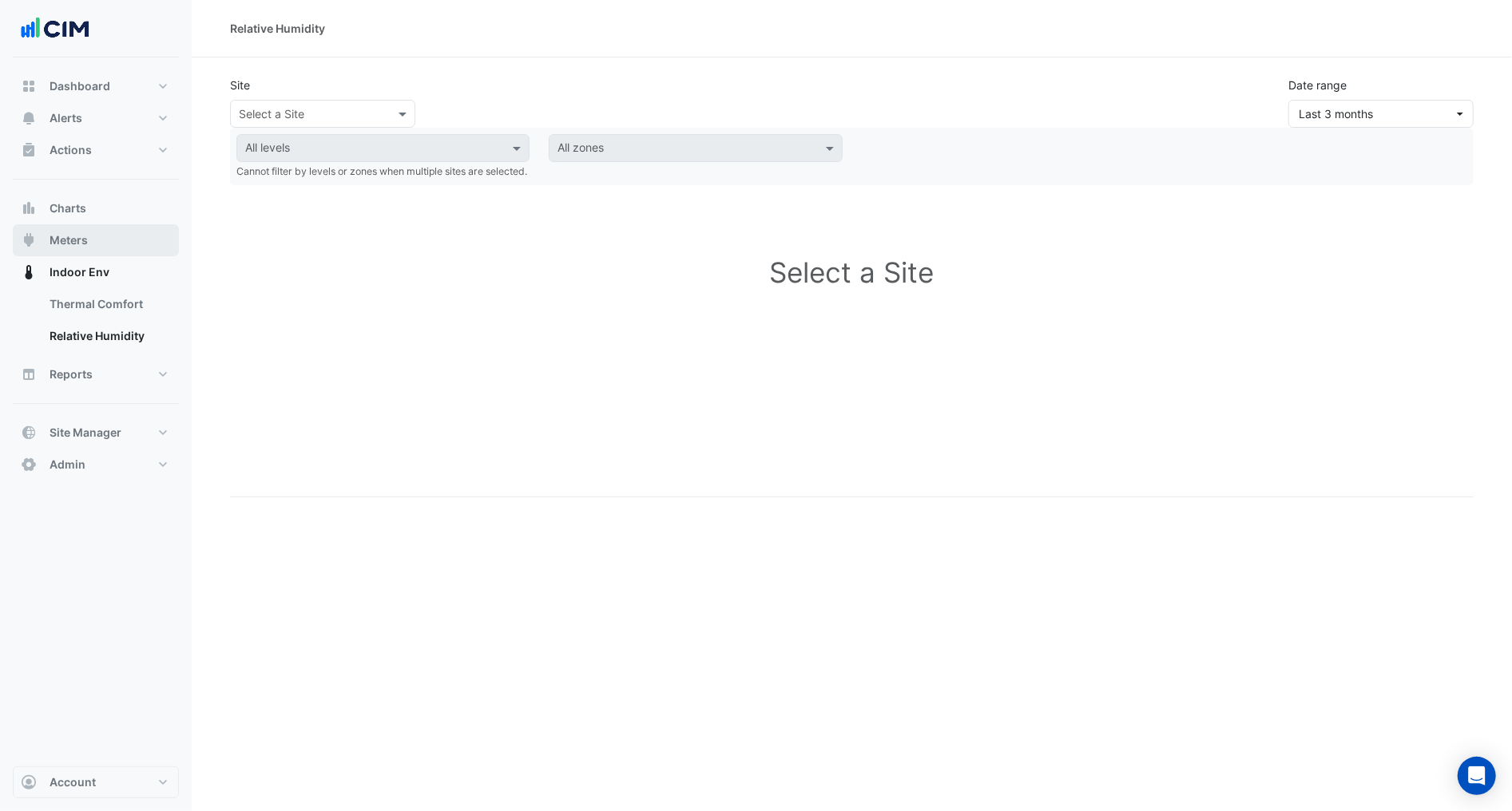
click at [83, 242] on span "Meters" at bounding box center [69, 241] width 39 height 16
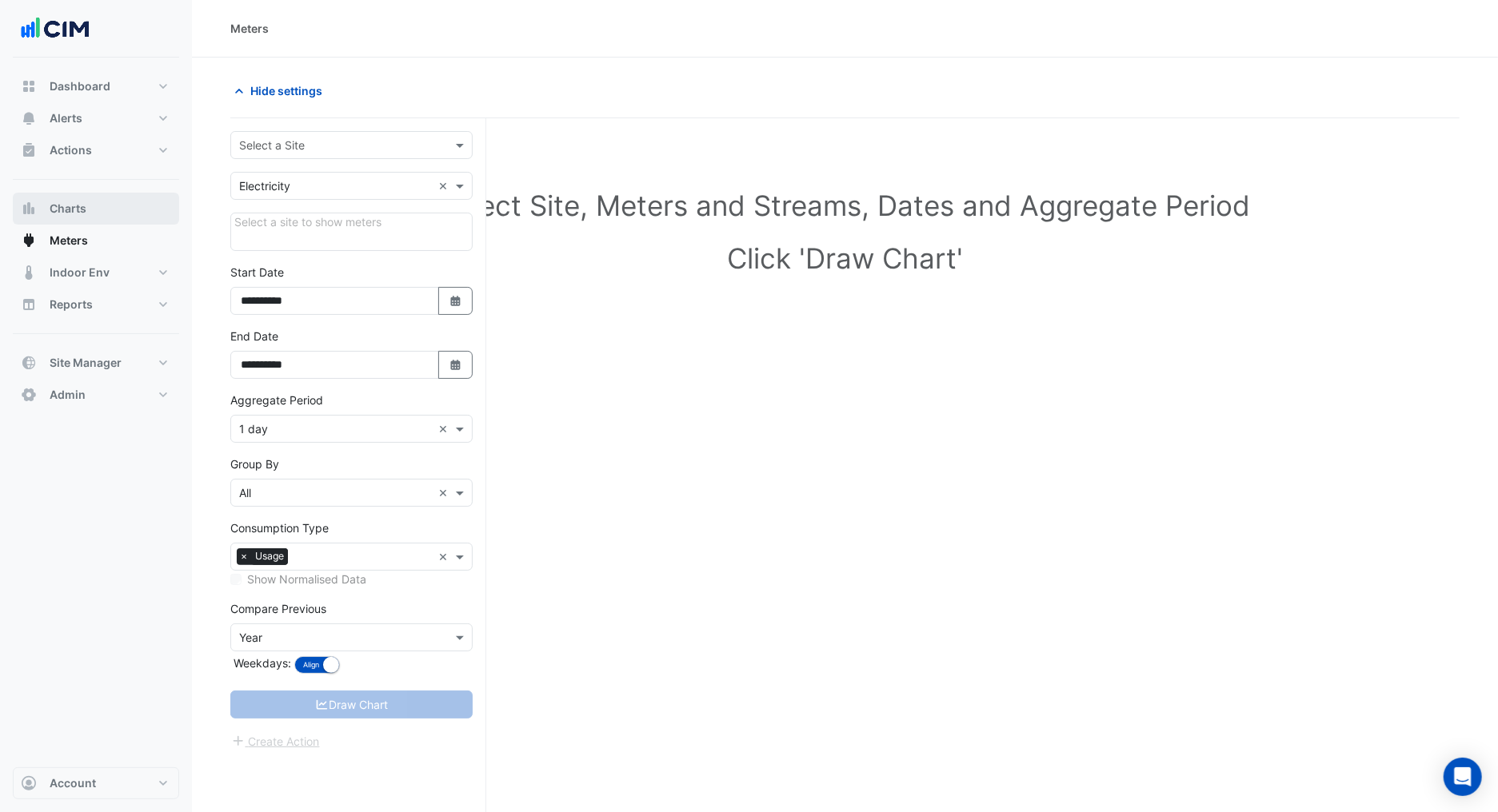
click at [108, 202] on button "Charts" at bounding box center [96, 209] width 166 height 32
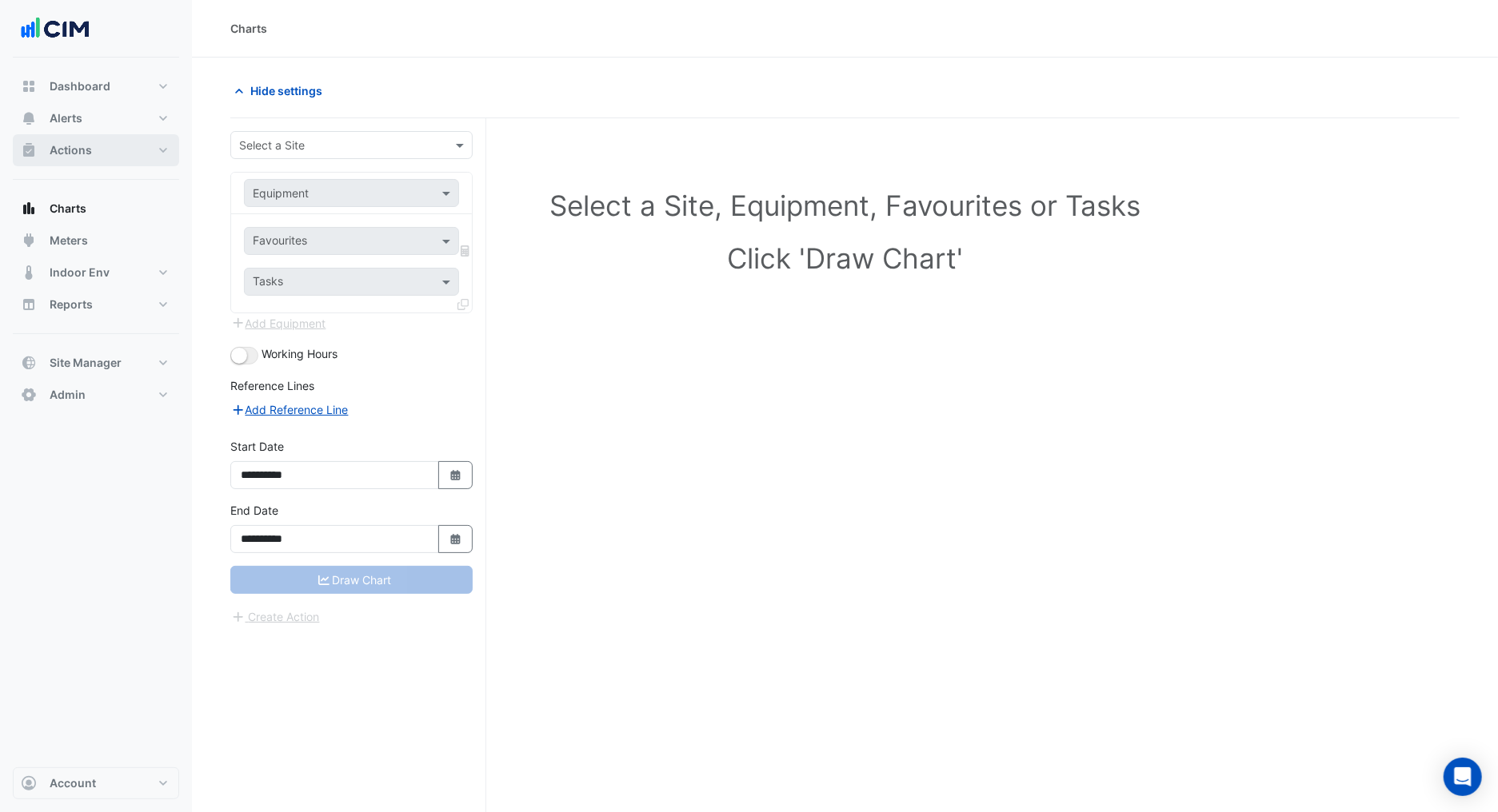
click at [59, 138] on button "Actions" at bounding box center [96, 150] width 166 height 32
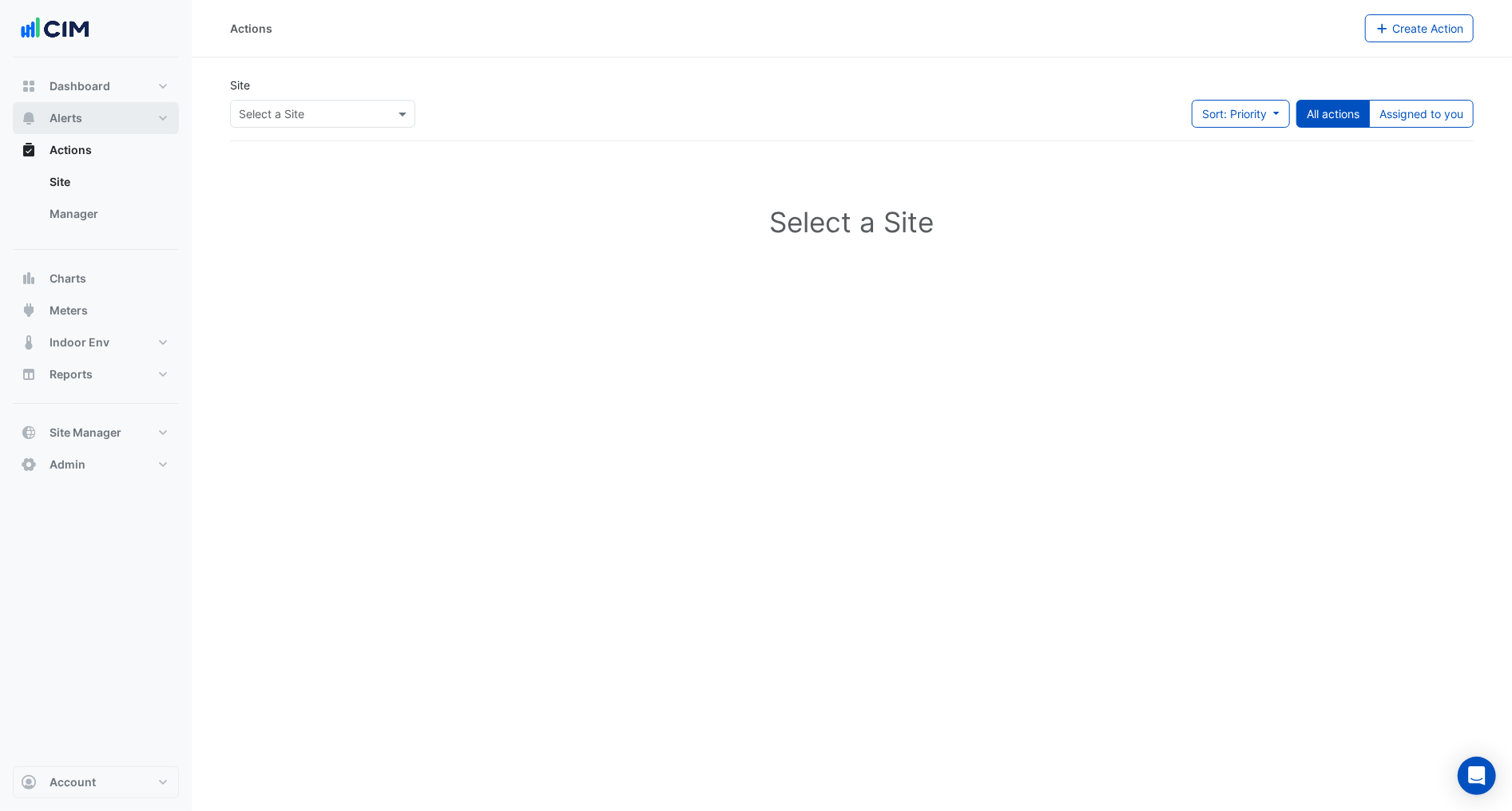
click at [67, 117] on span "Alerts" at bounding box center [66, 118] width 33 height 16
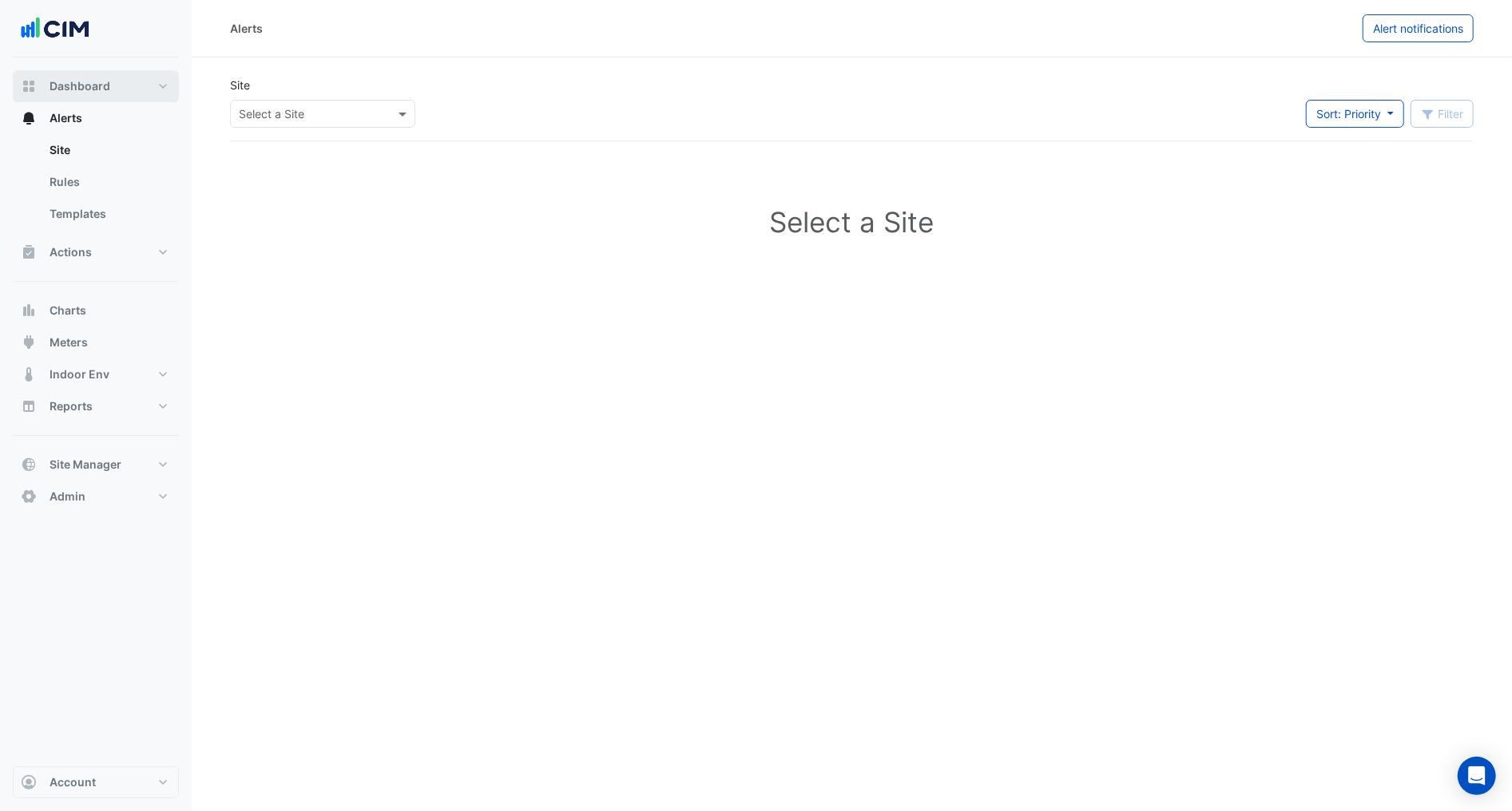
click at [87, 99] on button "Dashboard" at bounding box center [96, 87] width 166 height 32
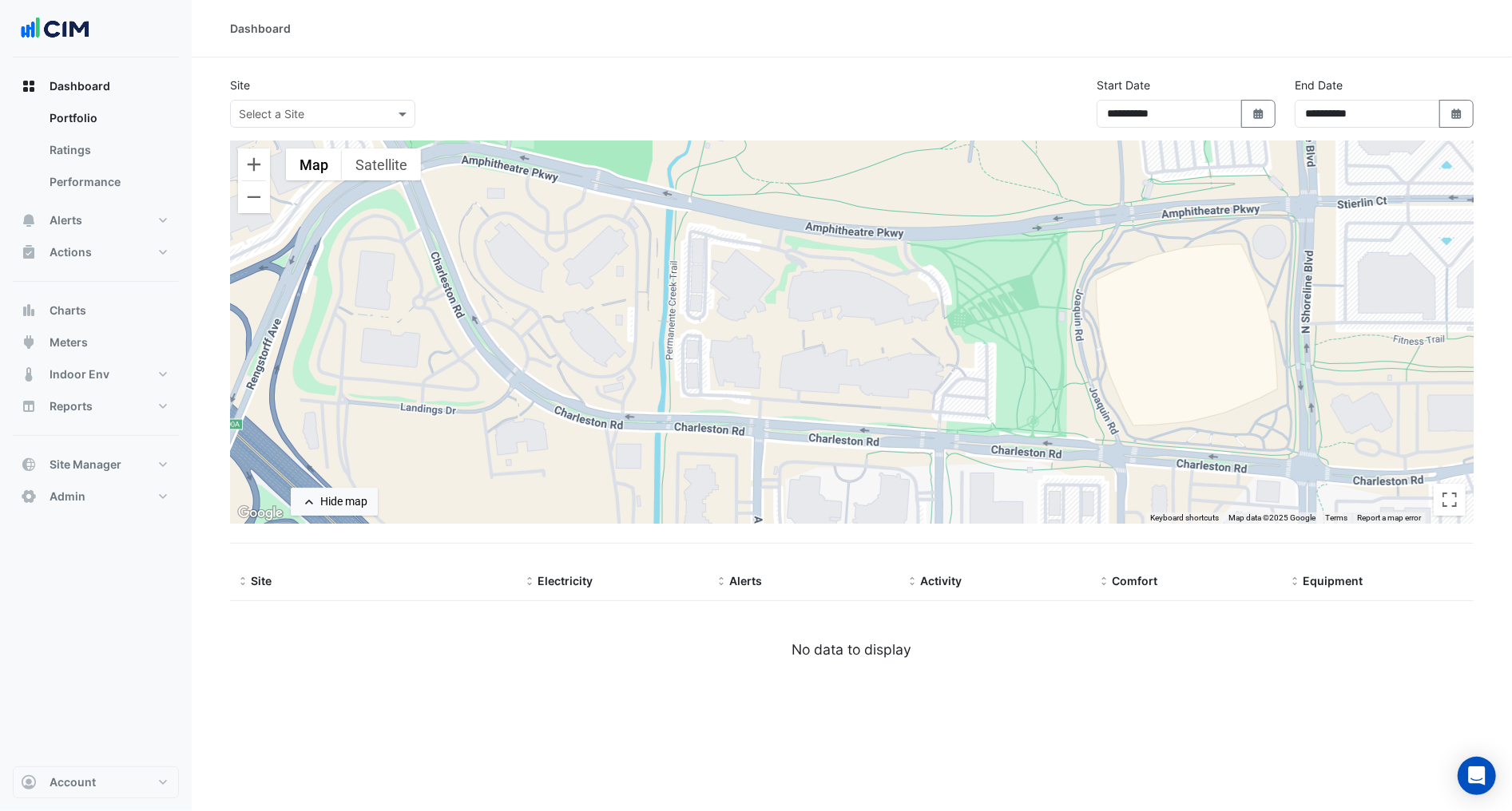
click at [756, 724] on div "**********" at bounding box center [852, 405] width 1320 height 811
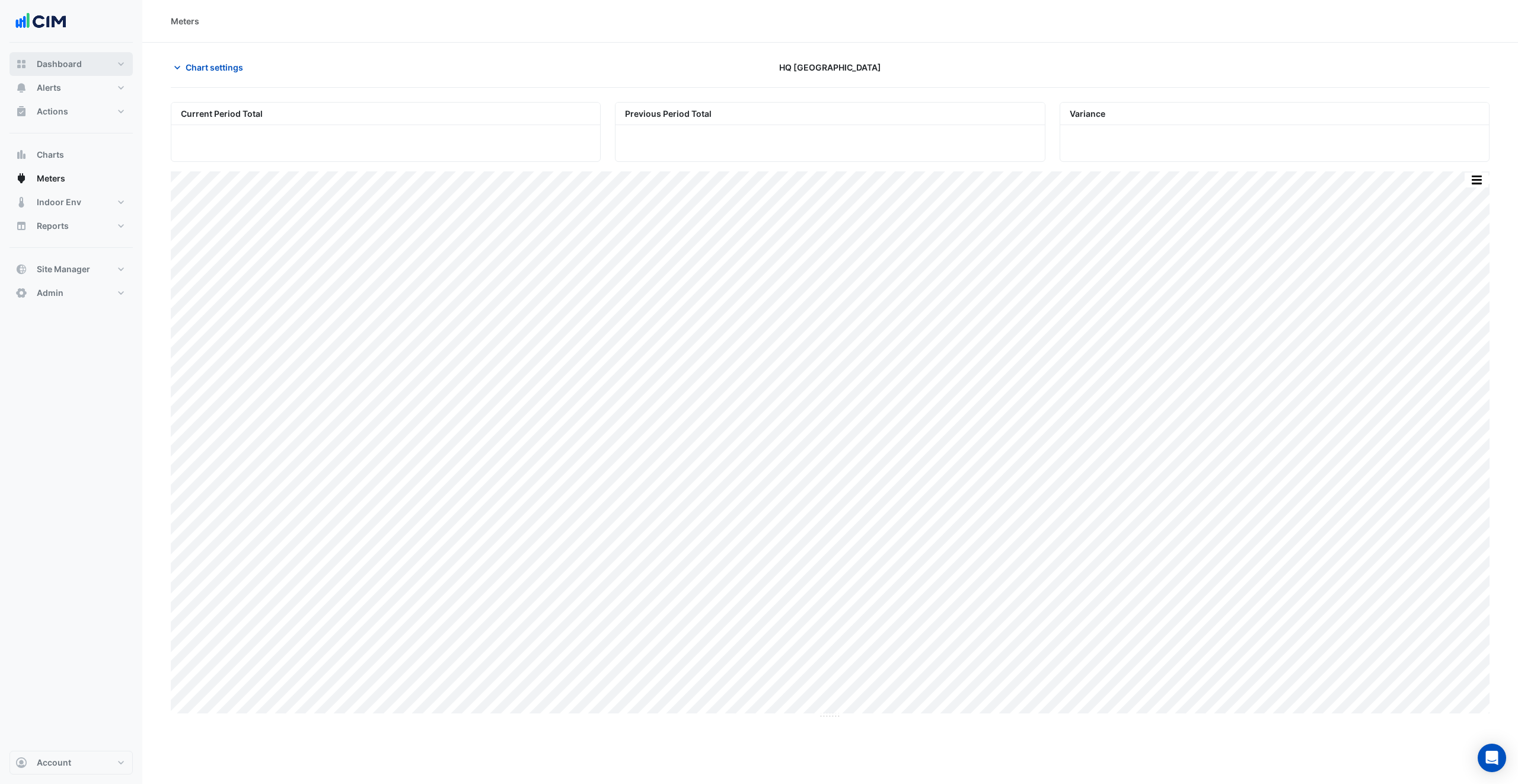
click at [87, 63] on button "Dashboard" at bounding box center [71, 64] width 123 height 24
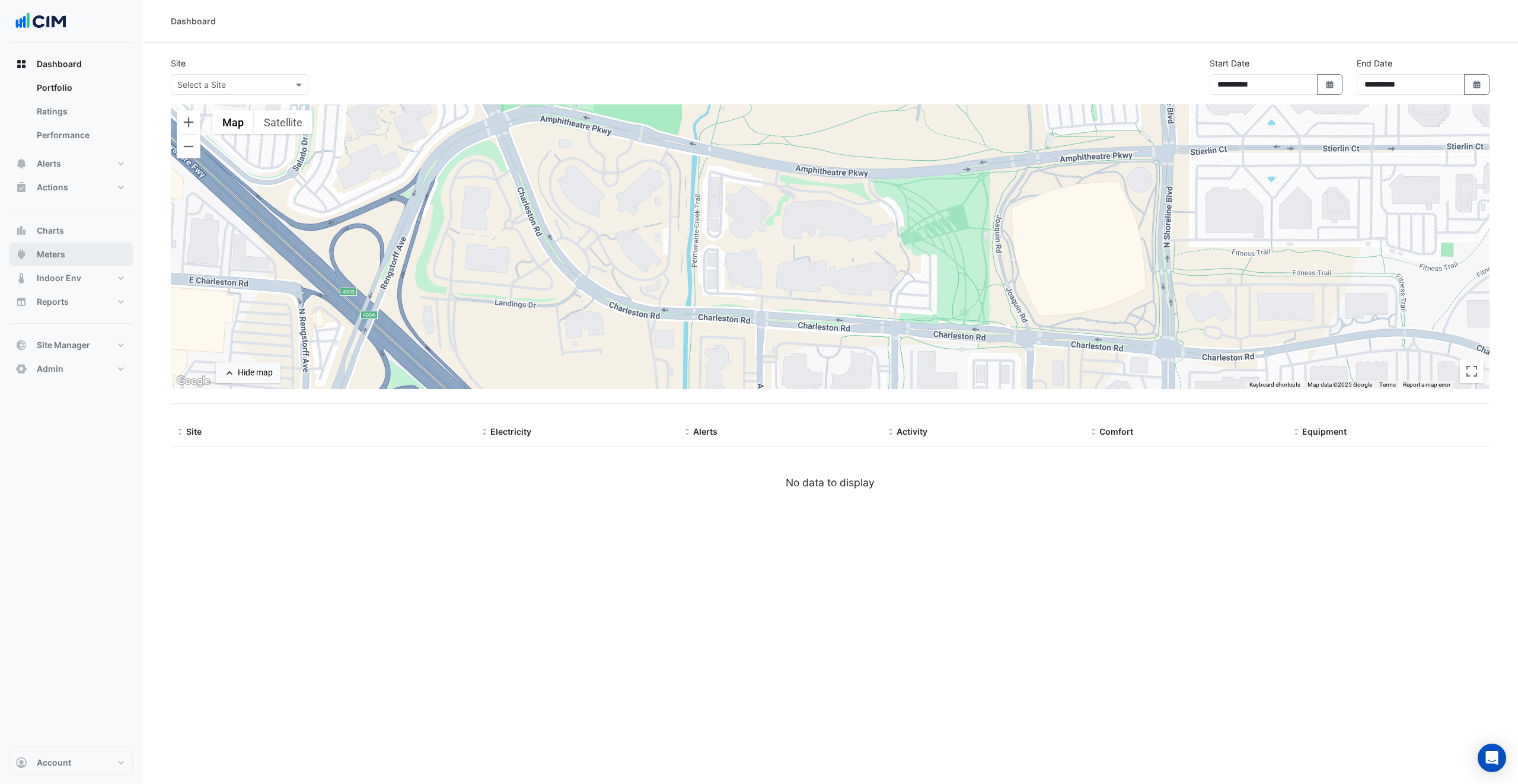
click at [64, 257] on span "Meters" at bounding box center [51, 254] width 29 height 12
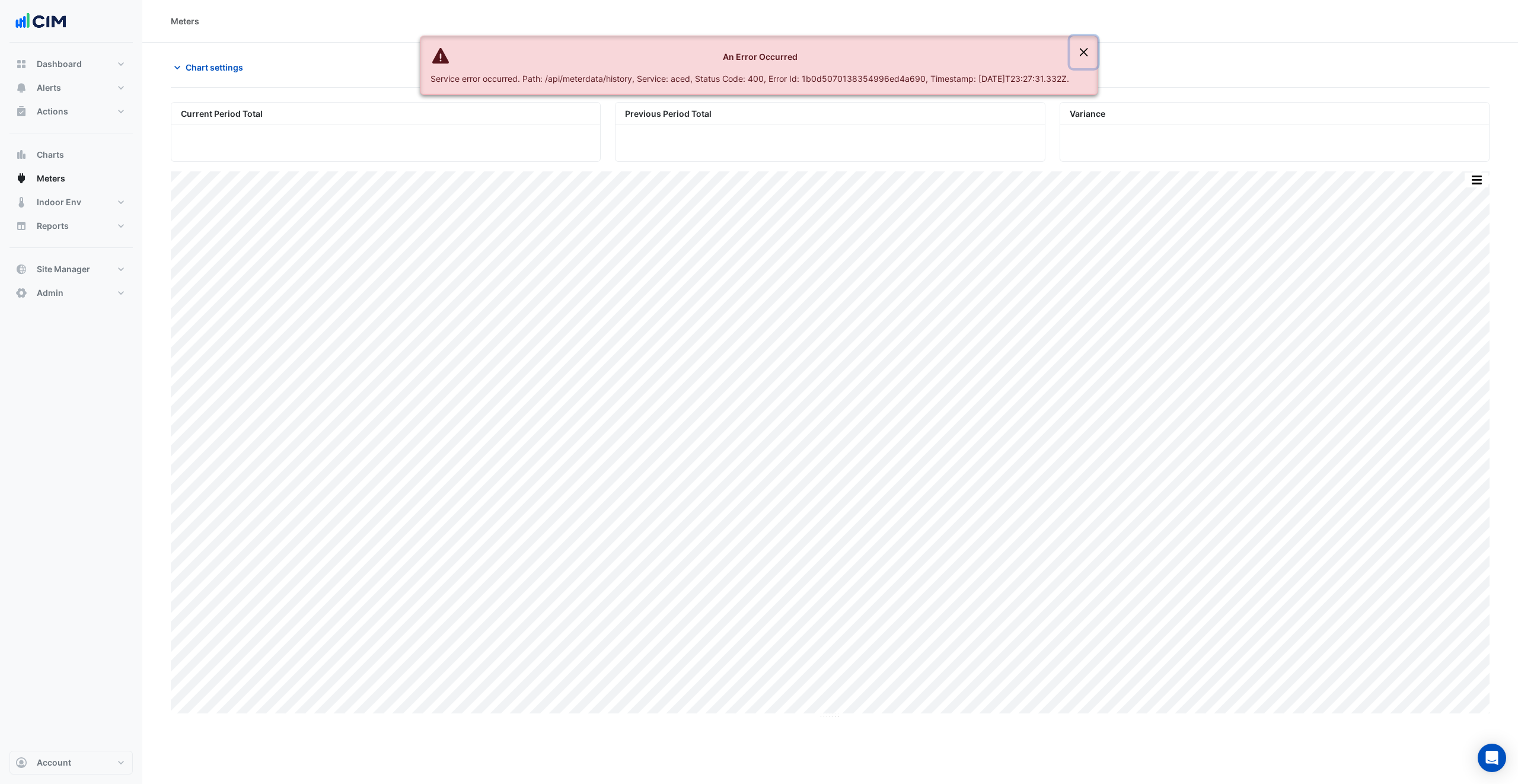
click at [1091, 53] on button "Close" at bounding box center [1084, 52] width 27 height 32
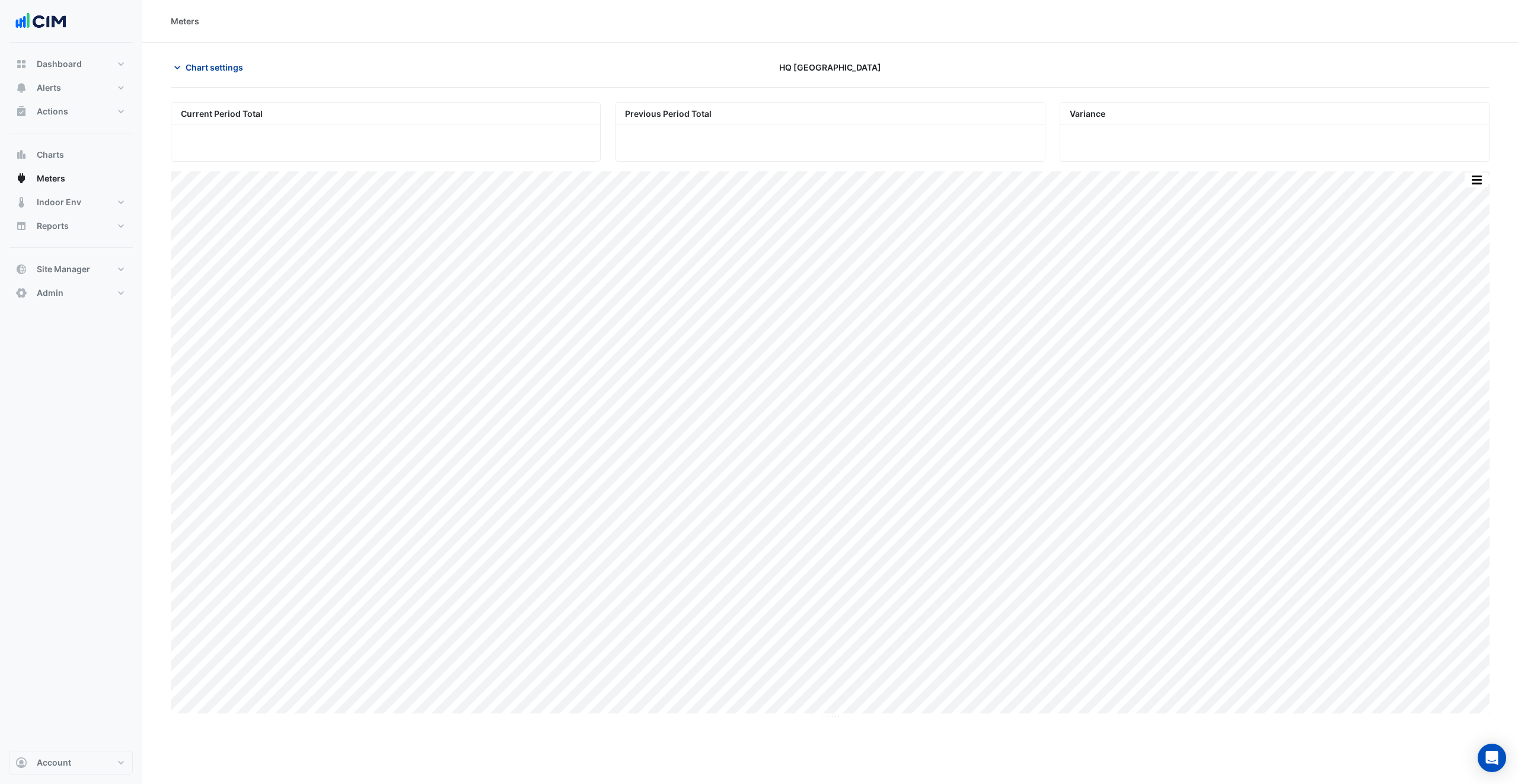
click at [218, 66] on span "Chart settings" at bounding box center [214, 67] width 58 height 13
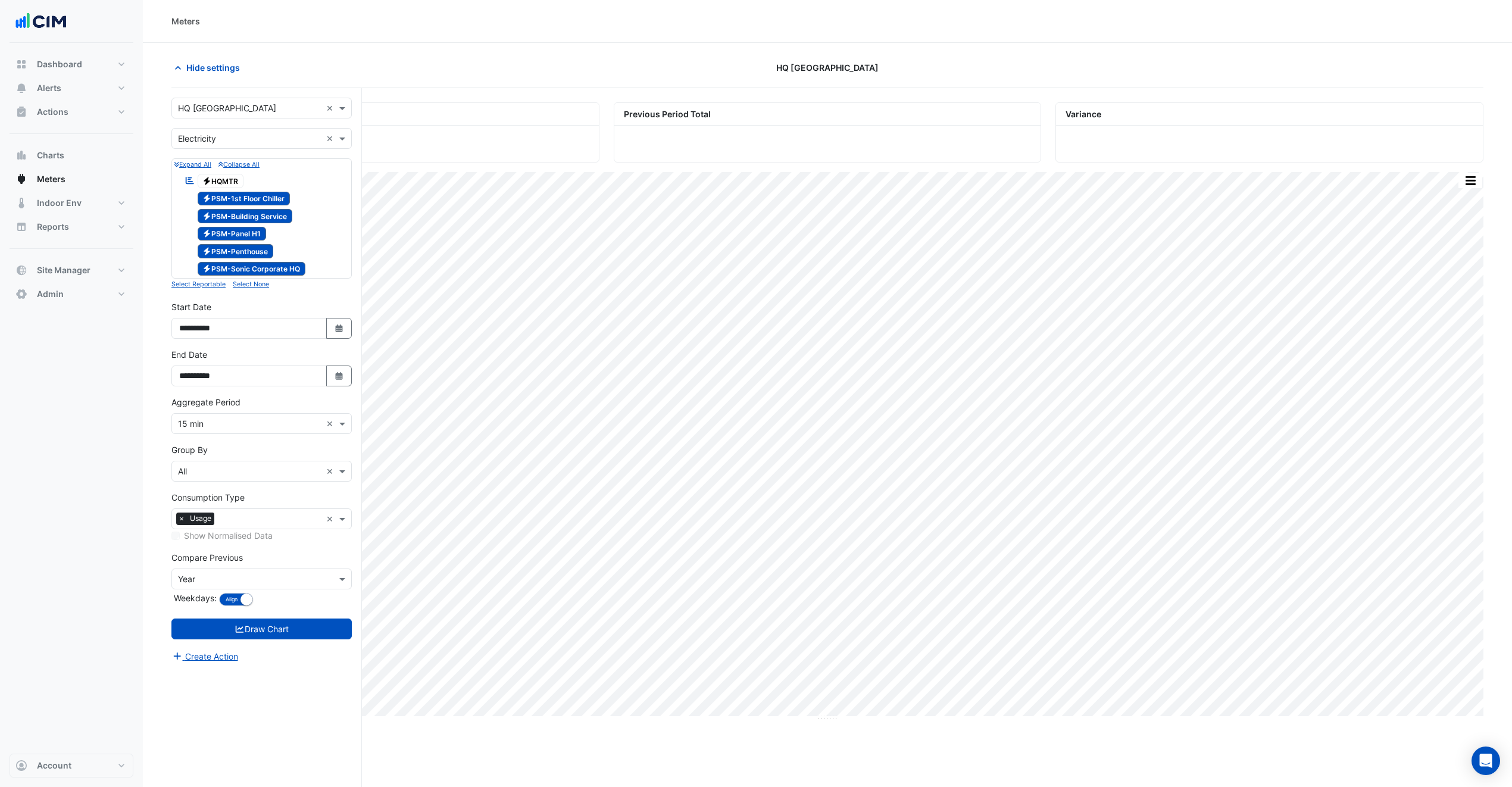
drag, startPoint x: 236, startPoint y: 207, endPoint x: 248, endPoint y: 212, distance: 13.0
click at [236, 207] on div "Electricity PSM-1st Floor Chiller" at bounding box center [237, 199] width 111 height 17
click at [254, 217] on span "Electricity PSM-Building Service" at bounding box center [245, 216] width 95 height 14
click at [254, 235] on span "Electricity PSM-Panel H1" at bounding box center [231, 234] width 69 height 14
click at [258, 249] on span "Electricity PSM-Penthouse" at bounding box center [235, 251] width 76 height 14
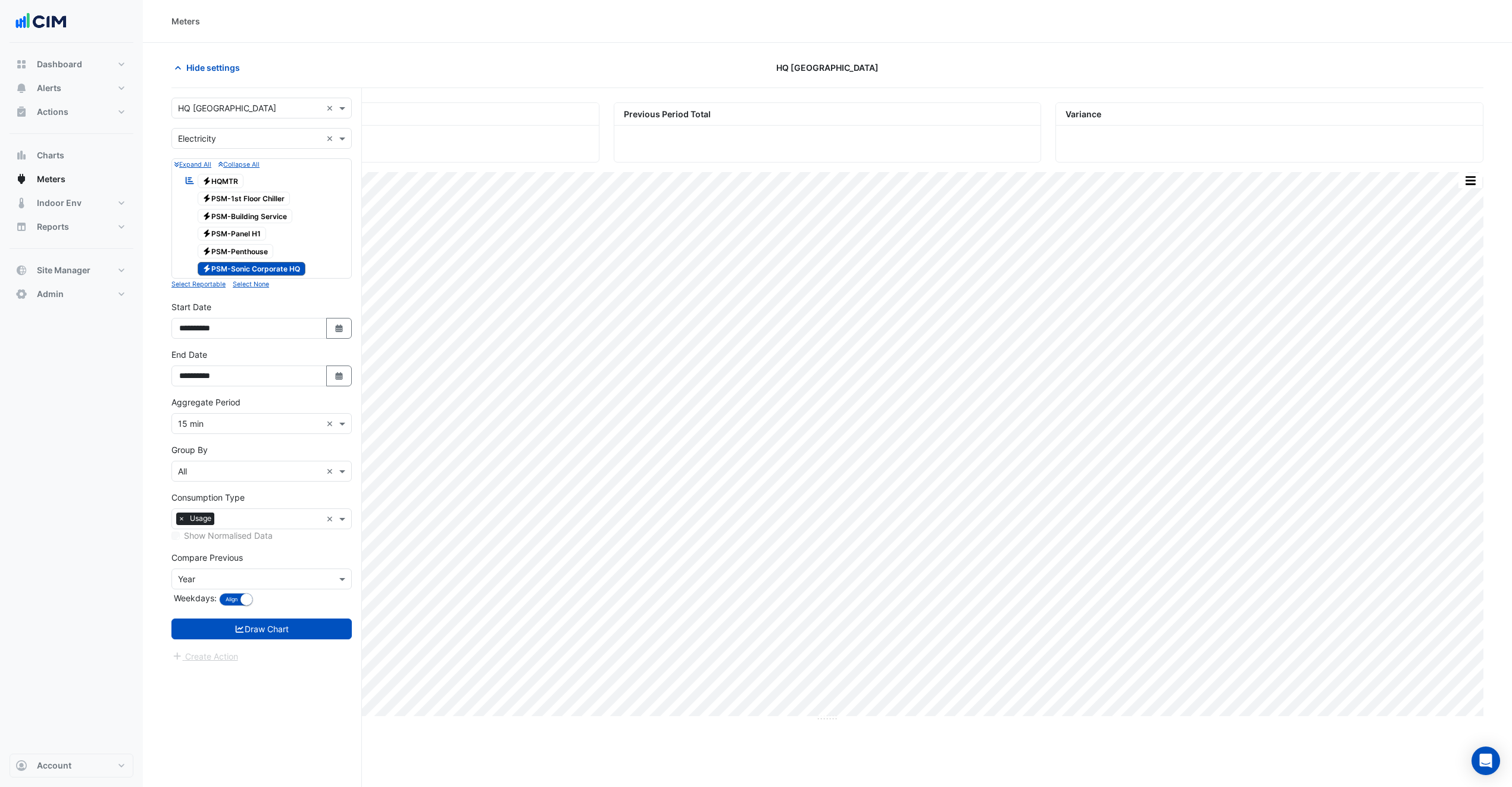
click at [265, 273] on span "Electricity PSM-Sonic Corporate HQ" at bounding box center [251, 269] width 108 height 14
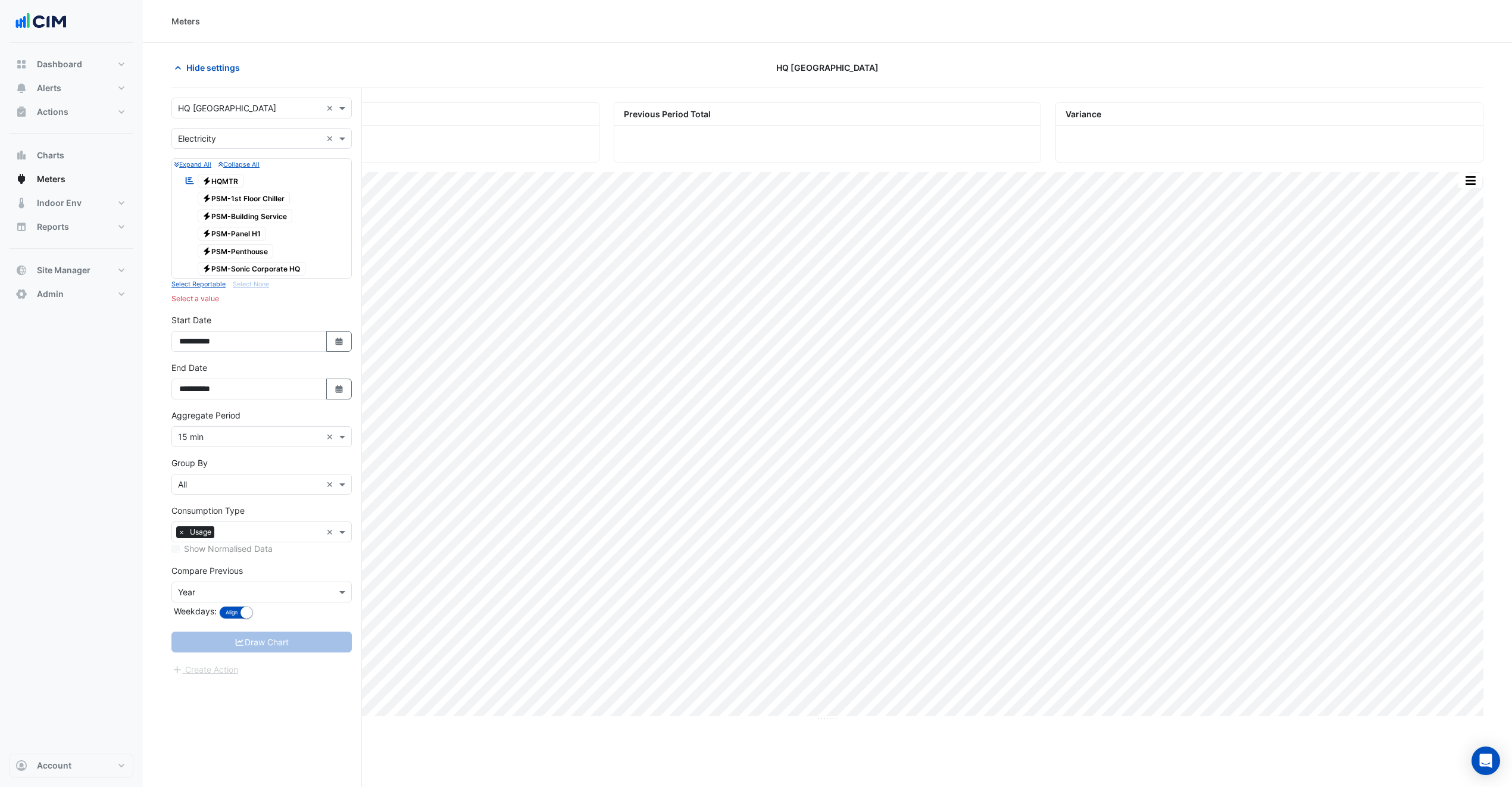
click at [263, 195] on span "Electricity PSM-1st Floor Chiller" at bounding box center [243, 199] width 93 height 14
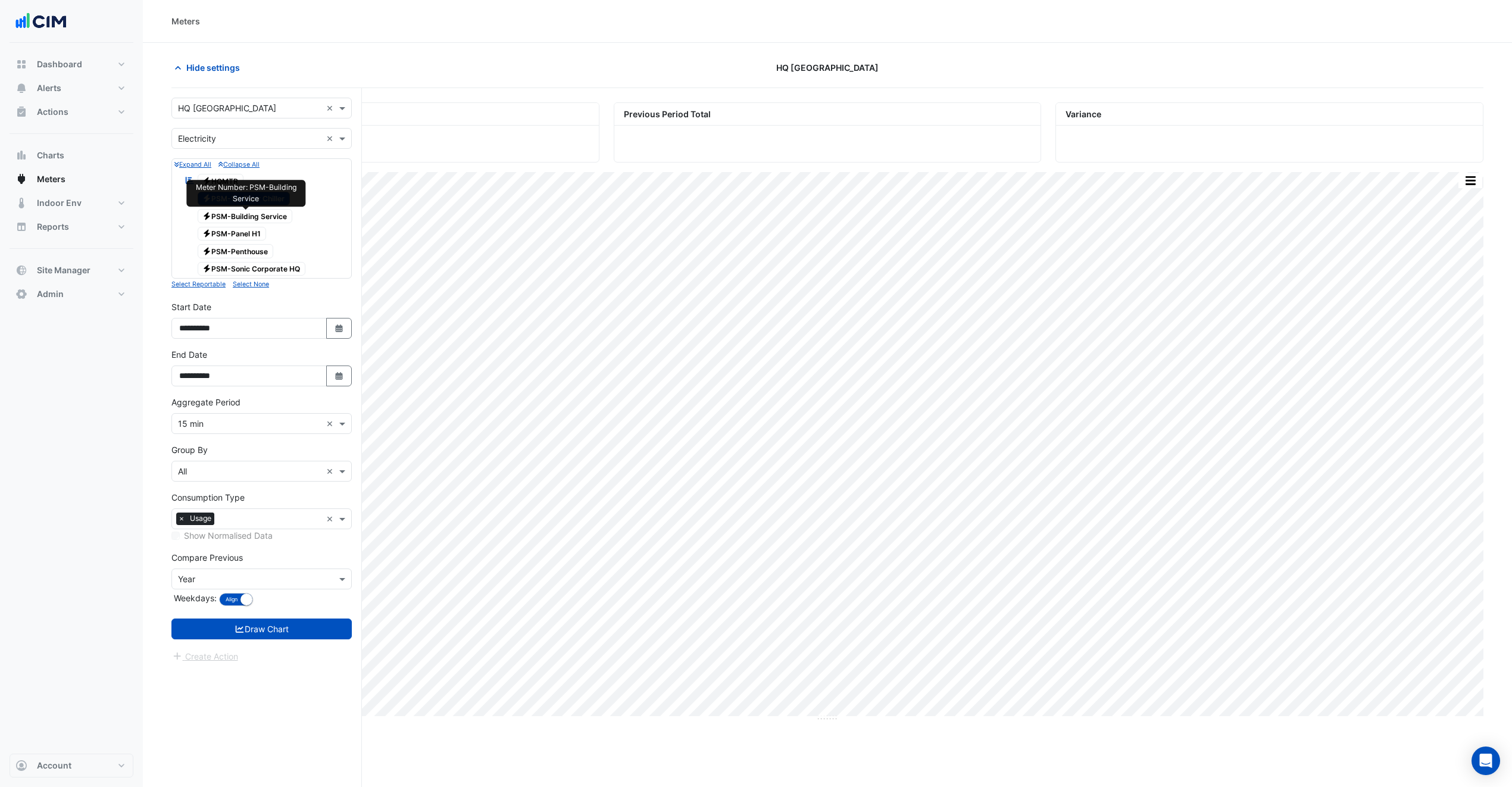
click at [245, 220] on span "Electricity PSM-Building Service" at bounding box center [245, 216] width 95 height 14
click at [253, 235] on span "Electricity PSM-Panel H1" at bounding box center [231, 234] width 69 height 14
click at [247, 252] on span "Electricity PSM-Penthouse" at bounding box center [235, 251] width 76 height 14
click at [252, 276] on span "Electricity PSM-Sonic Corporate HQ" at bounding box center [251, 269] width 108 height 14
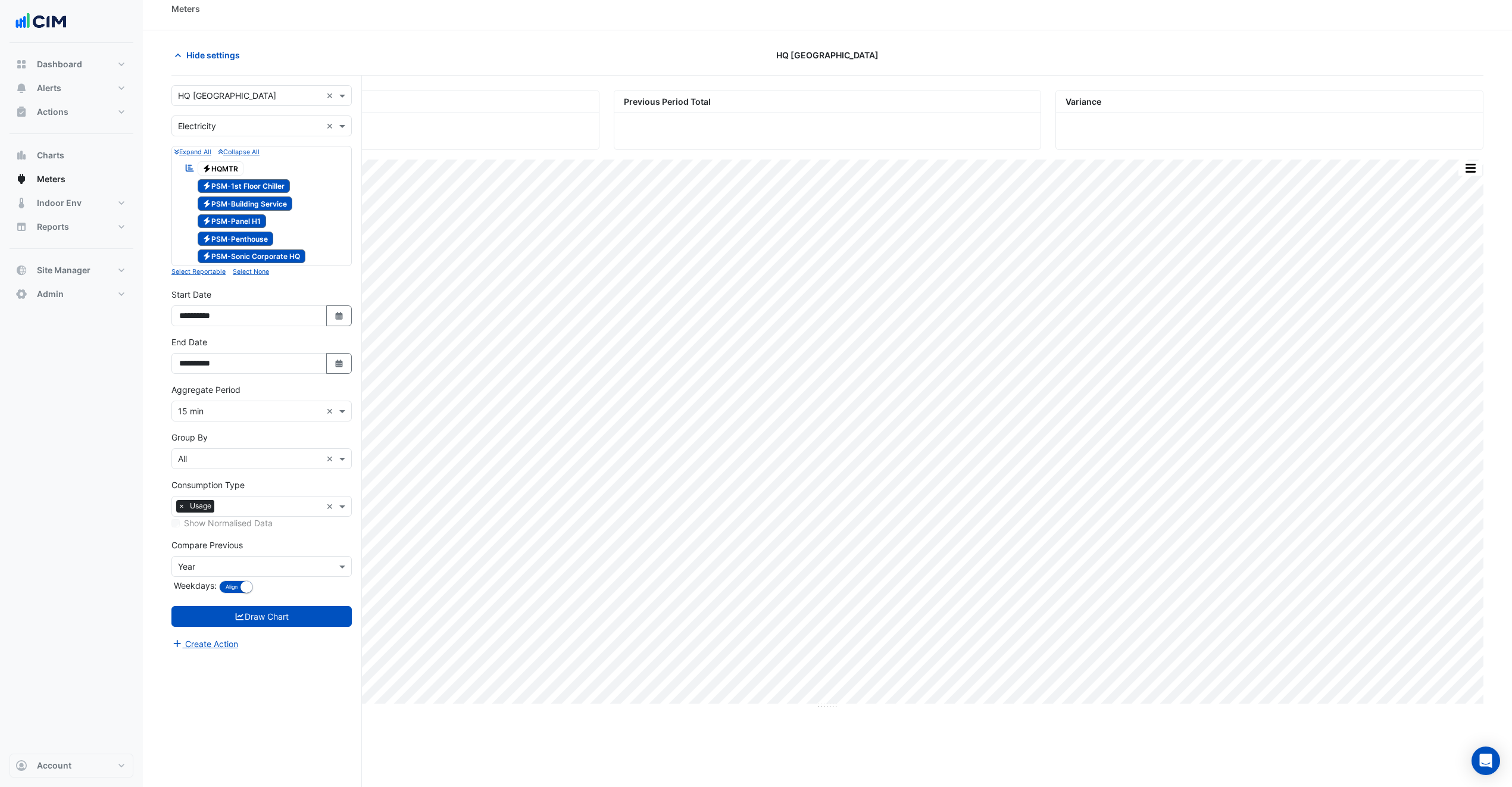
scroll to position [46, 0]
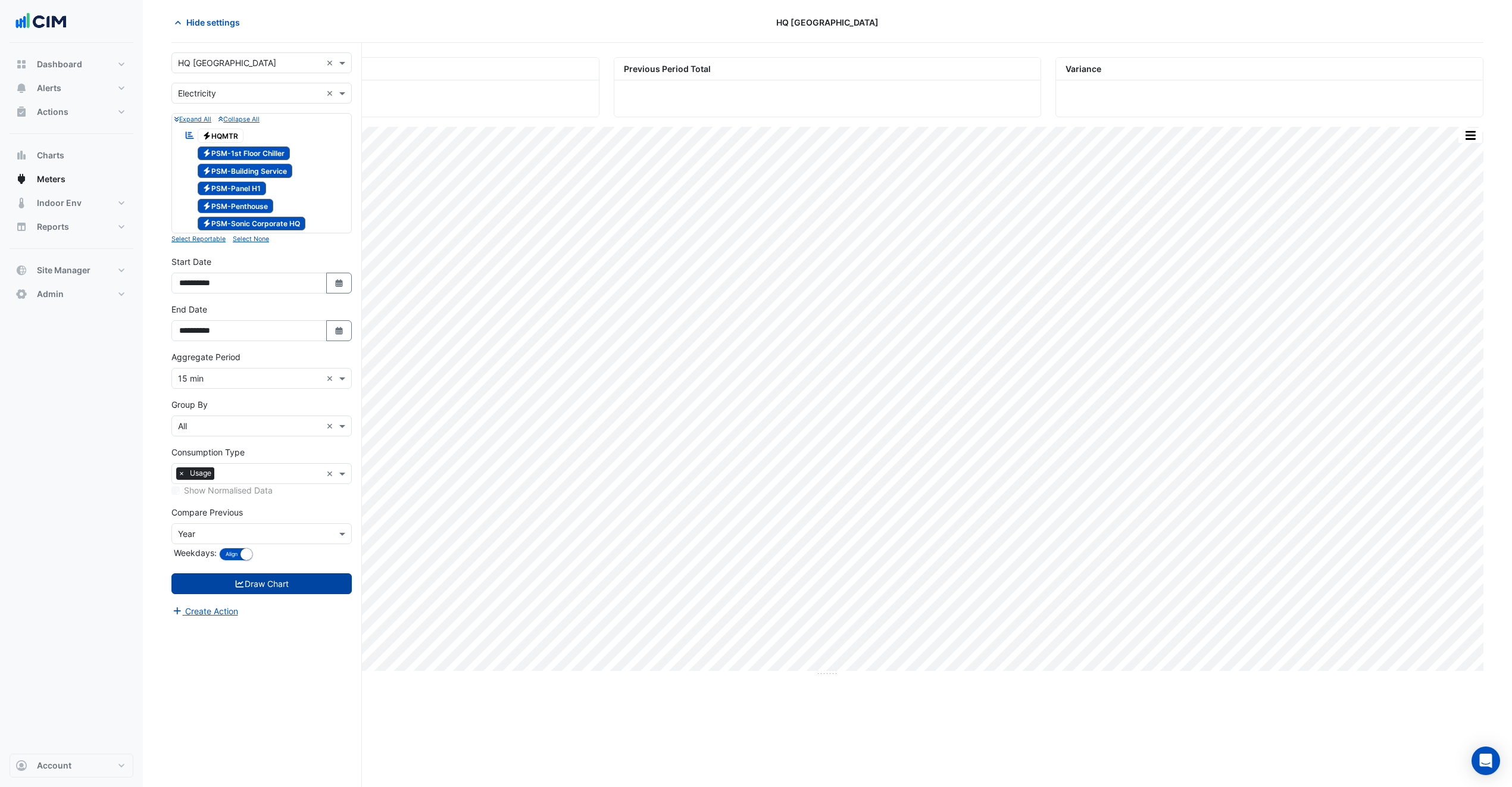
click at [265, 591] on button "Draw Chart" at bounding box center [262, 583] width 181 height 21
click at [343, 337] on button "Select Date" at bounding box center [339, 330] width 26 height 21
select select "**"
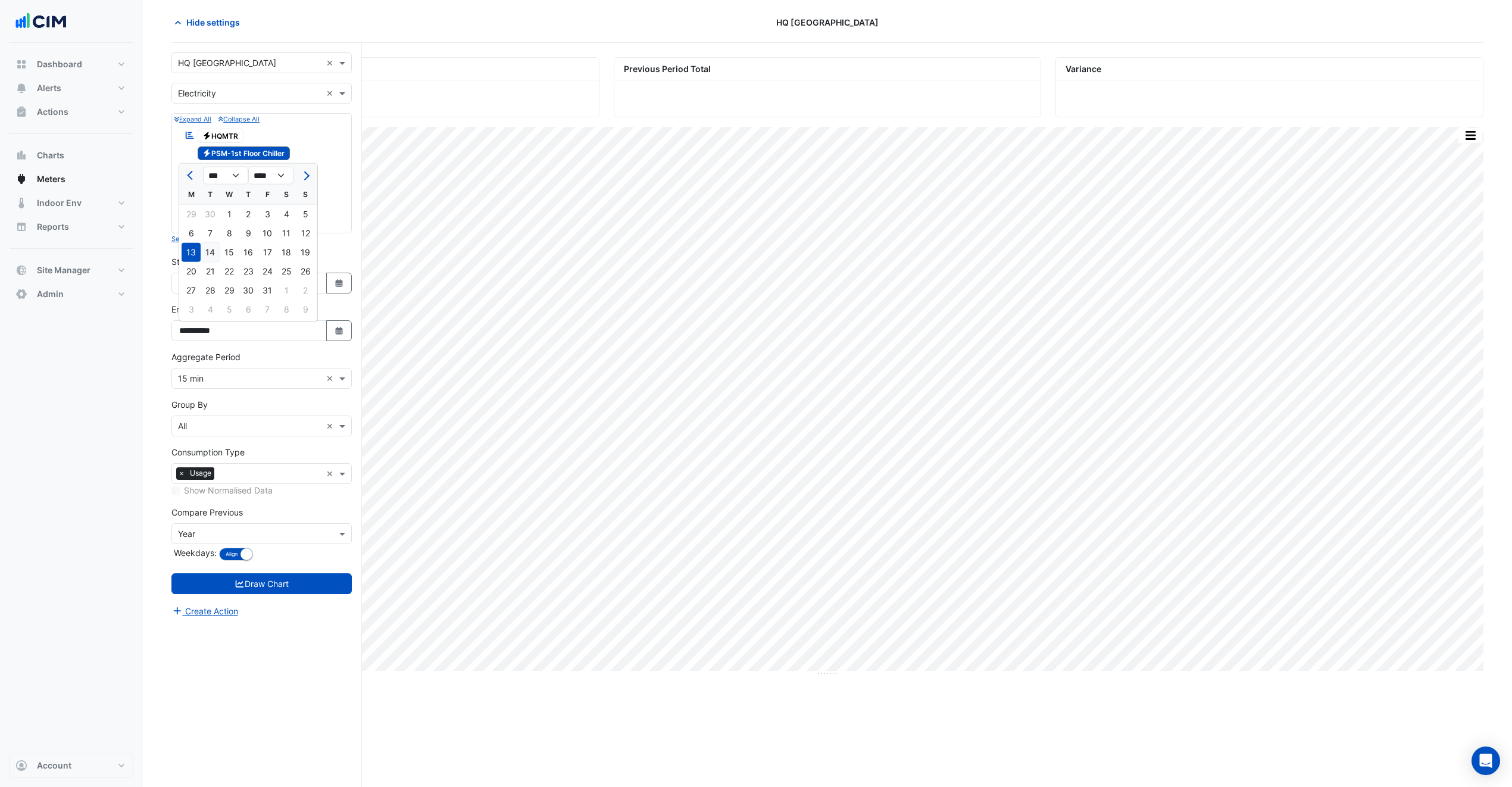
click at [212, 251] on div "14" at bounding box center [210, 252] width 19 height 19
type input "**********"
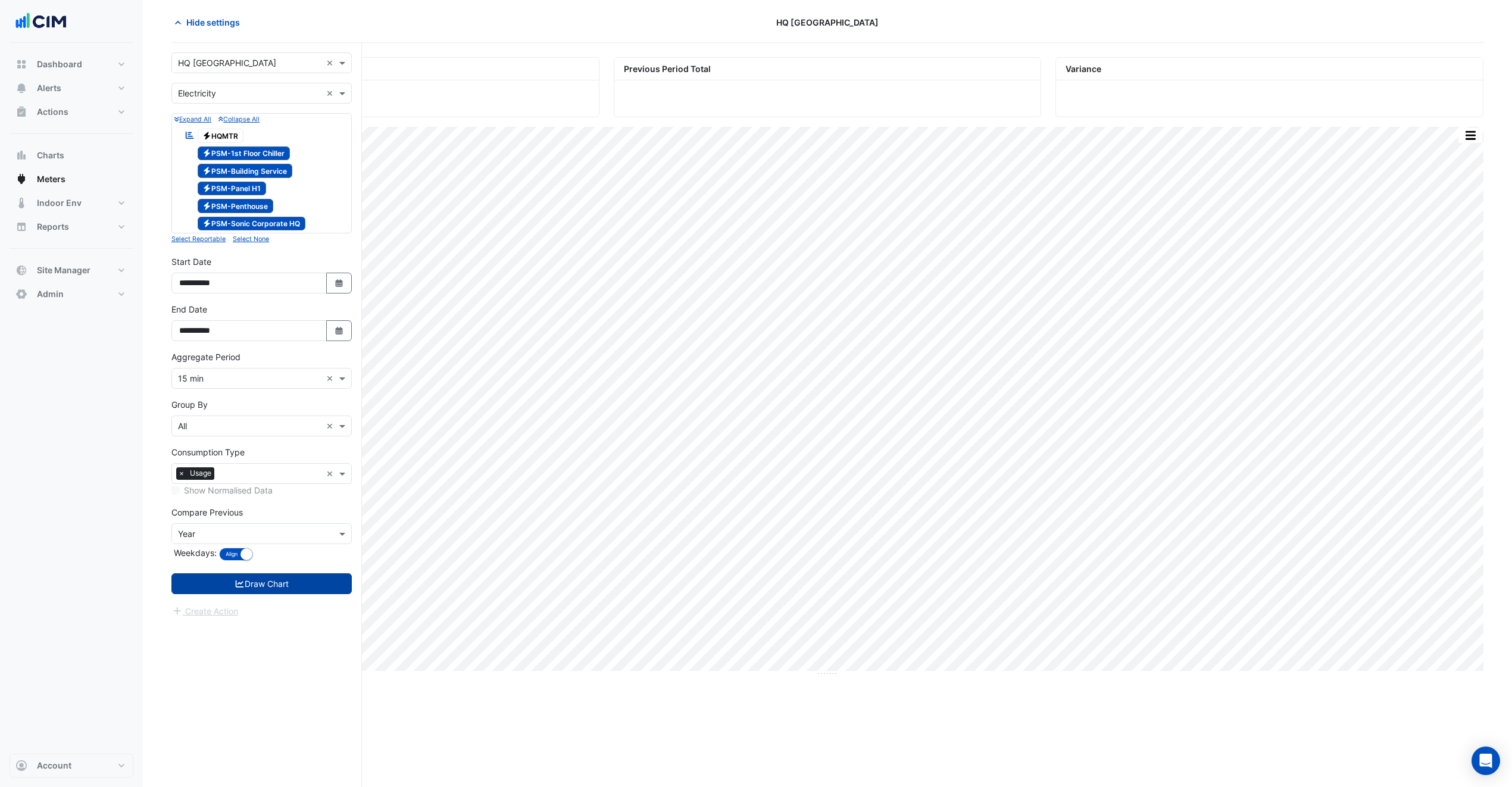
click at [276, 589] on button "Draw Chart" at bounding box center [262, 583] width 181 height 21
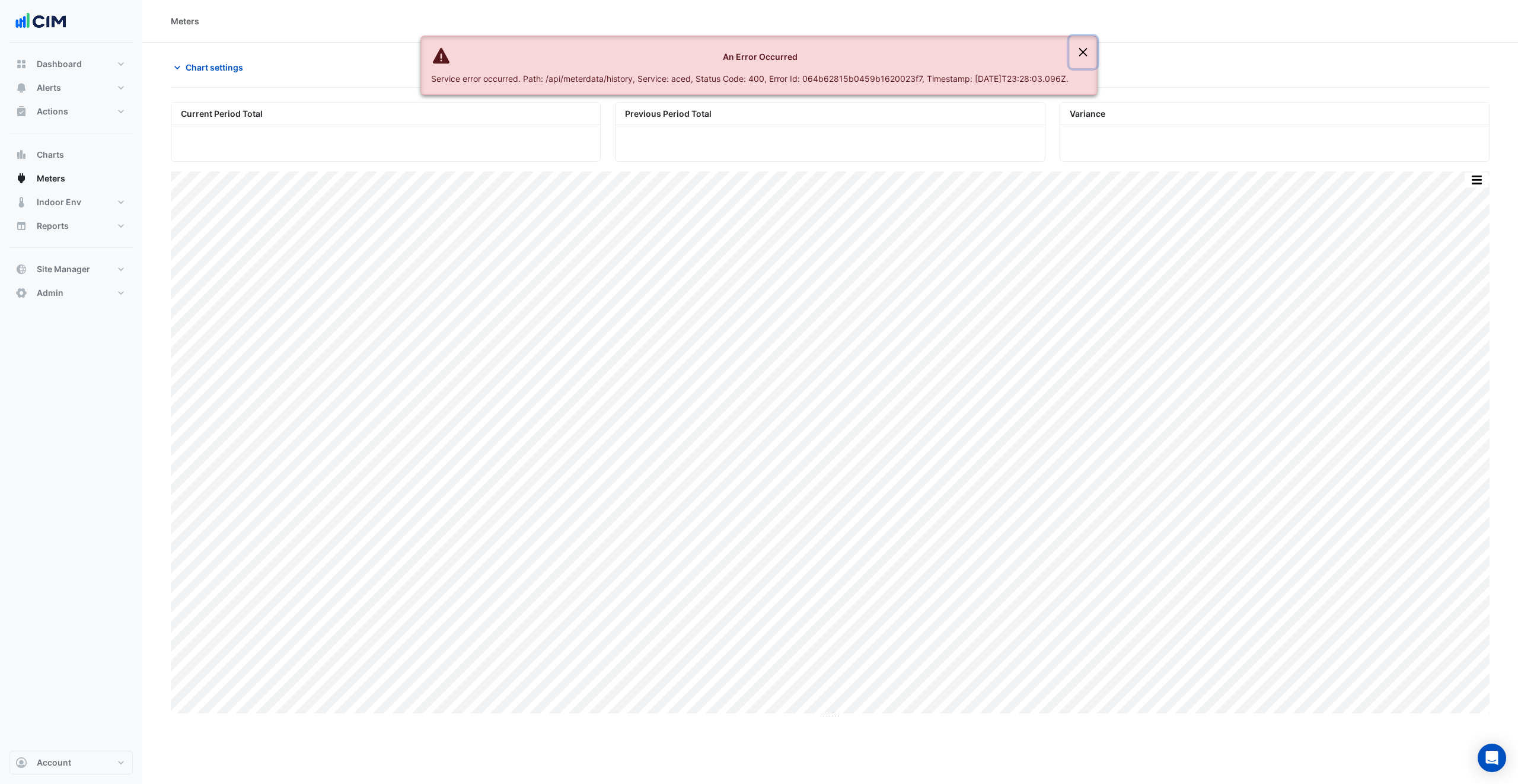
click at [1097, 45] on button "Close" at bounding box center [1083, 52] width 27 height 32
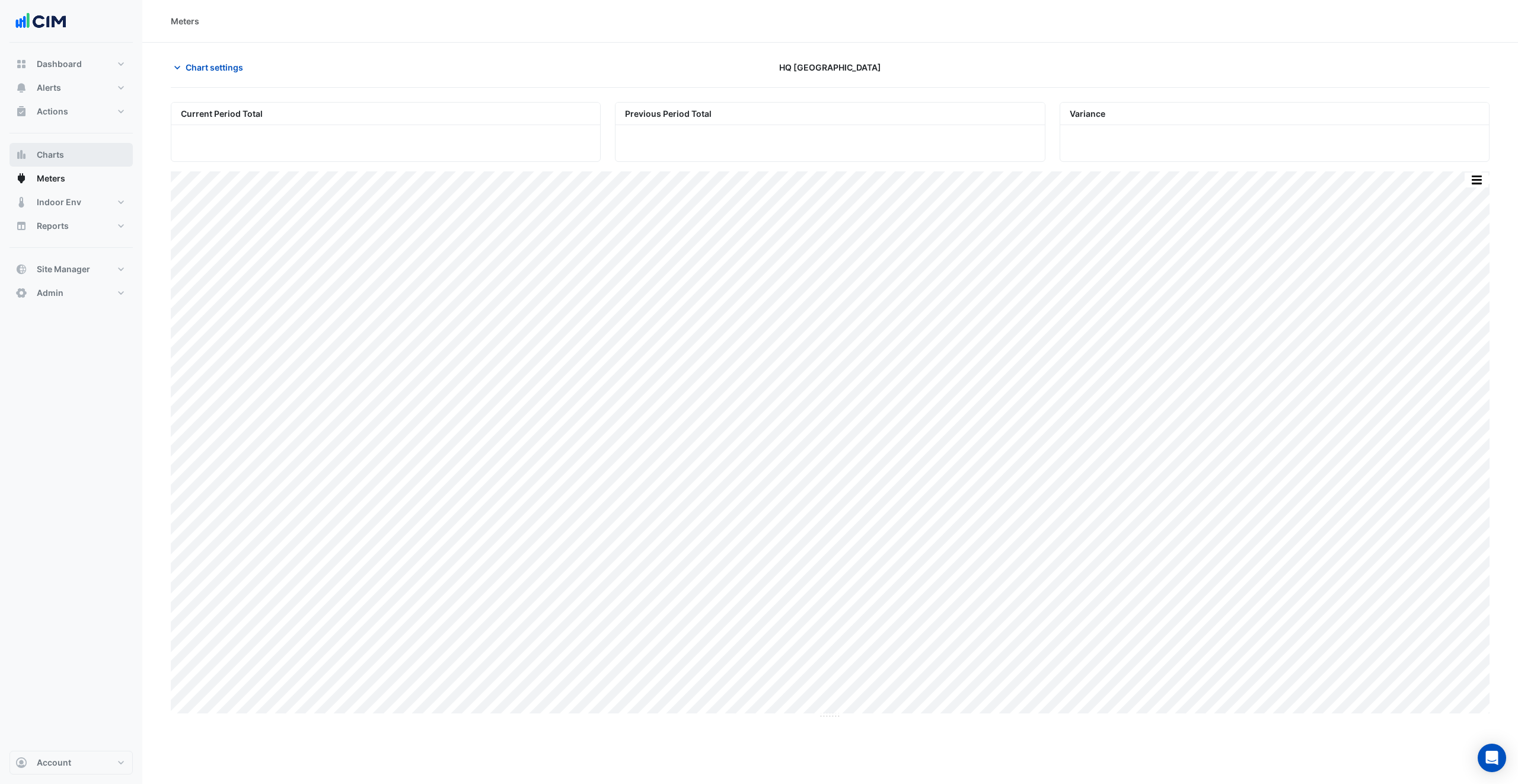
click at [57, 158] on span "Charts" at bounding box center [51, 155] width 27 height 12
